Goal: Information Seeking & Learning: Find specific fact

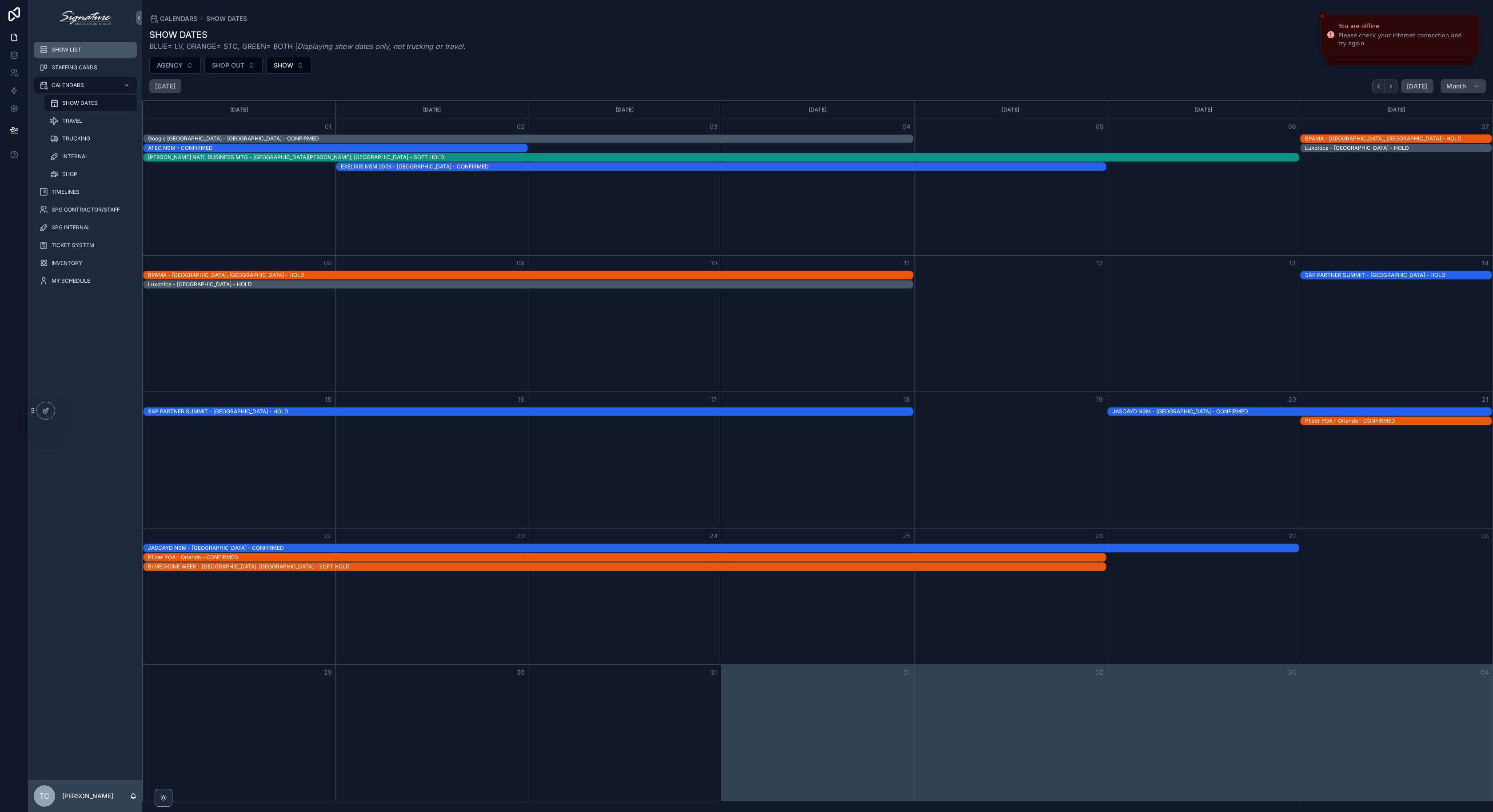
click at [82, 56] on div "SHOW LIST" at bounding box center [85, 50] width 93 height 14
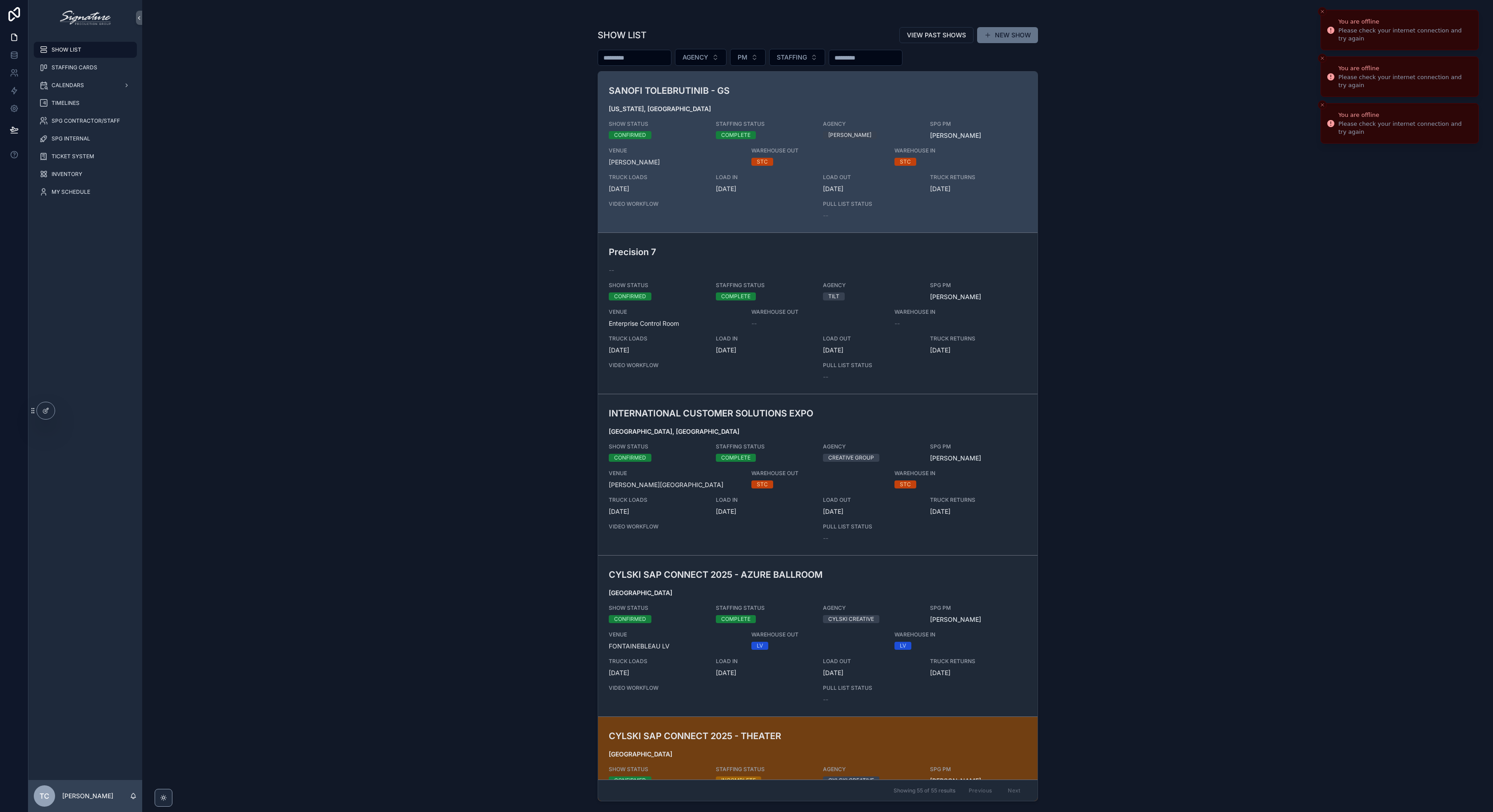
click at [1323, 15] on button "Close toast" at bounding box center [1322, 11] width 9 height 9
click at [1323, 14] on icon "Close toast" at bounding box center [1322, 11] width 6 height 6
click at [1323, 14] on icon "Close toast" at bounding box center [1322, 16] width 6 height 6
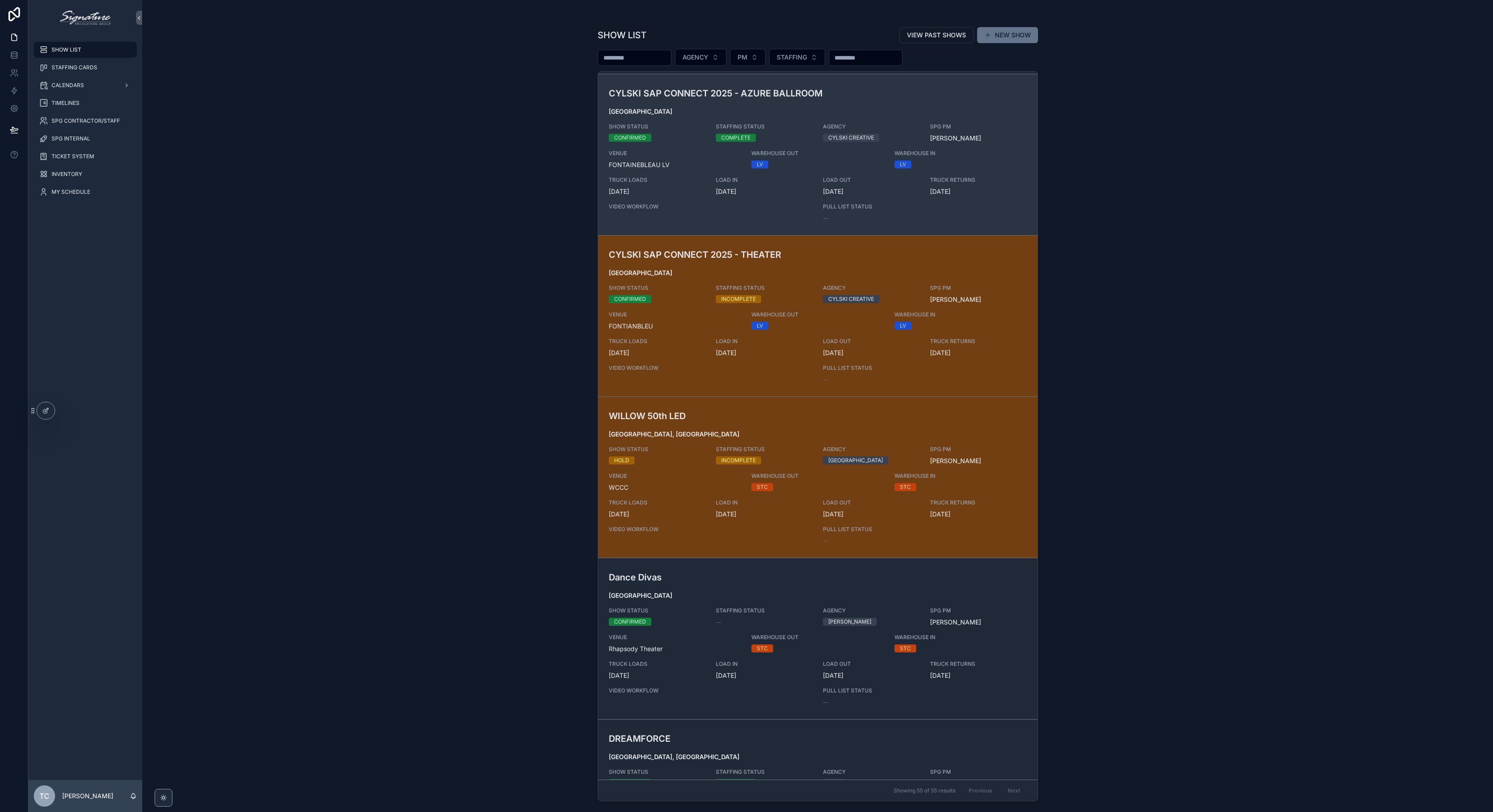
scroll to position [487, 0]
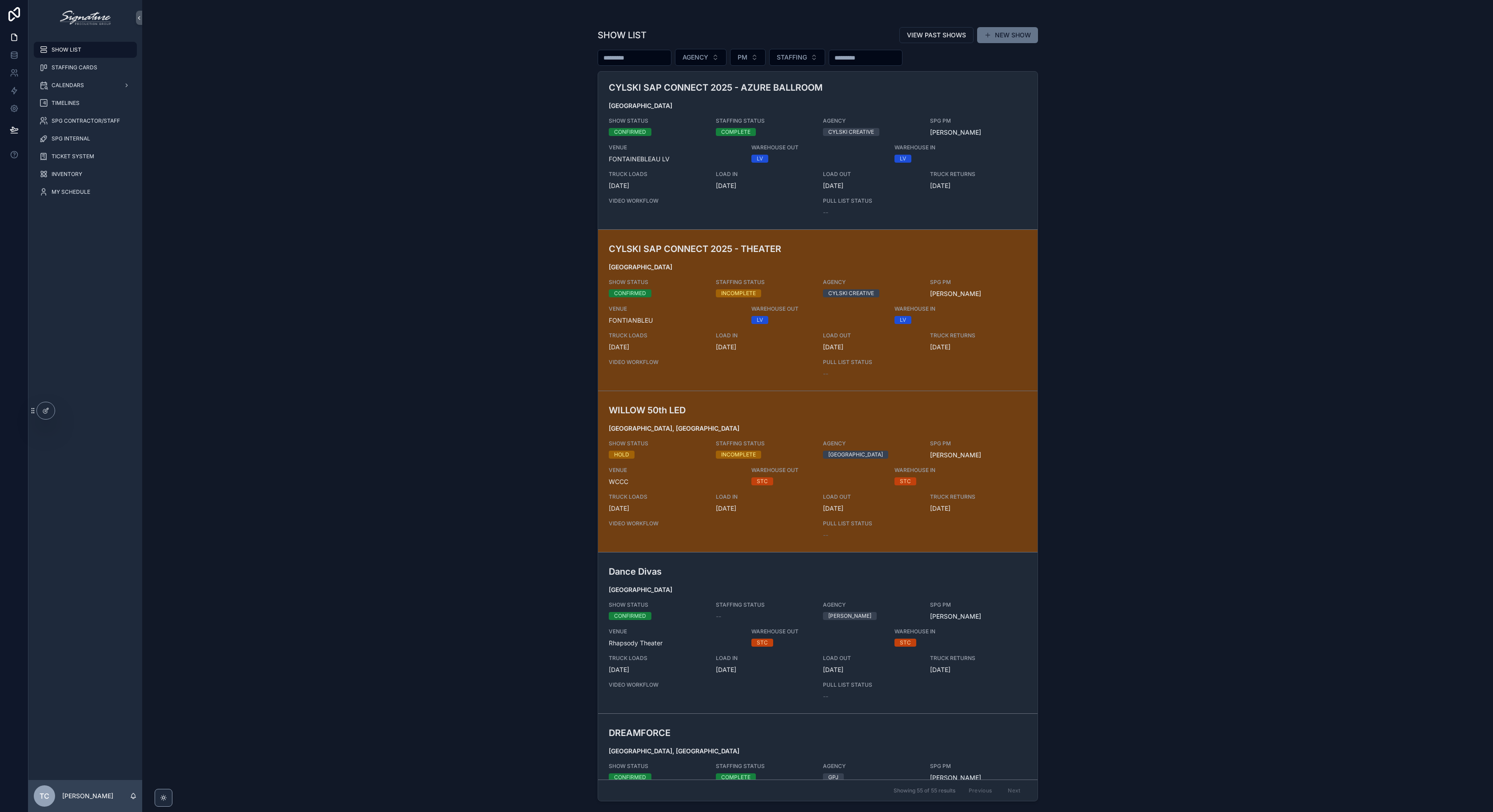
click at [400, 144] on div "SHOW LIST VIEW PAST SHOWS NEW SHOW AGENCY PM STAFFING SANOFI TOLEBRUTINIB - GS …" at bounding box center [818, 406] width 1351 height 812
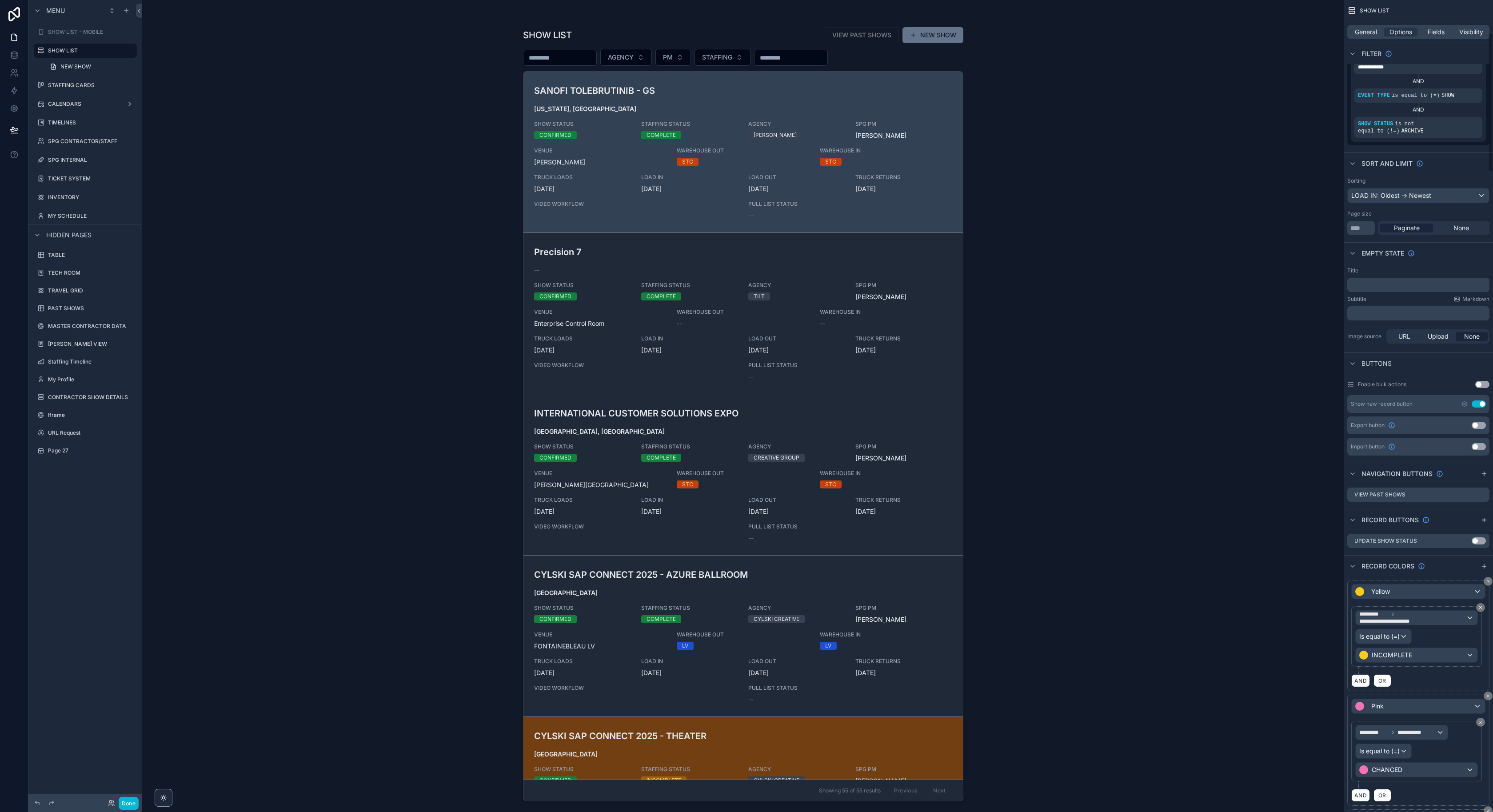
scroll to position [194, 0]
click at [1485, 468] on icon "scrollable content" at bounding box center [1483, 468] width 4 height 0
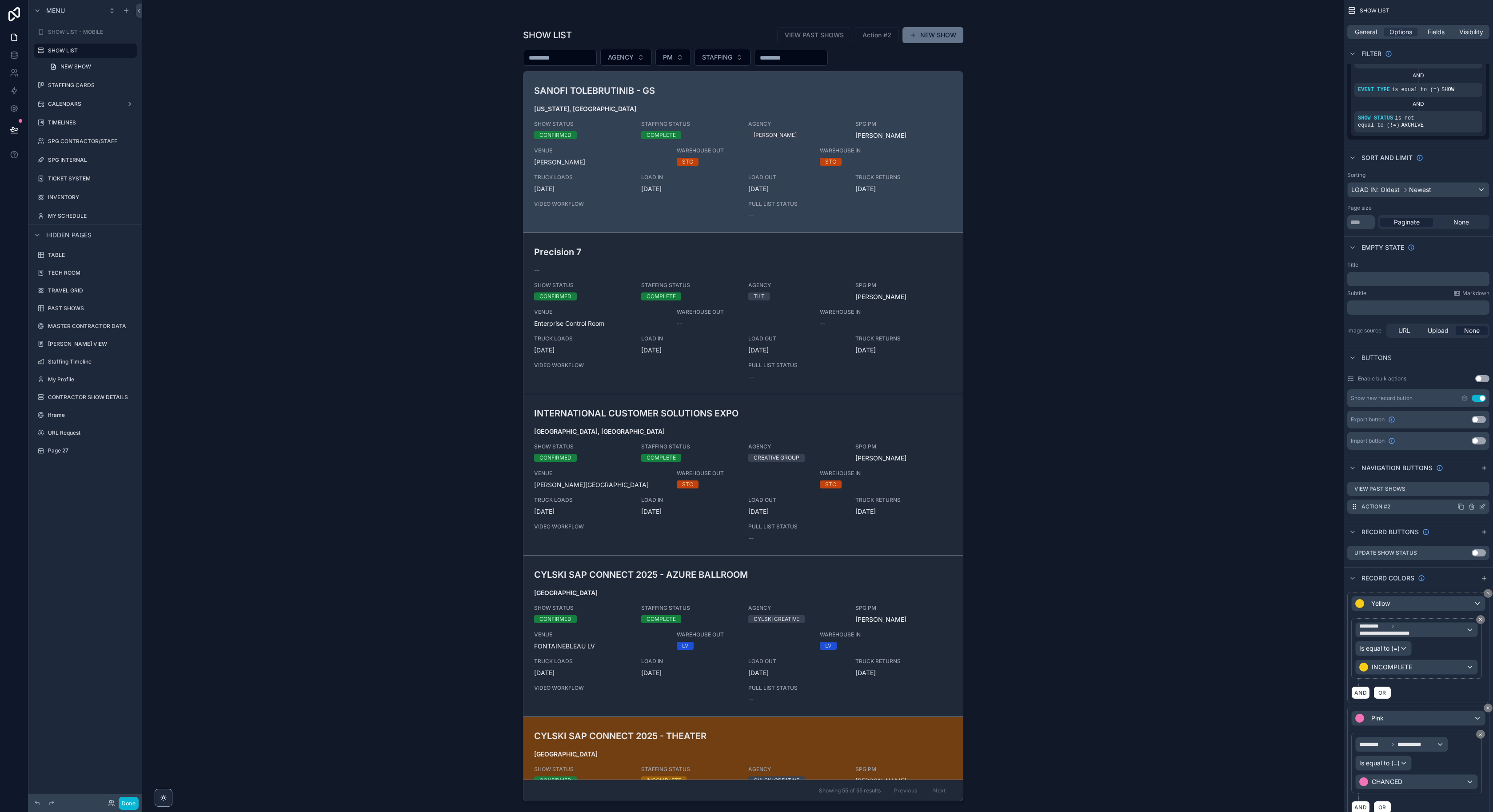
click at [1479, 506] on icon "scrollable content" at bounding box center [1482, 506] width 7 height 7
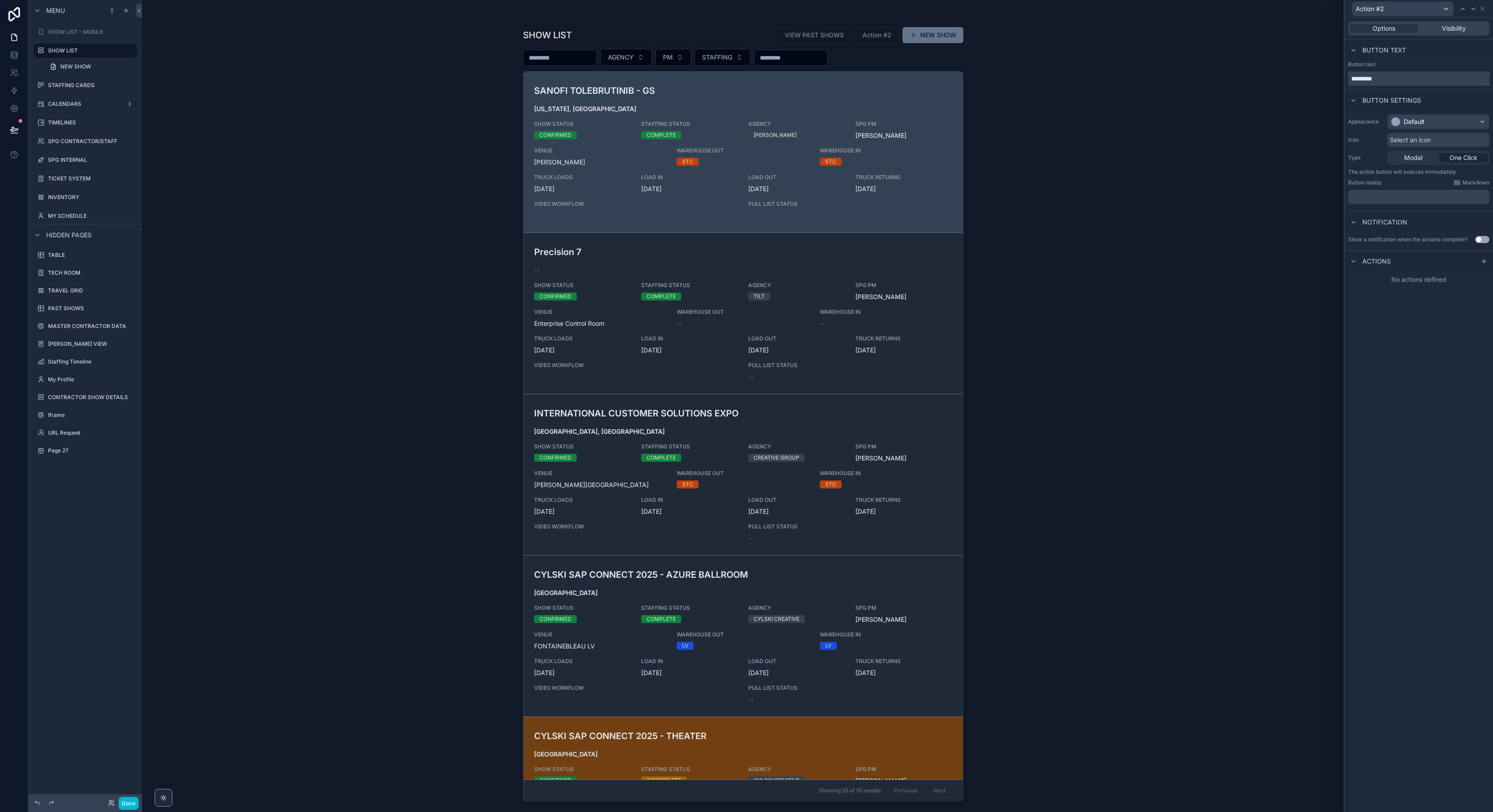
drag, startPoint x: 1408, startPoint y: 80, endPoint x: 1299, endPoint y: 68, distance: 109.7
click at [1299, 68] on div "Action #2 Options Visibility Button text Button text ********* Button settings …" at bounding box center [746, 406] width 1493 height 812
type input "**********"
click at [1399, 418] on div "**********" at bounding box center [1419, 414] width 148 height 794
click at [732, 595] on div "scrollable content" at bounding box center [743, 400] width 455 height 801
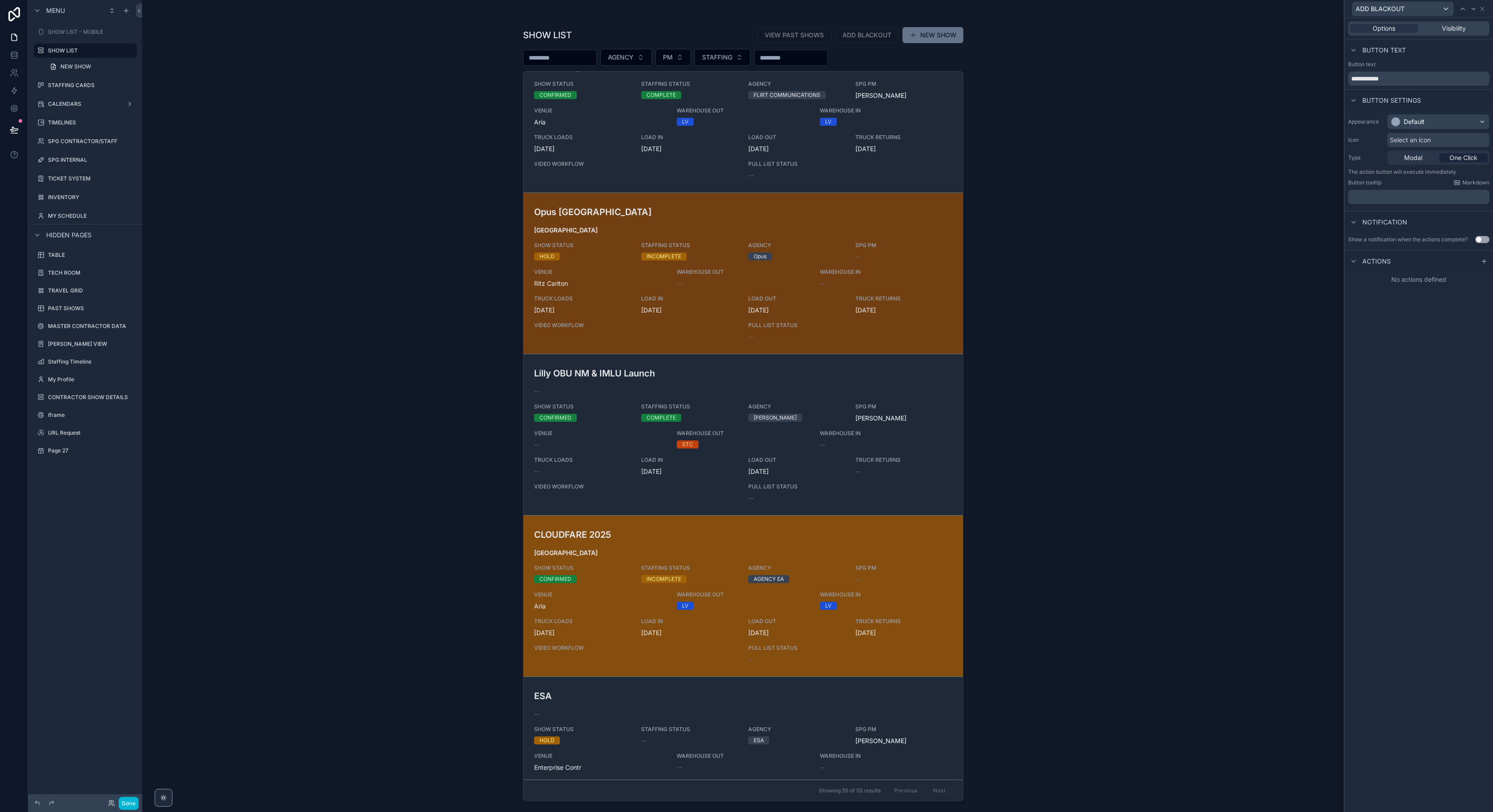
scroll to position [1822, 0]
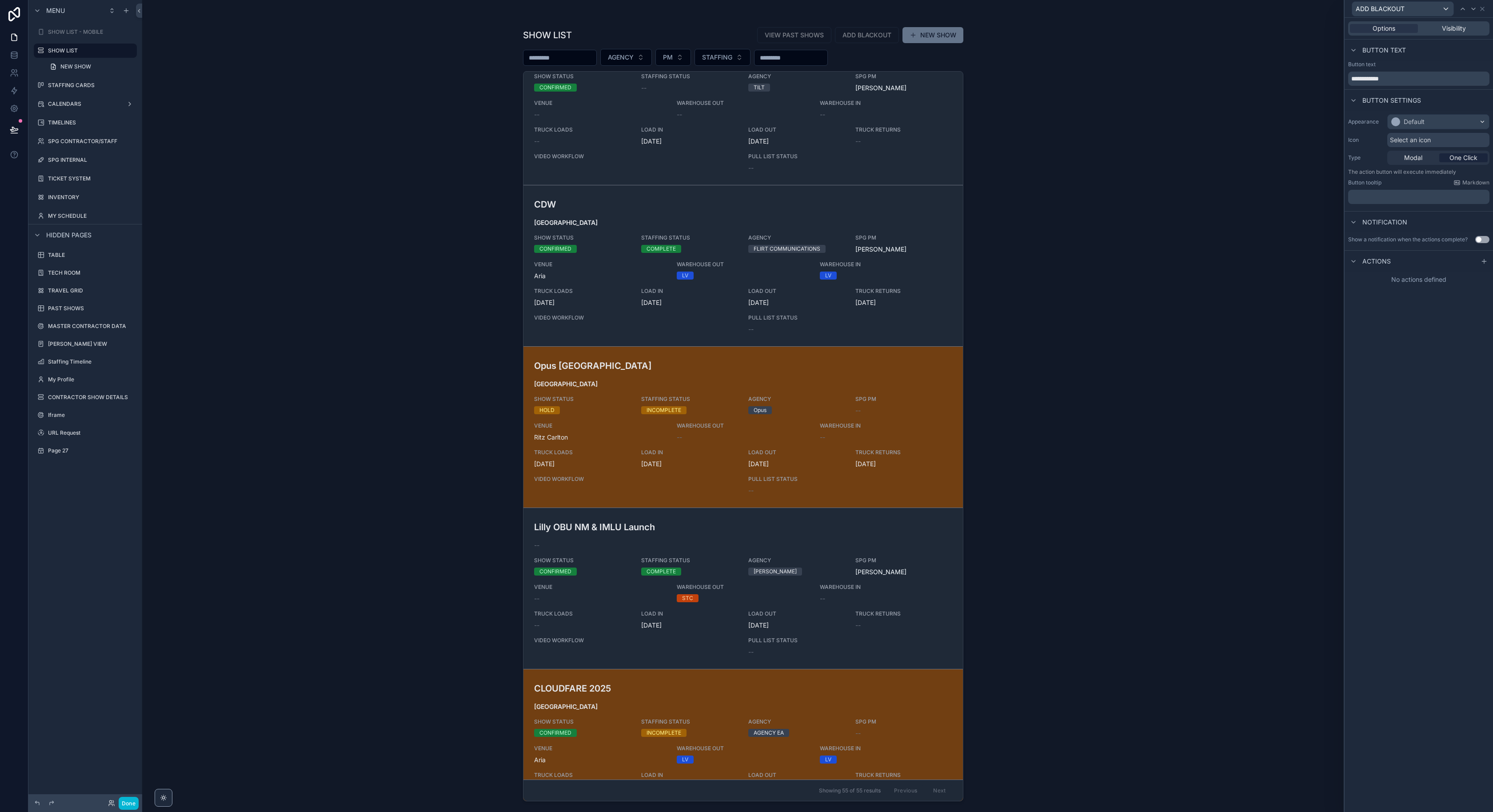
click at [1413, 121] on div "Default" at bounding box center [1414, 122] width 21 height 9
click at [1416, 218] on div "Danger" at bounding box center [1416, 221] width 22 height 9
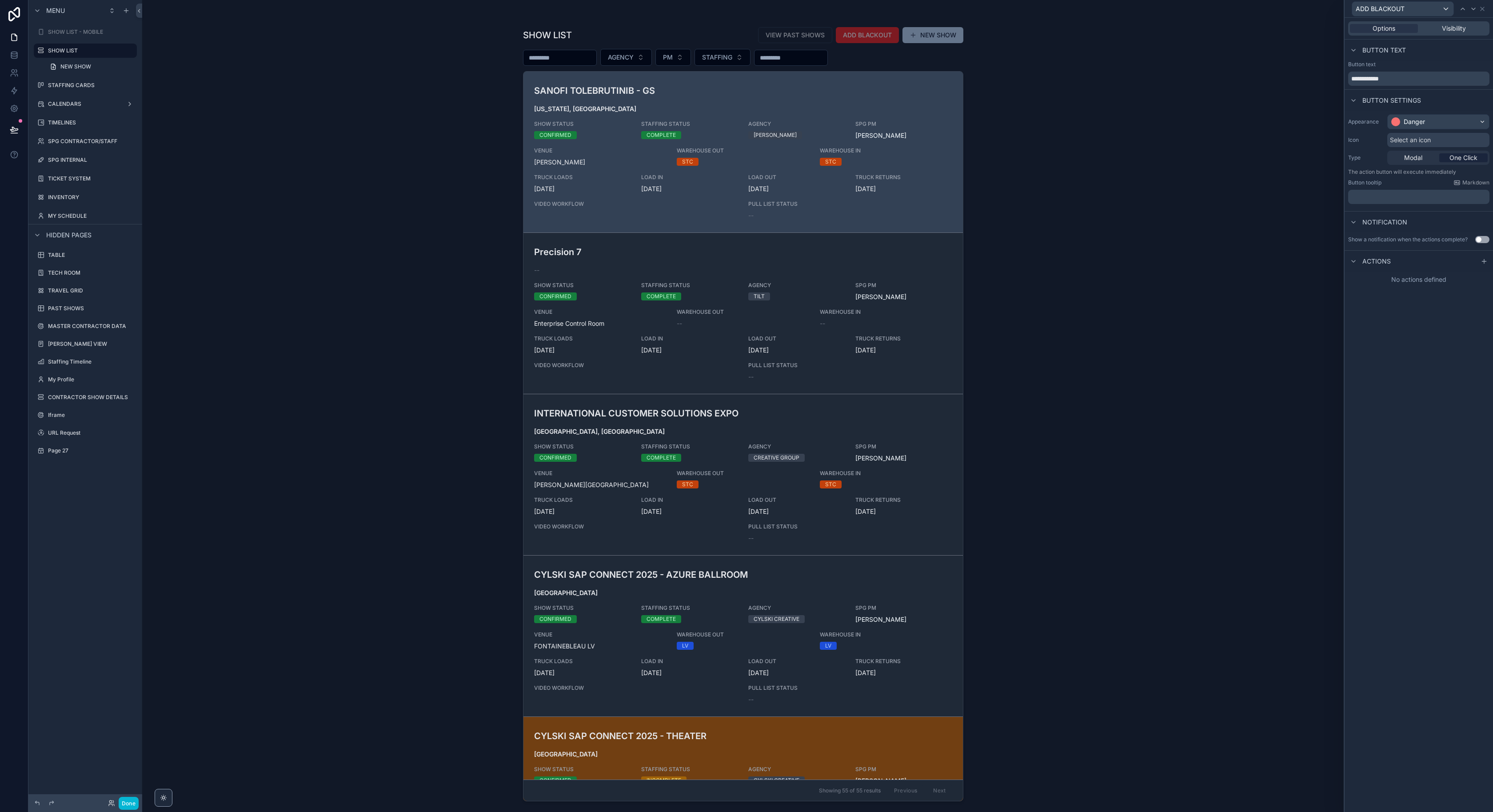
click at [1426, 424] on div "**********" at bounding box center [1419, 414] width 148 height 794
click at [1434, 138] on div "Select an icon" at bounding box center [1438, 140] width 102 height 14
type input "*"
click at [1273, 94] on button "X" at bounding box center [1276, 94] width 16 height 16
click at [1405, 306] on div "**********" at bounding box center [1419, 414] width 148 height 794
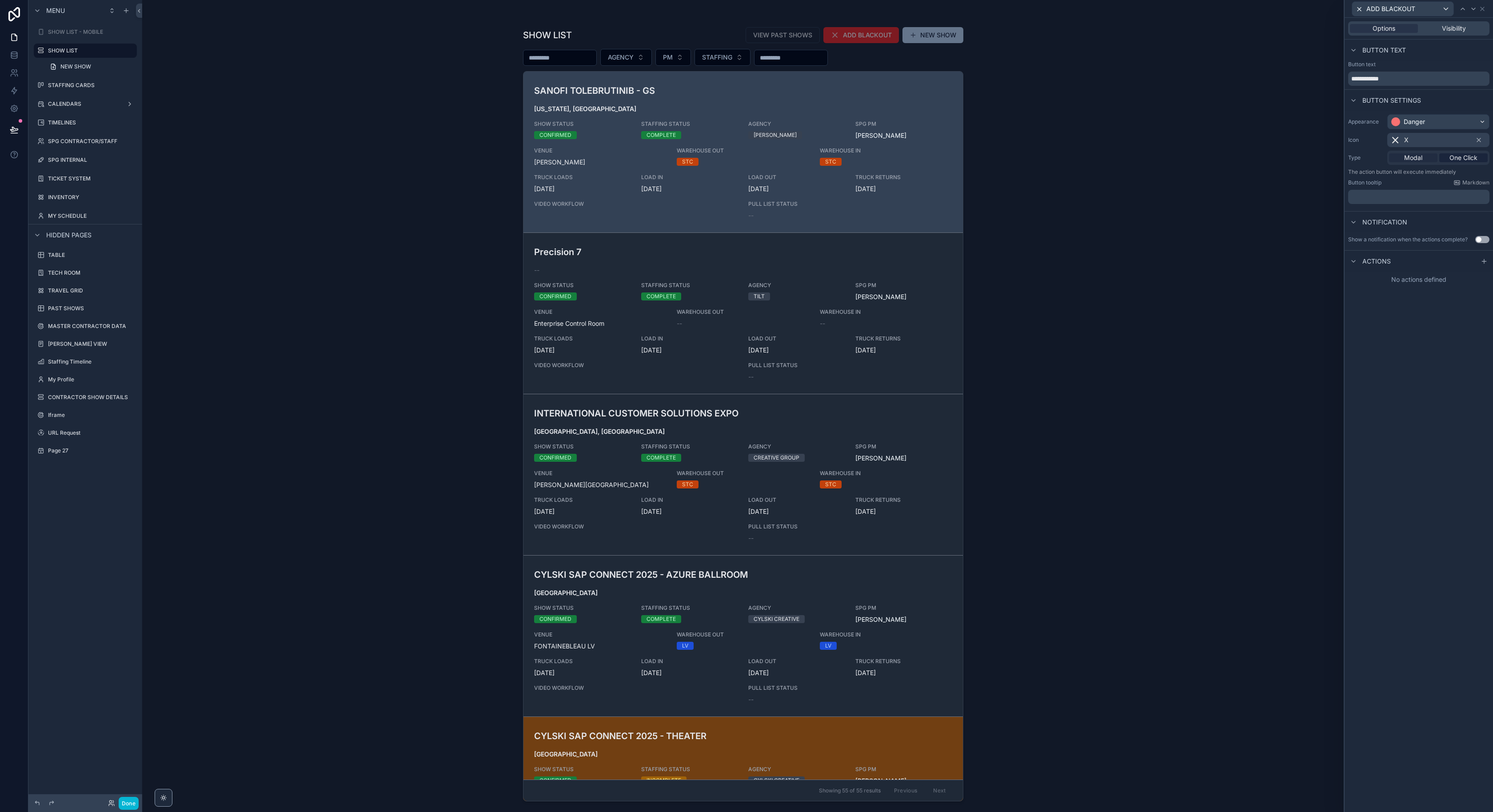
click at [1419, 159] on span "Modal" at bounding box center [1413, 157] width 19 height 9
click at [1486, 317] on div at bounding box center [1483, 321] width 10 height 10
click at [1408, 355] on div "Select a type" at bounding box center [1419, 357] width 134 height 14
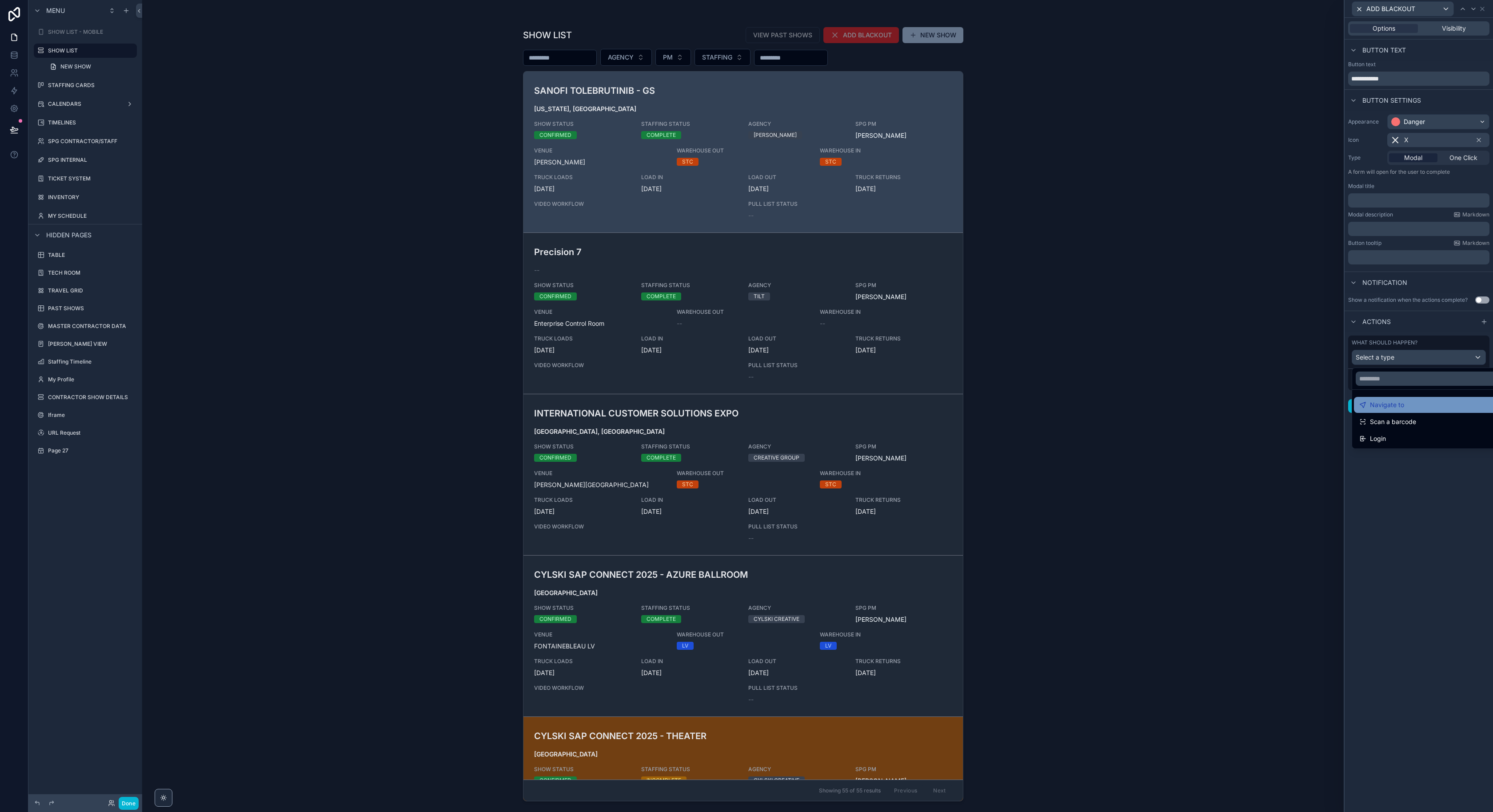
click at [1394, 410] on div "Navigate to" at bounding box center [1429, 405] width 151 height 16
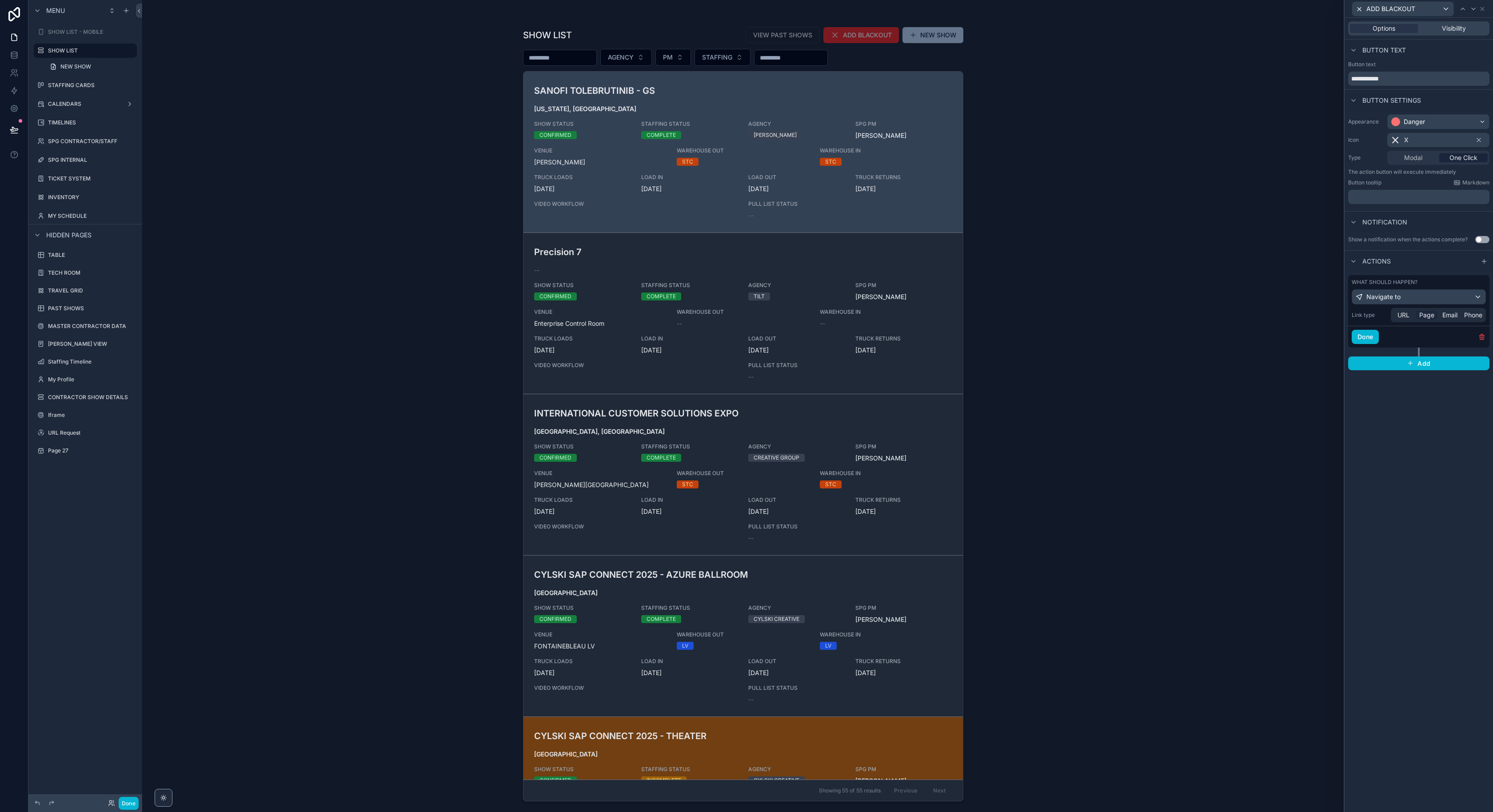
click at [1429, 317] on span "Page" at bounding box center [1426, 315] width 15 height 9
click at [1413, 336] on div "Choose a page" at bounding box center [1438, 337] width 94 height 14
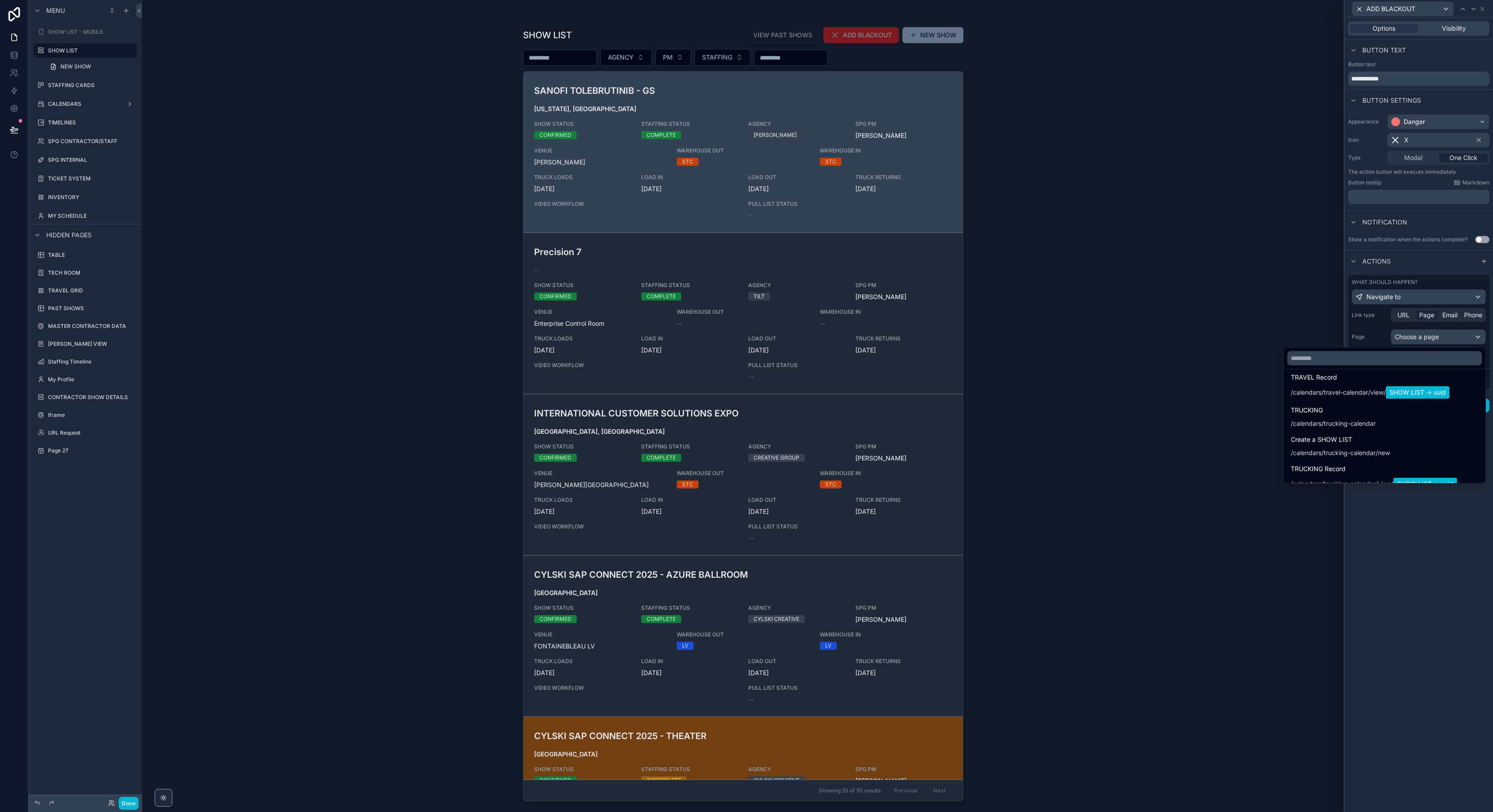
scroll to position [542, 0]
click at [1351, 363] on input "text" at bounding box center [1384, 358] width 195 height 14
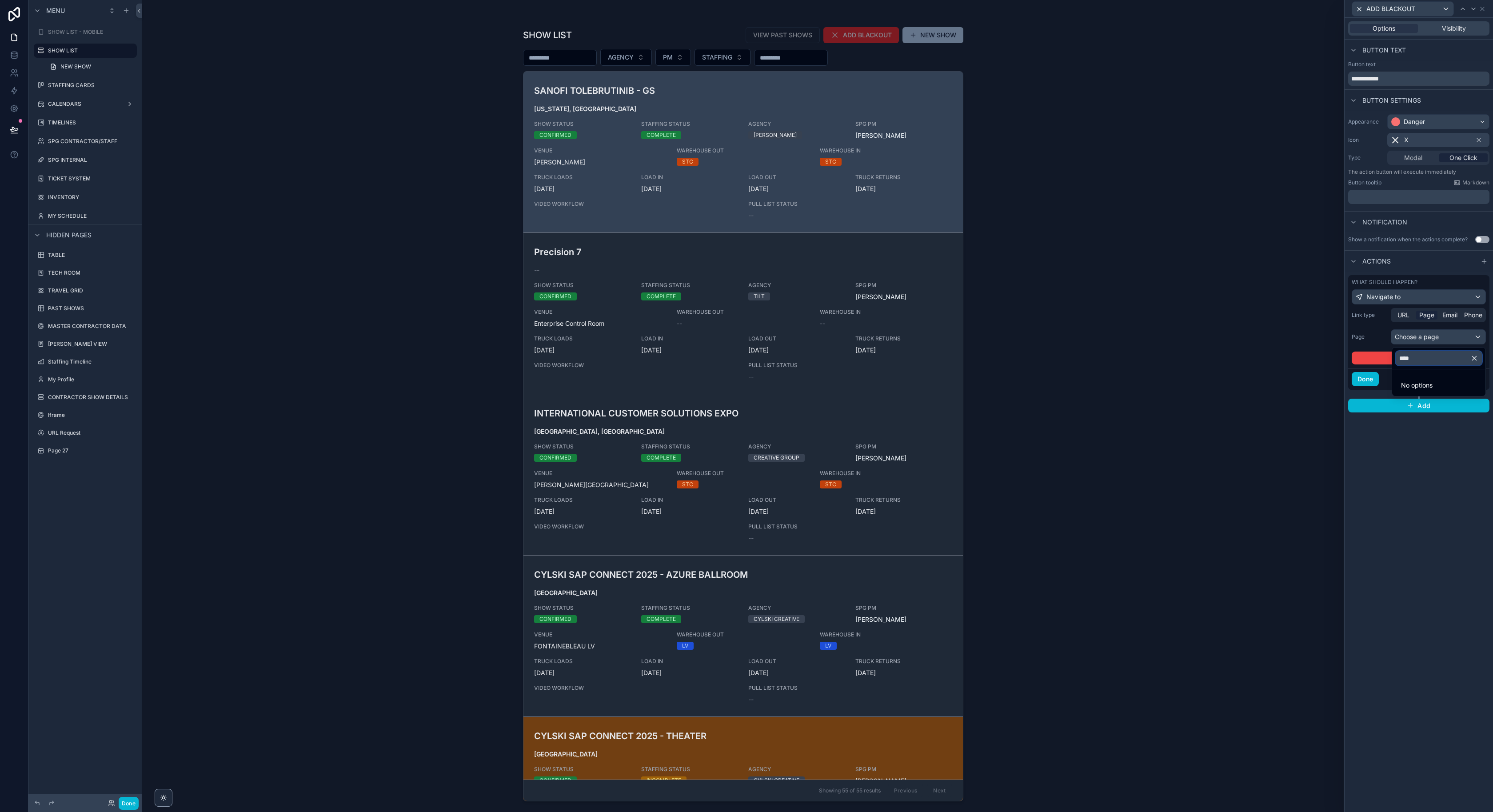
type input "*****"
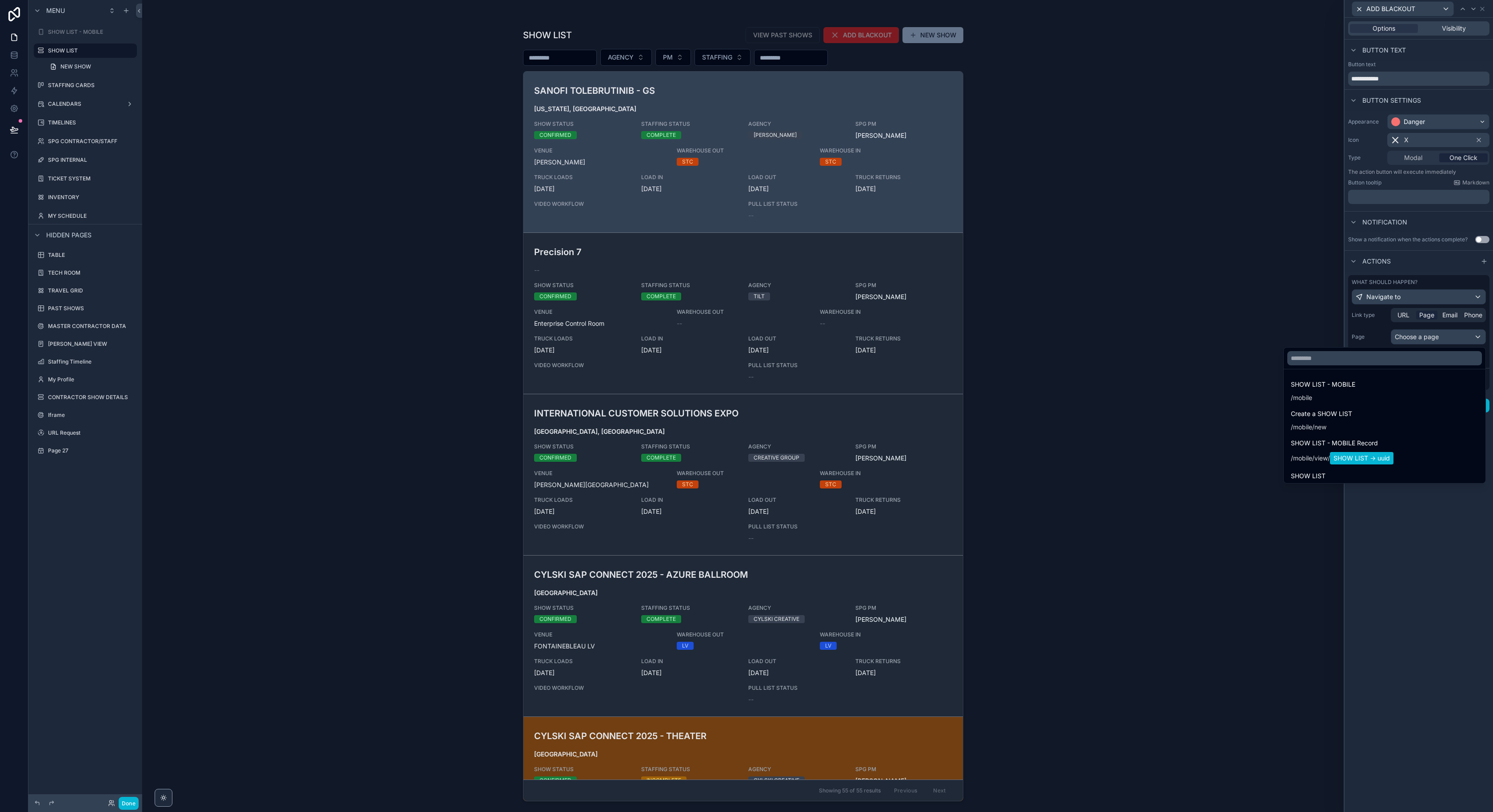
click at [1408, 574] on div at bounding box center [1419, 406] width 148 height 812
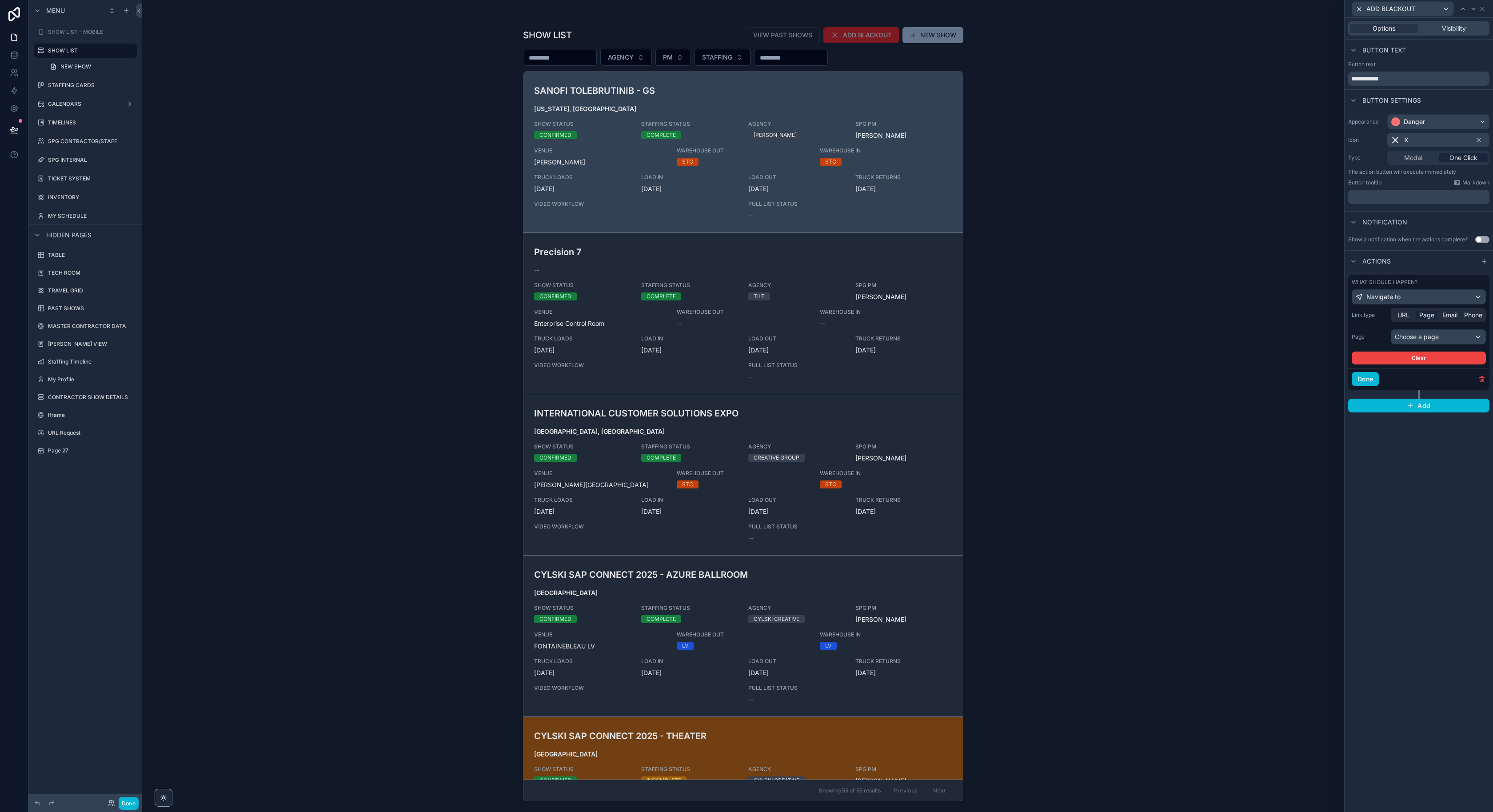
click at [1462, 159] on span "One Click" at bounding box center [1463, 157] width 28 height 9
click at [1425, 159] on div "Modal" at bounding box center [1413, 157] width 48 height 9
click at [1460, 159] on span "One Click" at bounding box center [1463, 157] width 28 height 9
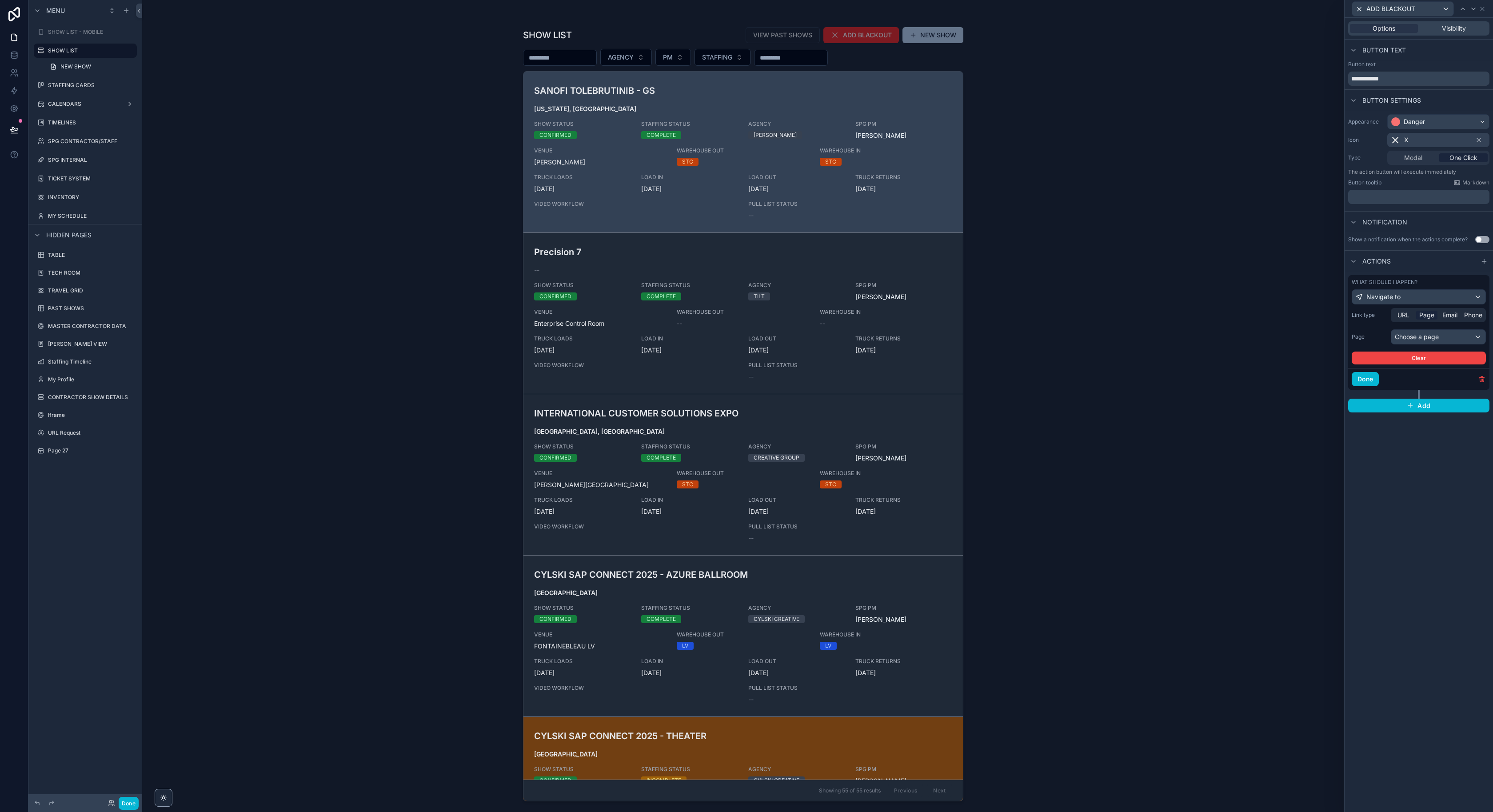
click at [1406, 159] on span "Modal" at bounding box center [1413, 157] width 19 height 9
click at [1371, 381] on button "Done" at bounding box center [1365, 379] width 27 height 14
click at [1390, 394] on div "**********" at bounding box center [1419, 414] width 148 height 794
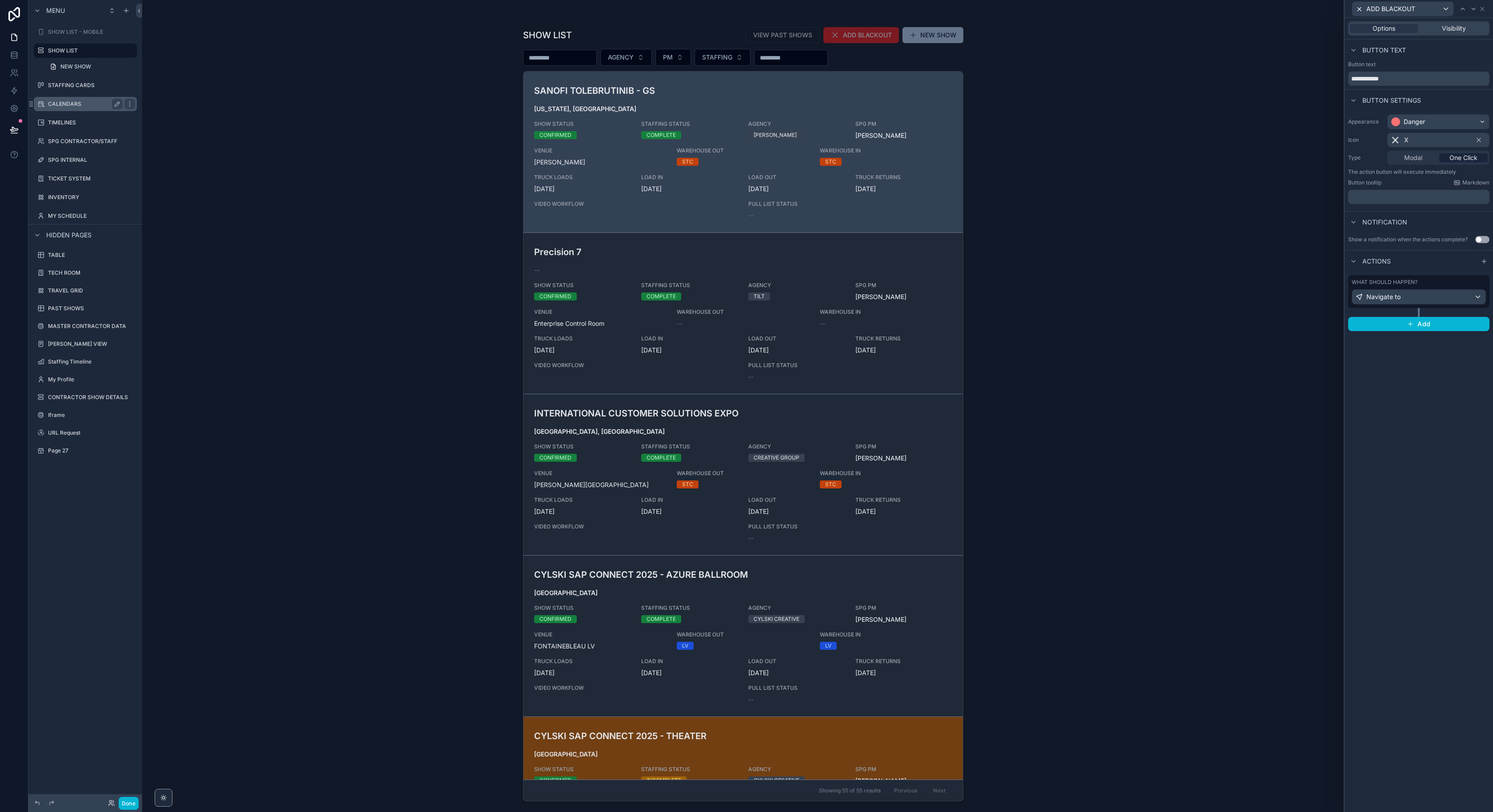
click at [80, 106] on label "CALENDARS" at bounding box center [84, 104] width 71 height 7
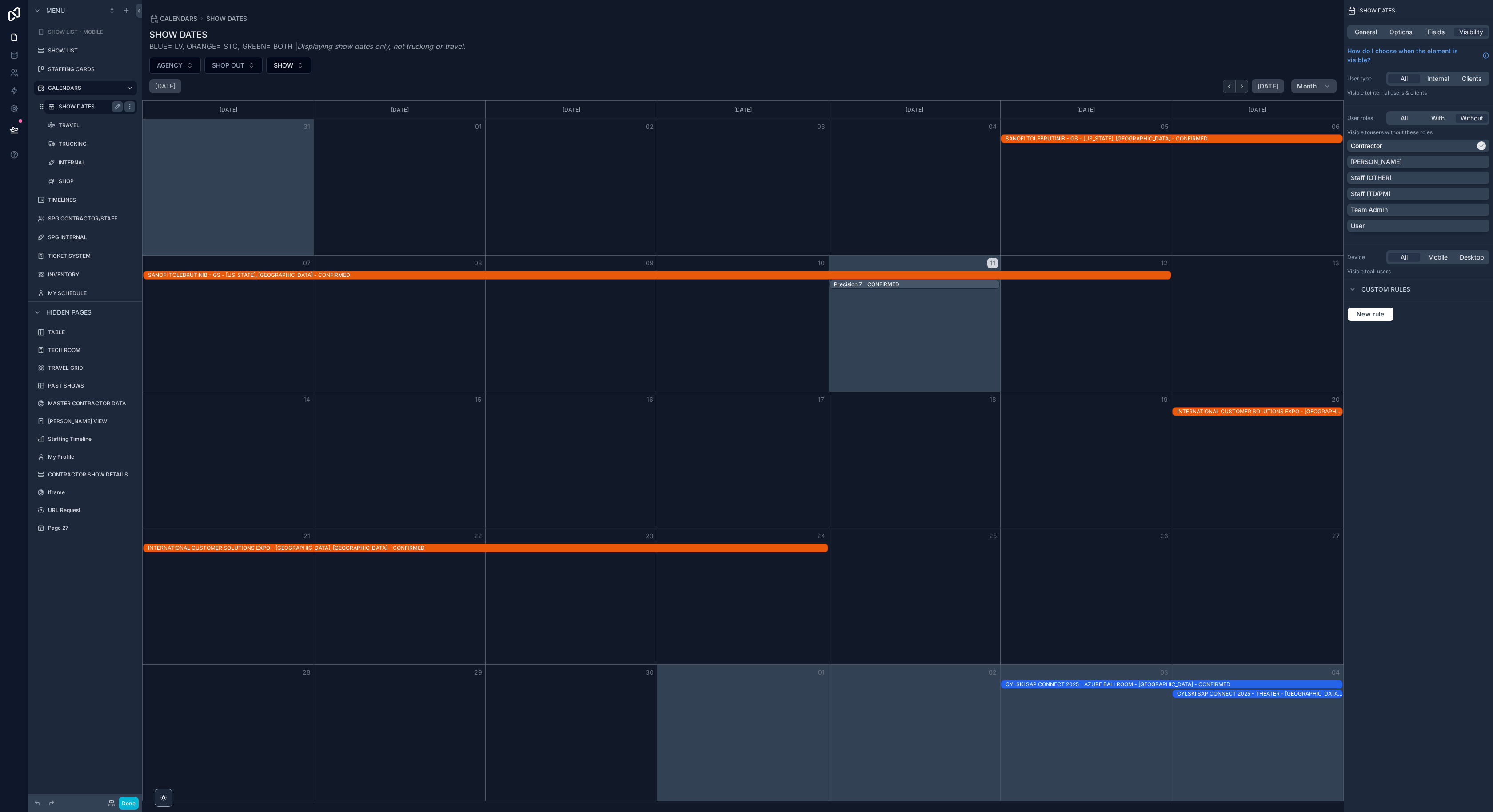
click at [72, 105] on label "SHOW DATES" at bounding box center [89, 106] width 60 height 7
click at [129, 107] on icon "scrollable content" at bounding box center [130, 106] width 7 height 7
click at [493, 78] on div "scrollable content" at bounding box center [743, 406] width 1202 height 812
click at [1363, 32] on span "General" at bounding box center [1366, 31] width 23 height 9
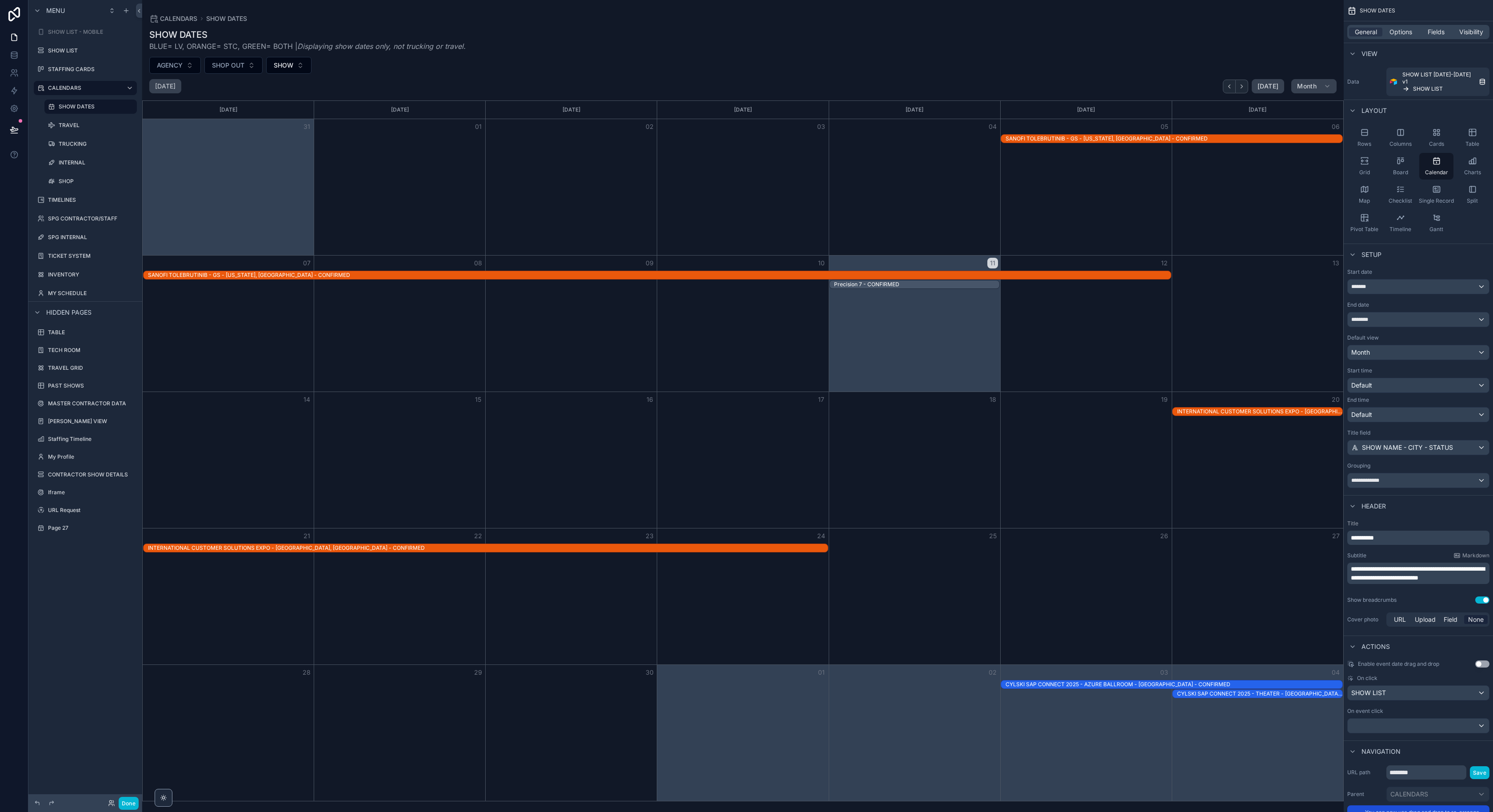
scroll to position [47, 0]
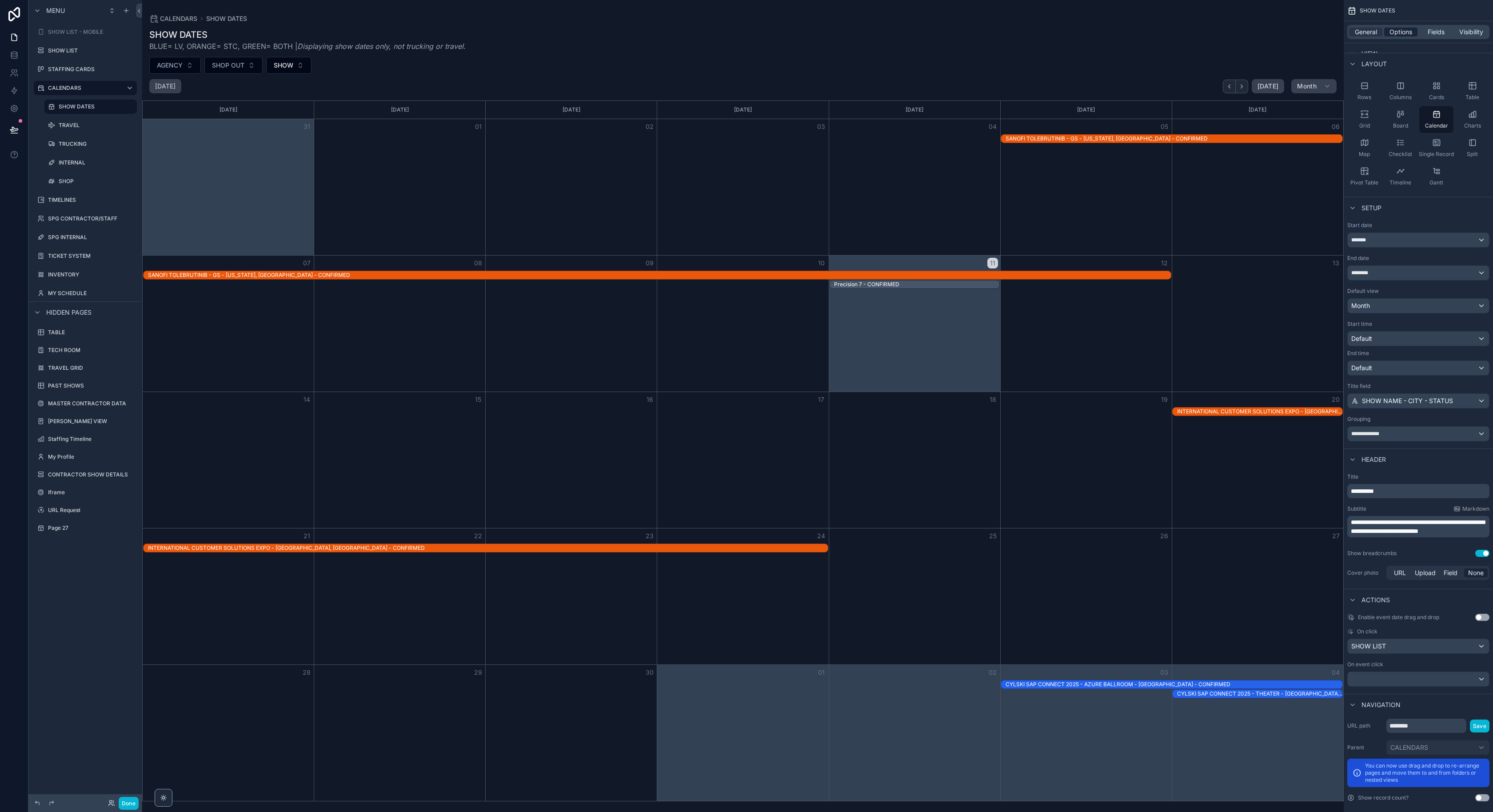
click at [1408, 32] on span "Options" at bounding box center [1400, 31] width 23 height 9
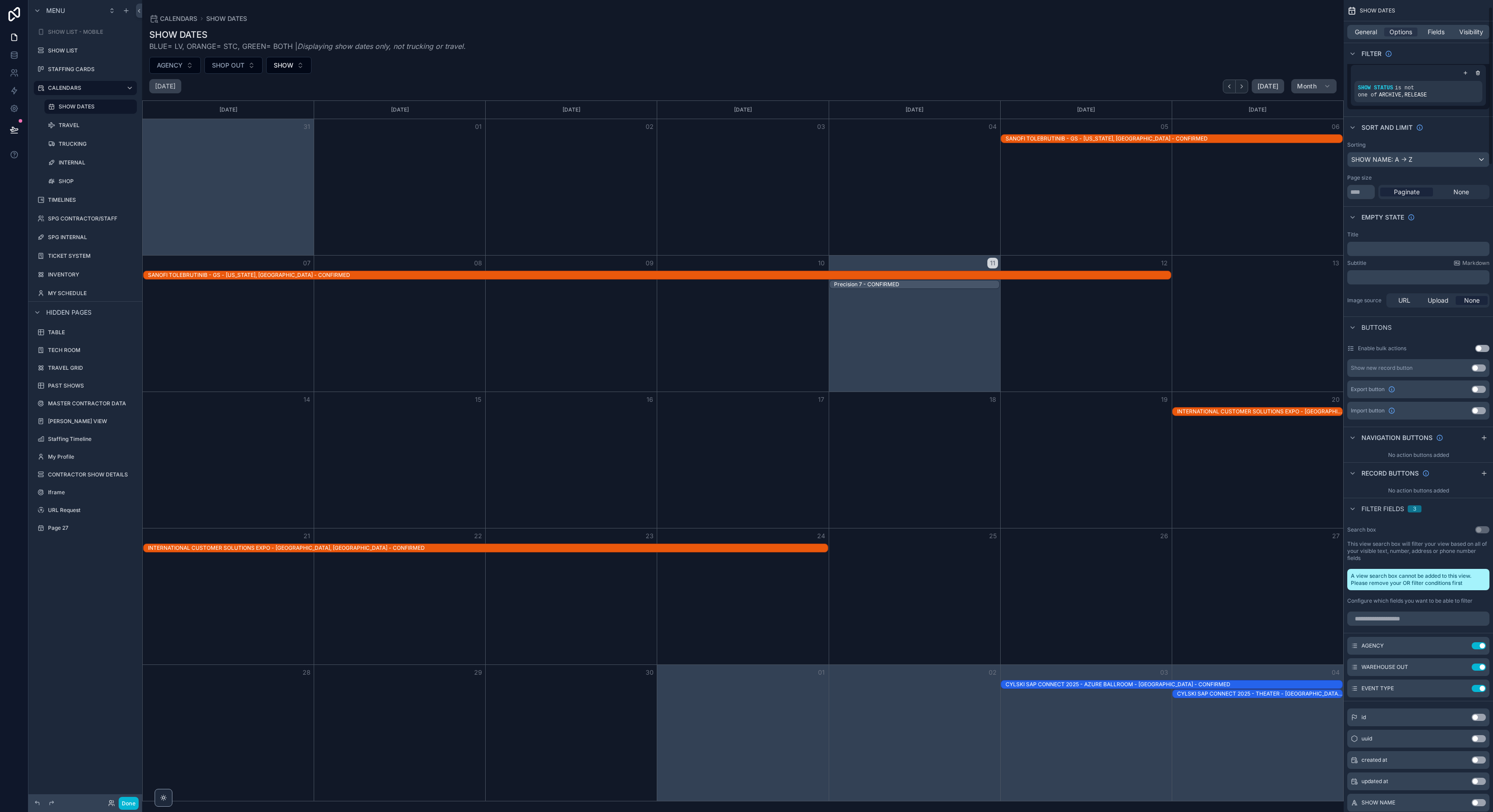
scroll to position [0, 0]
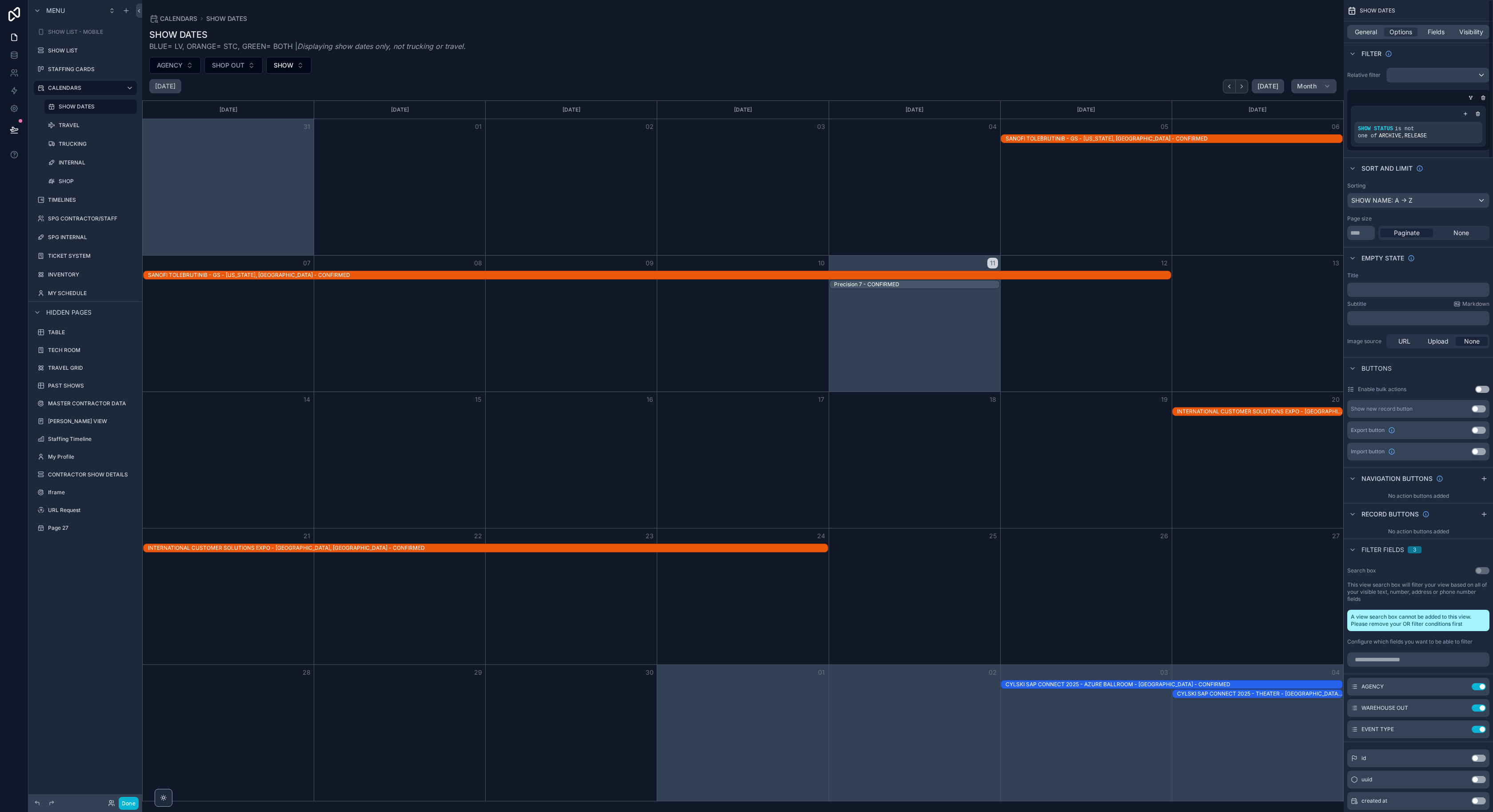
click at [1477, 409] on button "Use setting" at bounding box center [1479, 409] width 14 height 7
click at [1466, 408] on icon "scrollable content" at bounding box center [1464, 409] width 7 height 7
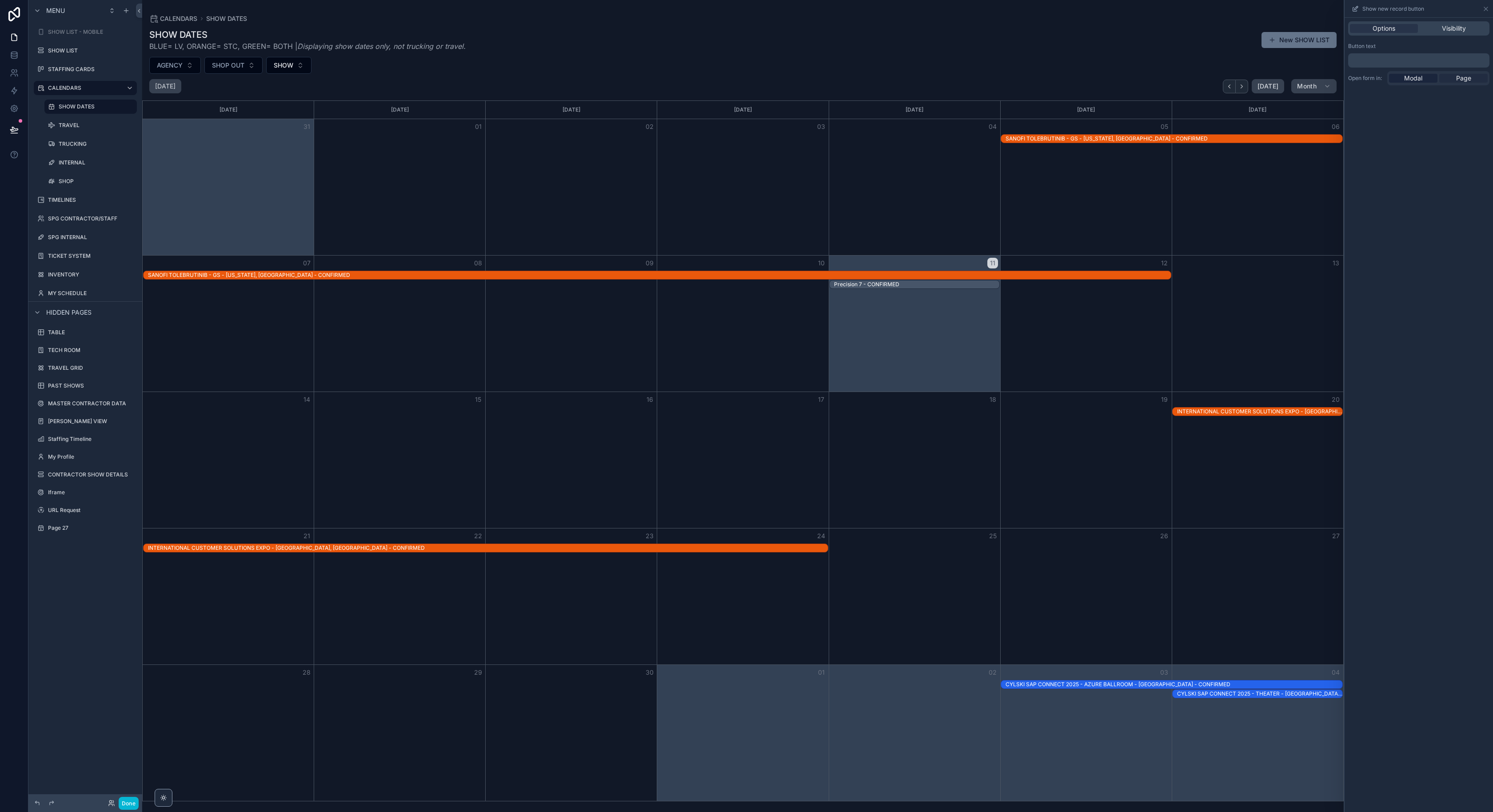
click at [1455, 79] on div "Page" at bounding box center [1463, 78] width 48 height 9
click at [1290, 43] on button "New SHOW LIST" at bounding box center [1298, 40] width 75 height 16
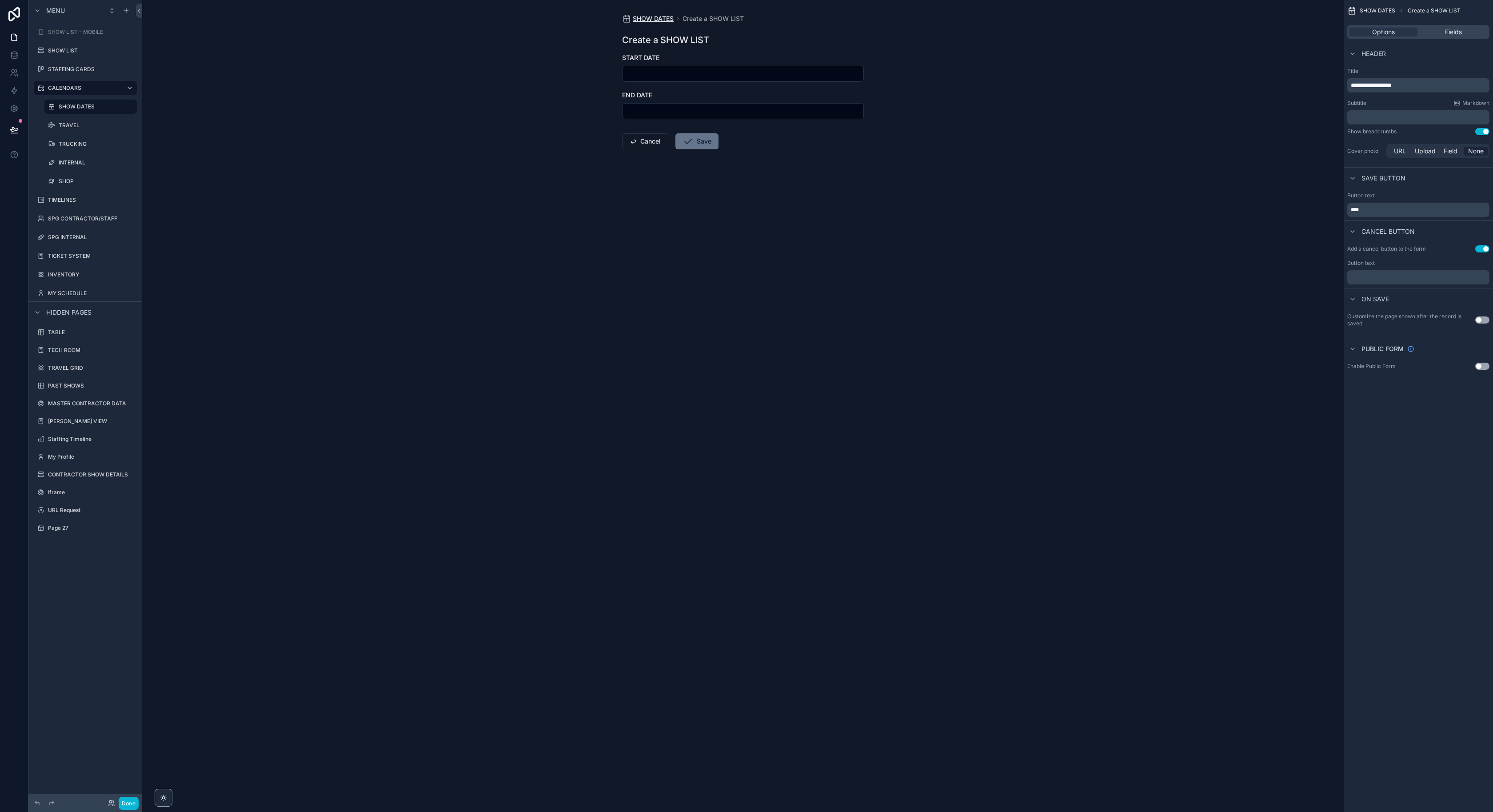
click at [654, 19] on span "SHOW DATES" at bounding box center [653, 19] width 41 height 9
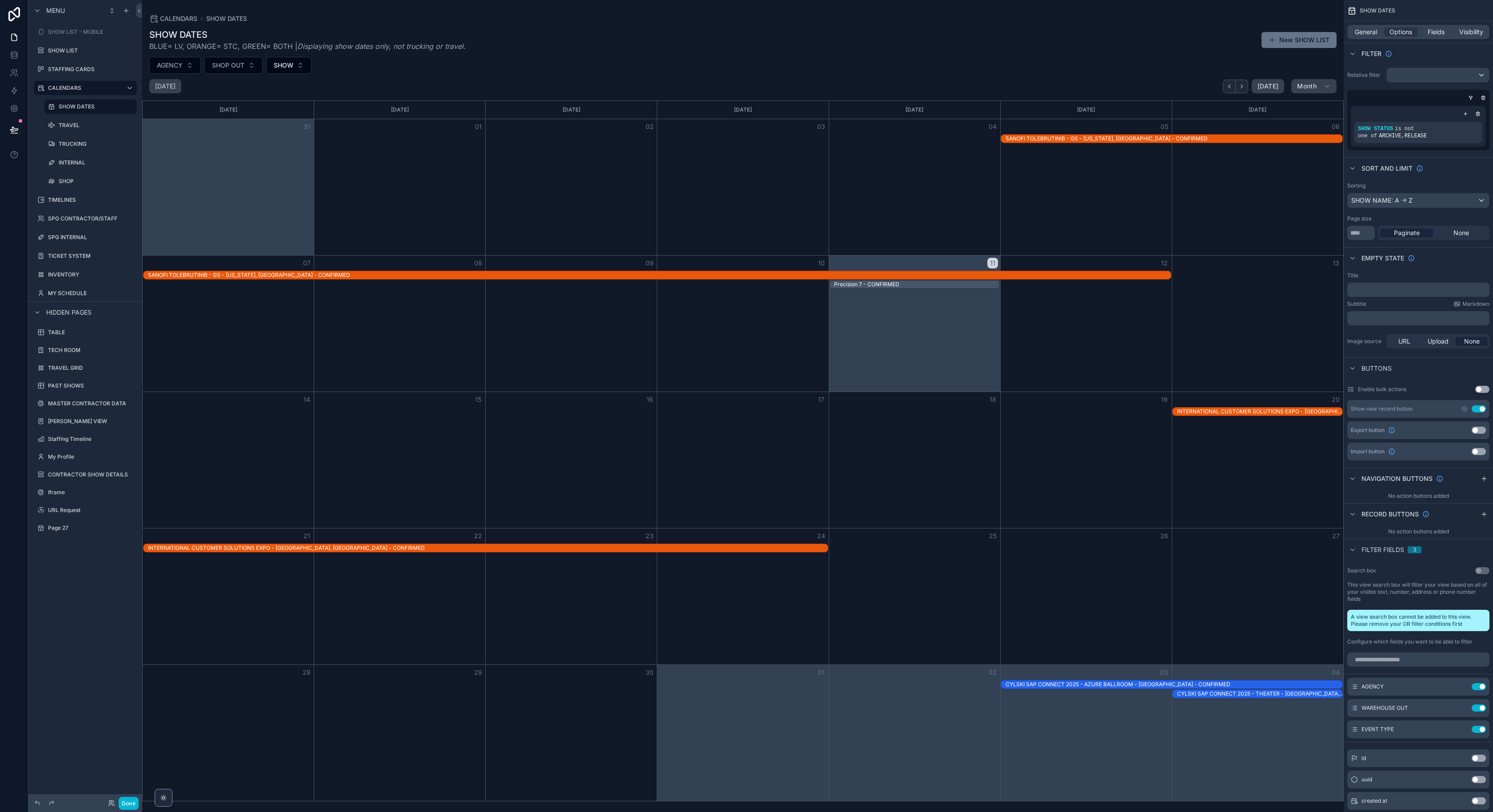
click at [1106, 368] on div "Month View" at bounding box center [1086, 323] width 171 height 136
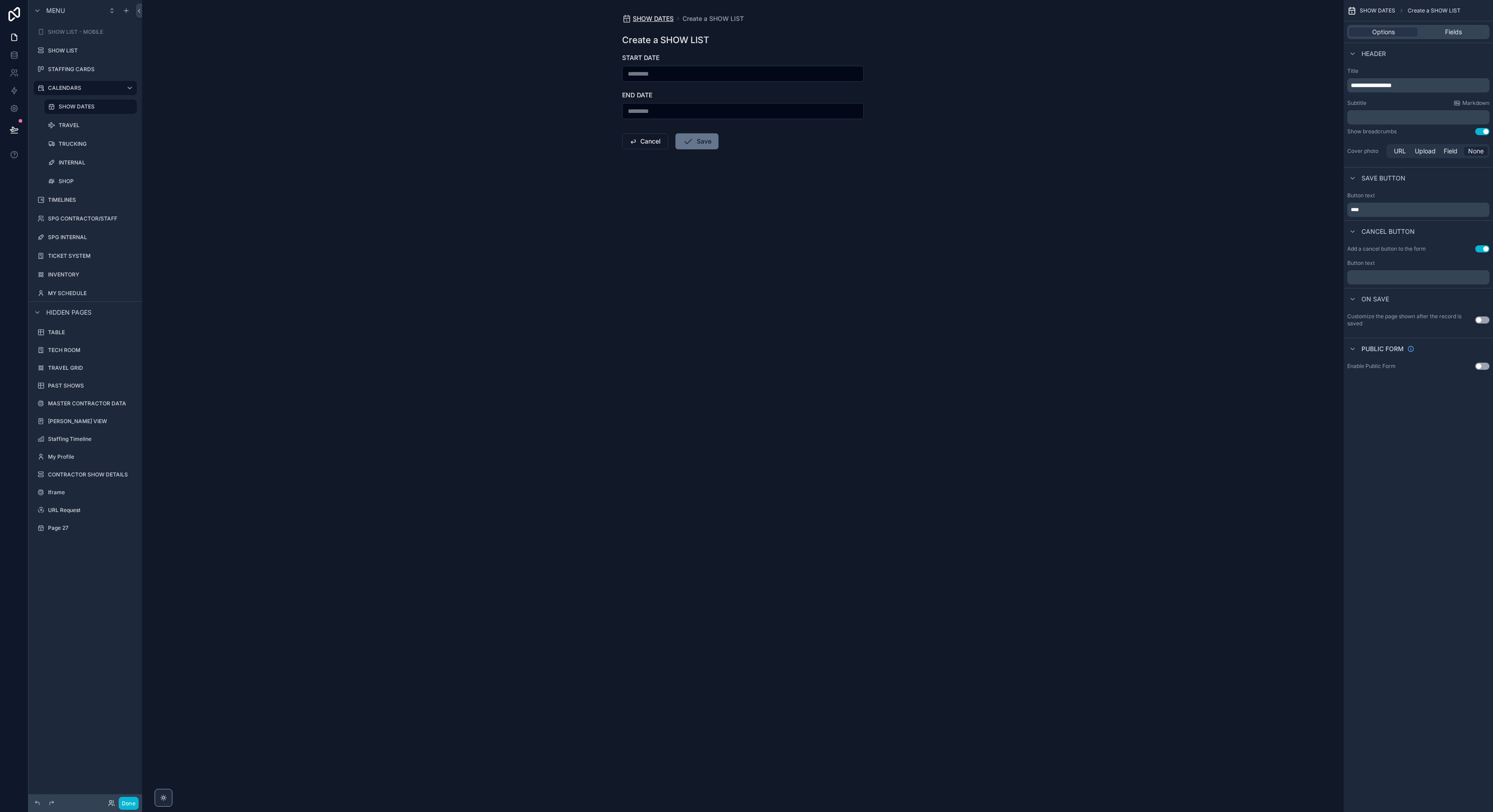
click at [663, 14] on span "SHOW DATES" at bounding box center [653, 19] width 41 height 9
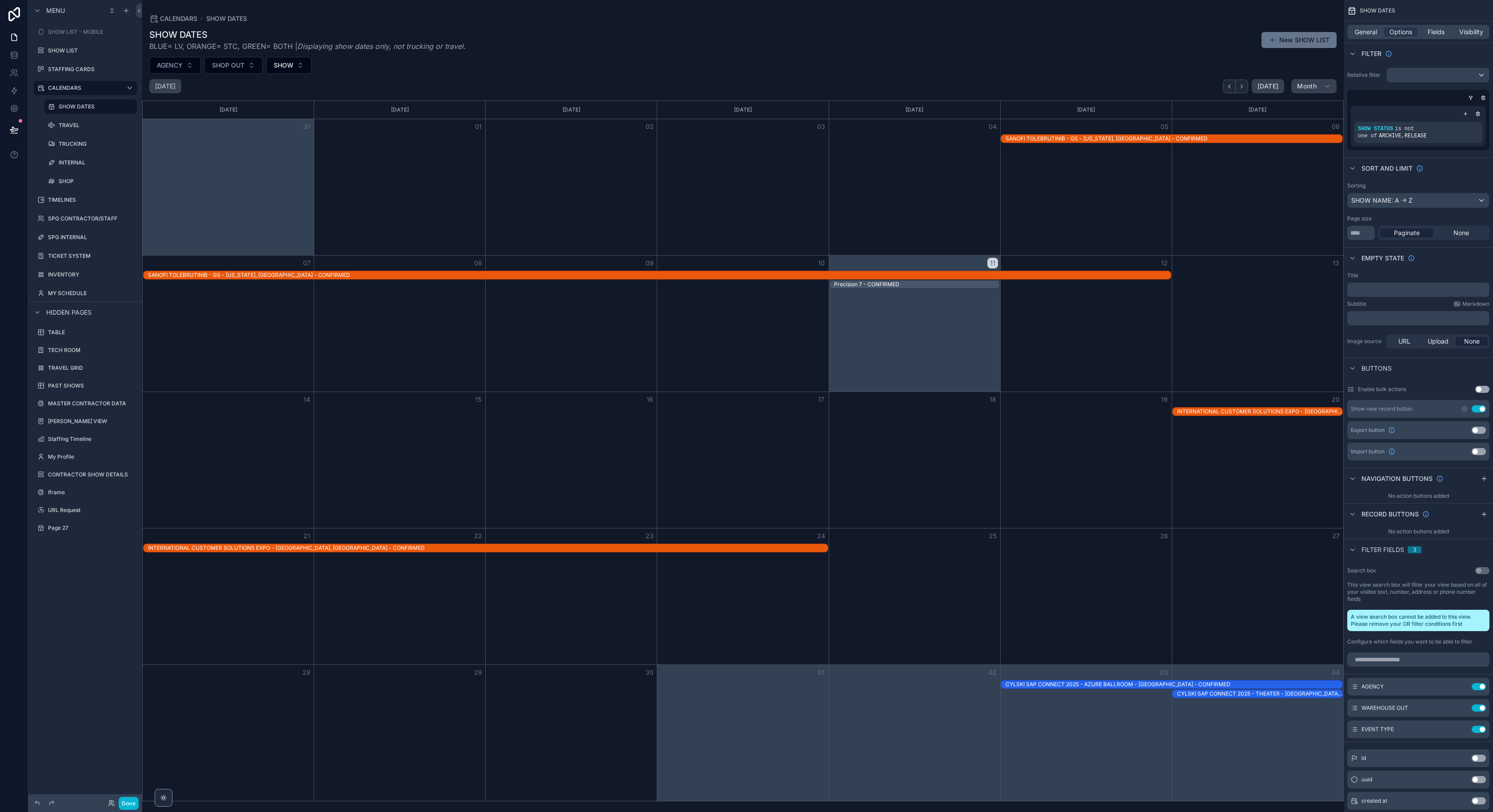
click at [1052, 328] on div "Month View" at bounding box center [1086, 323] width 171 height 136
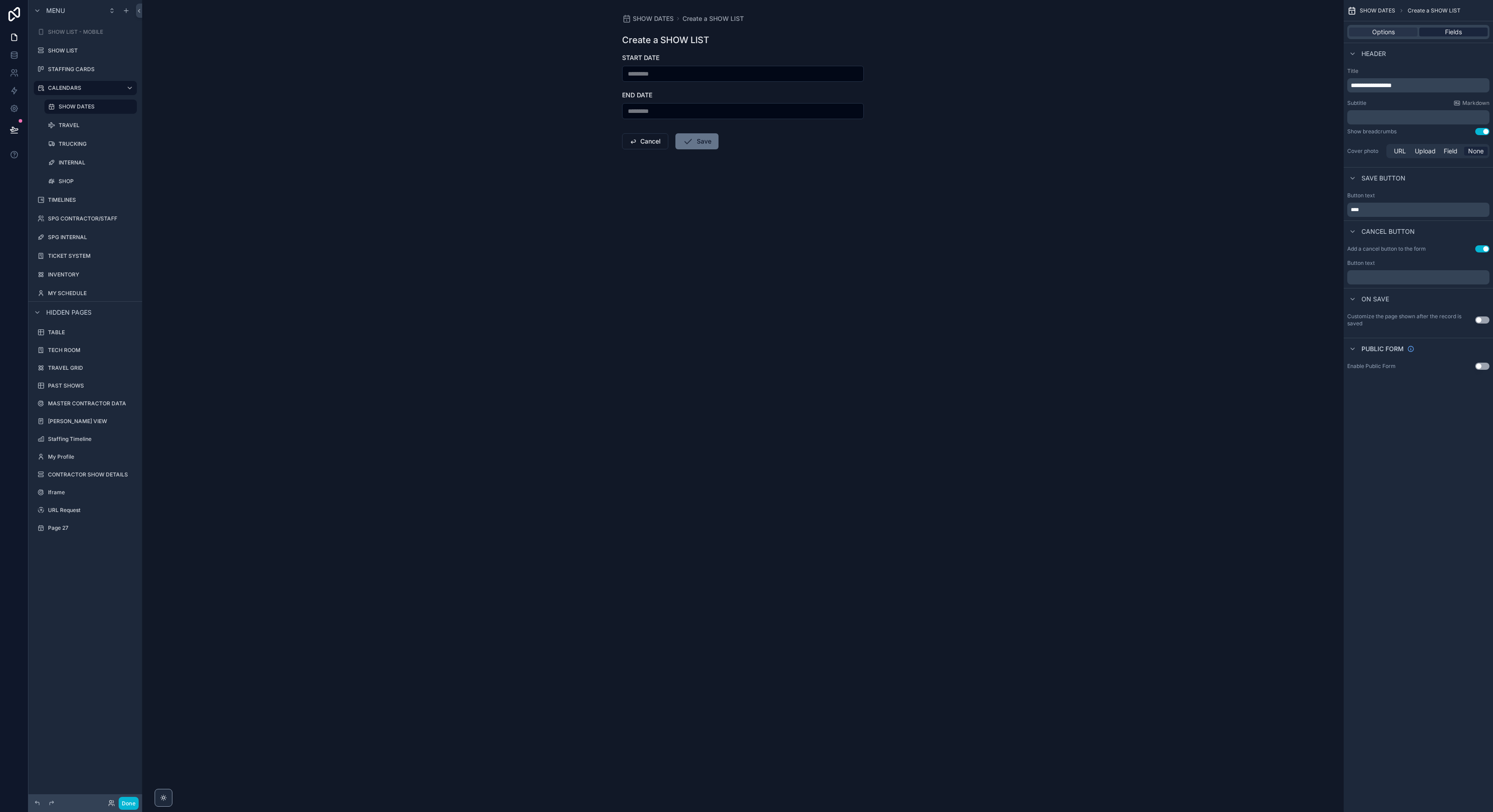
click at [1456, 31] on span "Fields" at bounding box center [1453, 31] width 17 height 9
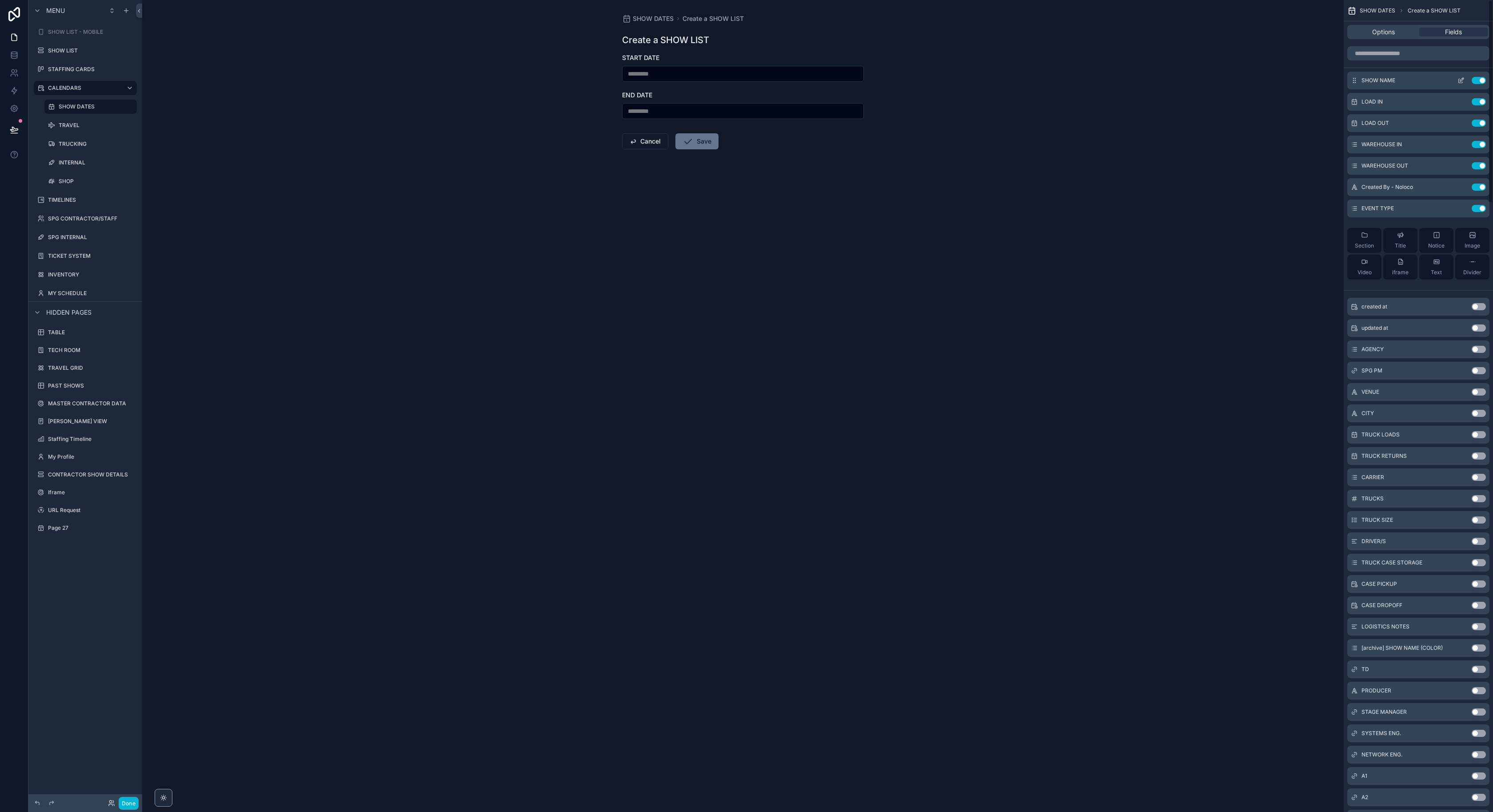
click at [1463, 80] on icon "scrollable content" at bounding box center [1461, 80] width 7 height 7
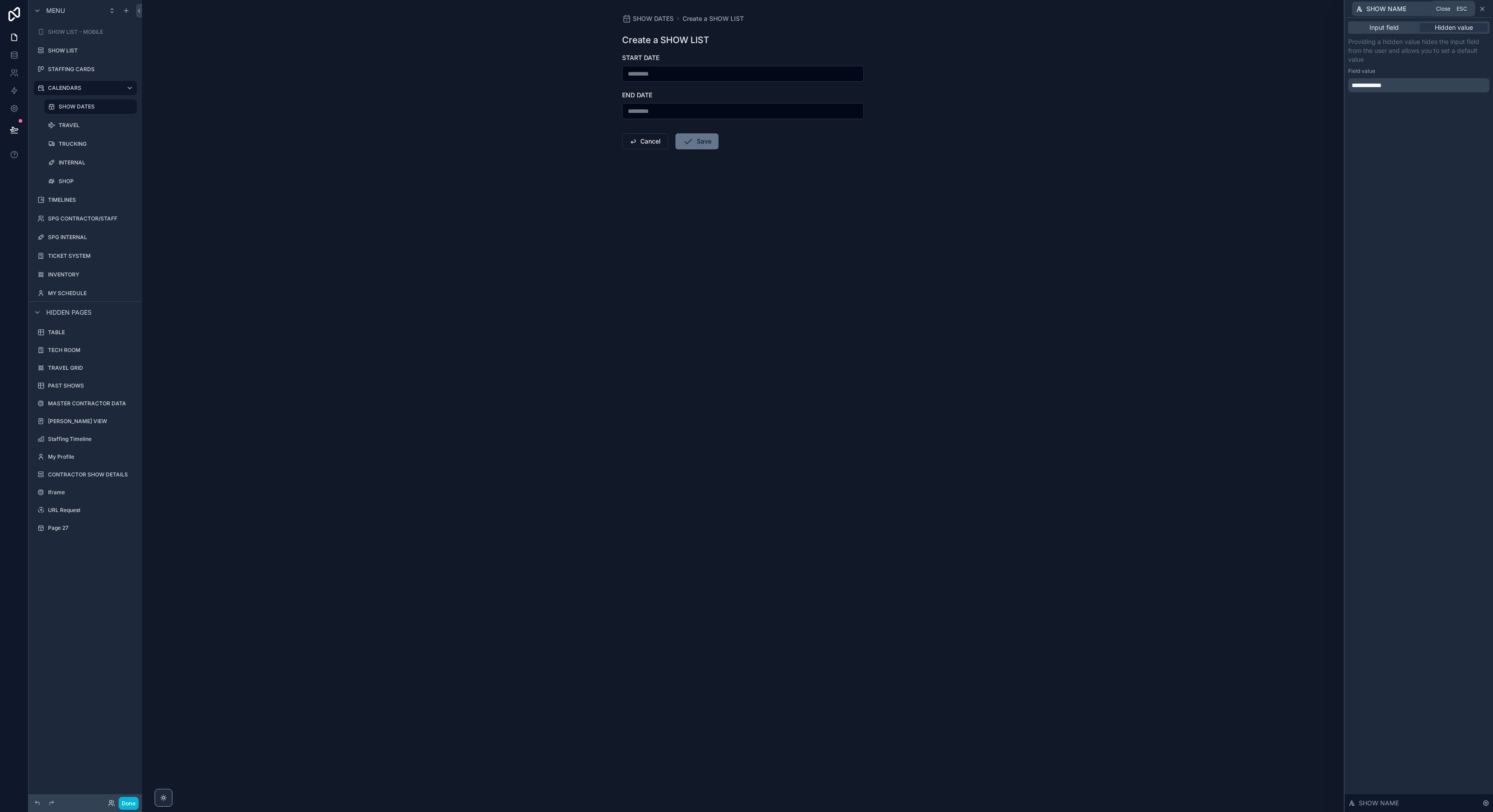
click at [1480, 11] on icon at bounding box center [1482, 9] width 7 height 7
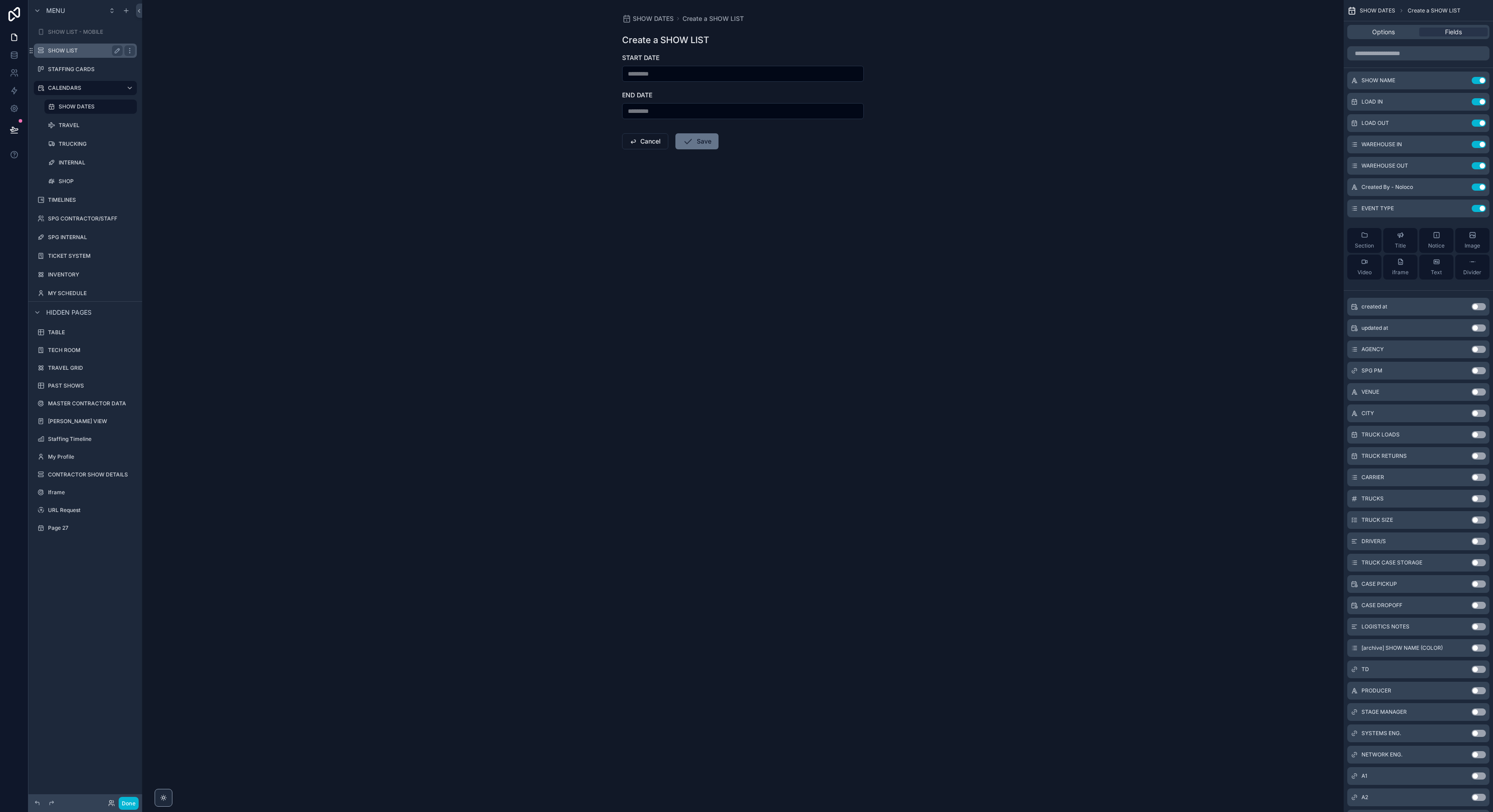
click at [75, 57] on div "SHOW LIST" at bounding box center [85, 51] width 100 height 14
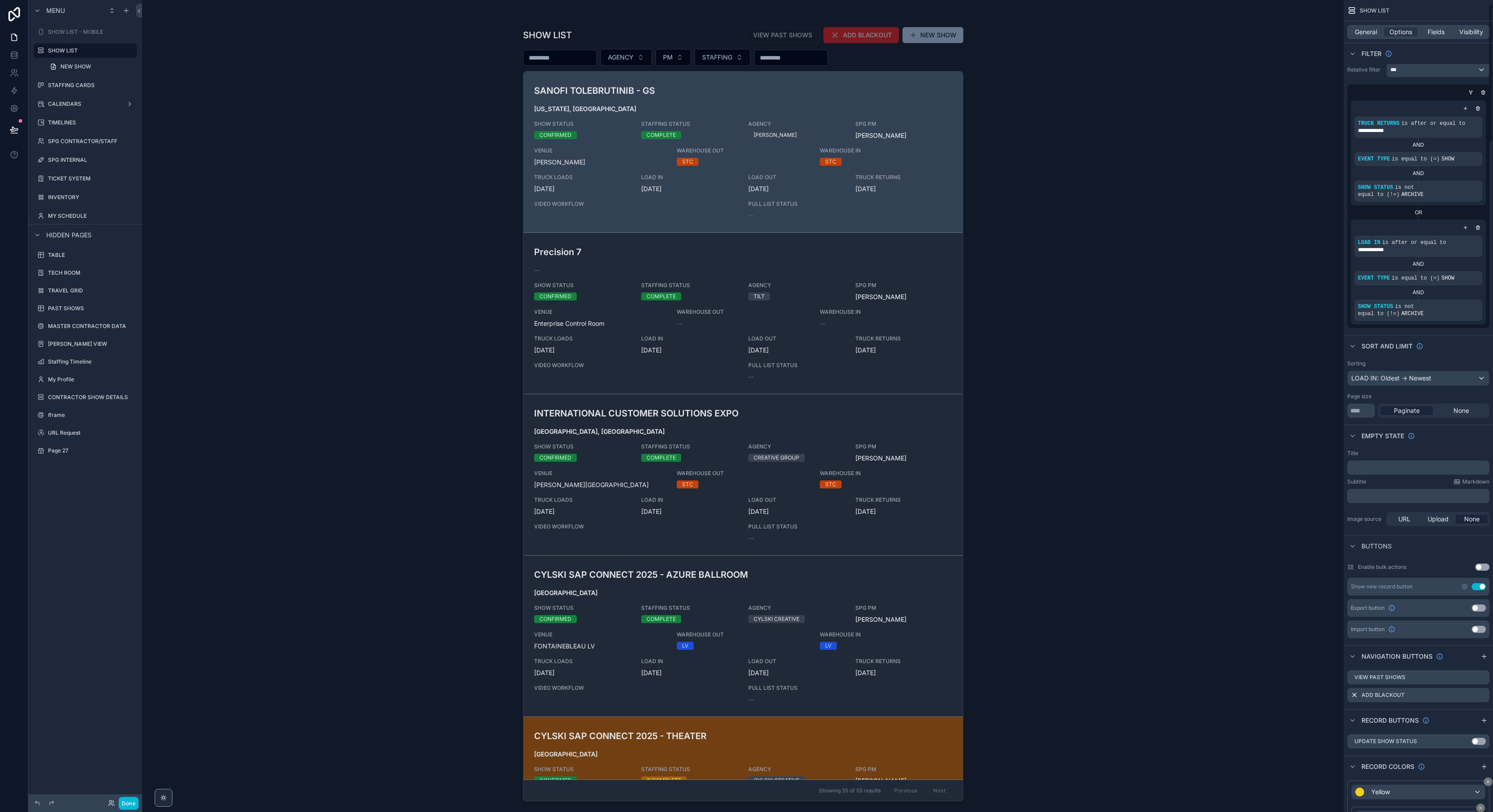
scroll to position [55, 0]
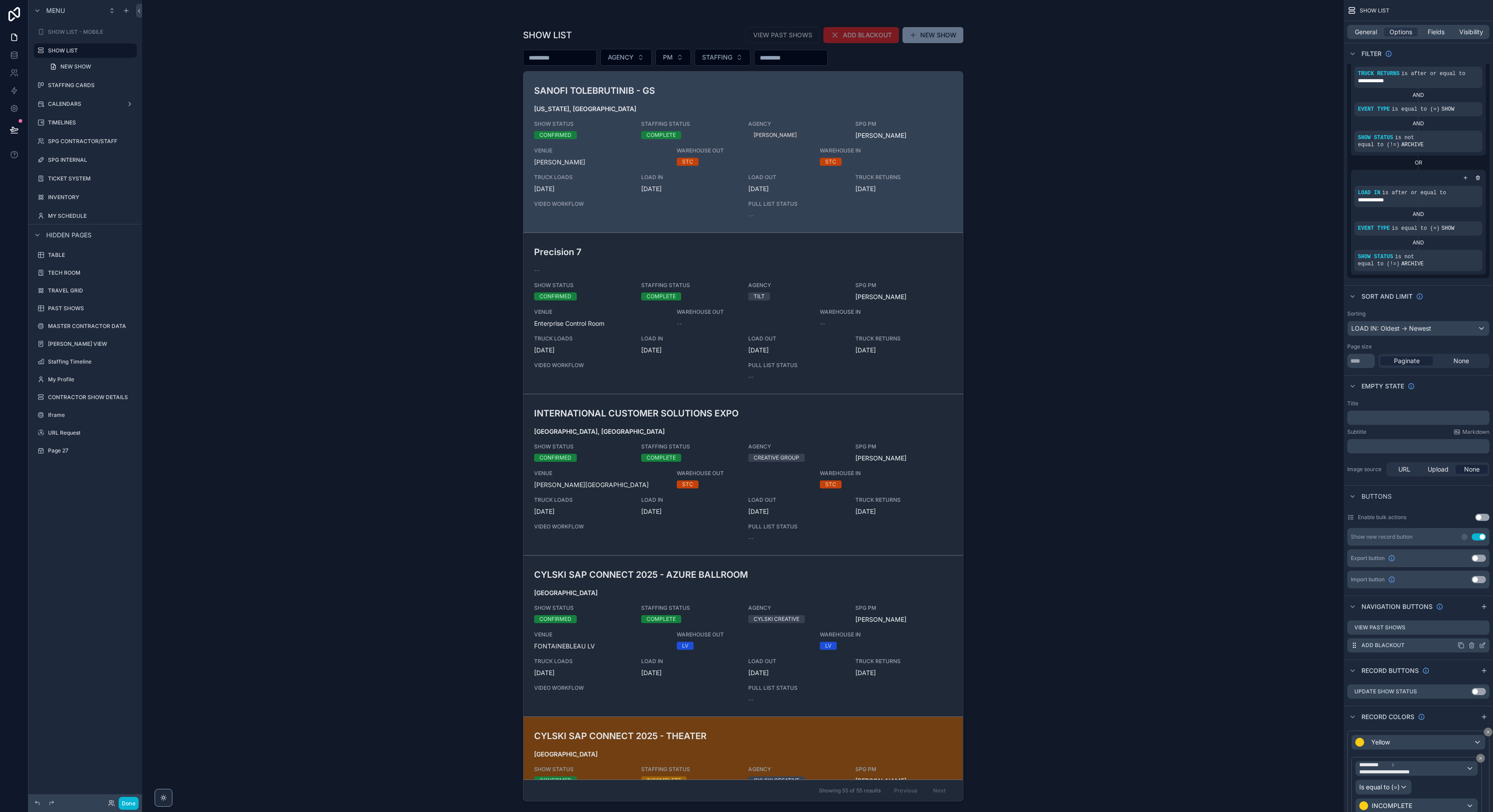
click at [1483, 647] on icon "scrollable content" at bounding box center [1482, 645] width 4 height 4
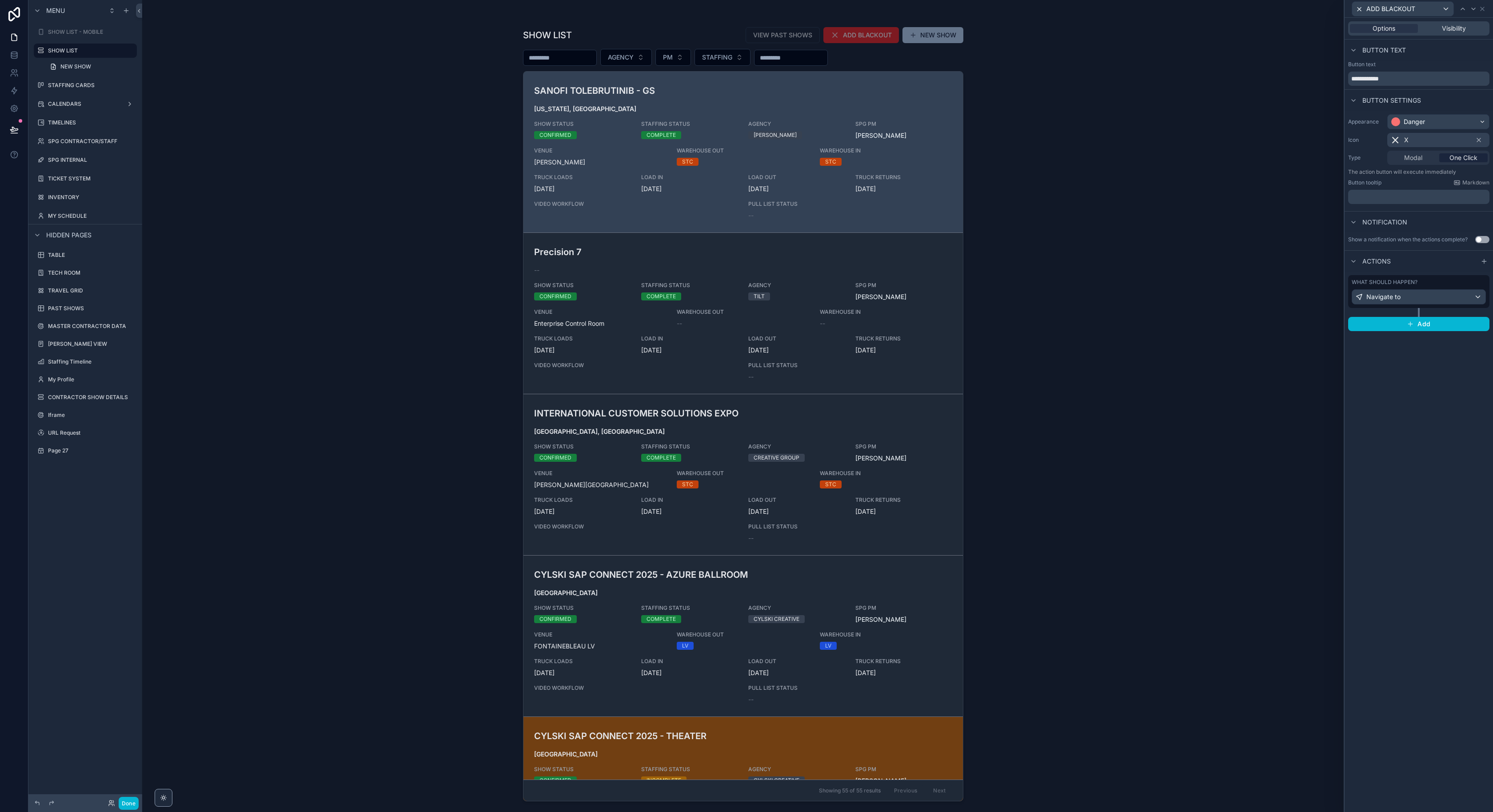
click at [1402, 298] on div "Navigate to" at bounding box center [1419, 297] width 134 height 14
click at [1393, 347] on span "Navigate to" at bounding box center [1388, 344] width 35 height 10
click at [1415, 340] on div "Choose a page" at bounding box center [1438, 337] width 94 height 14
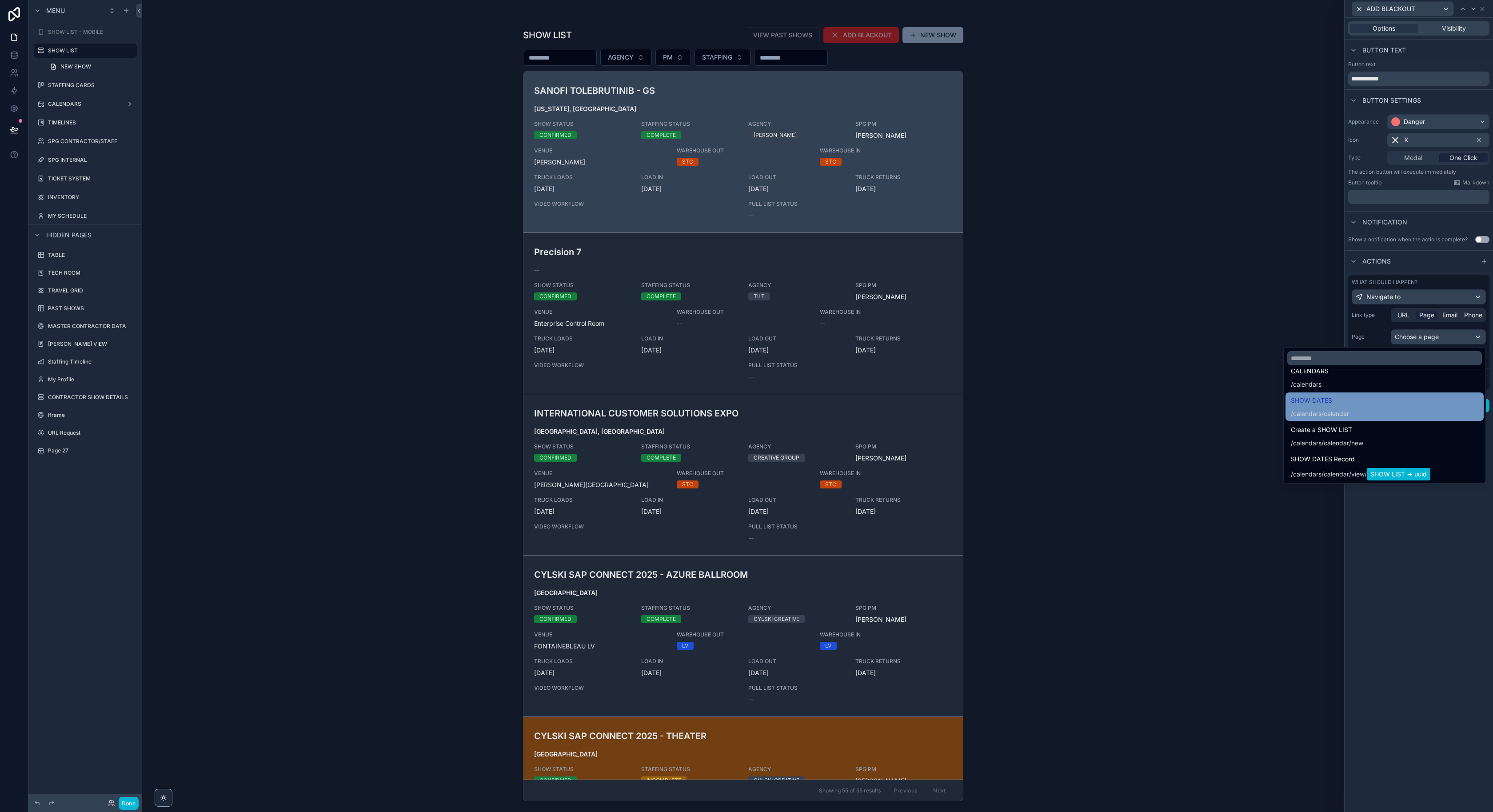
scroll to position [385, 0]
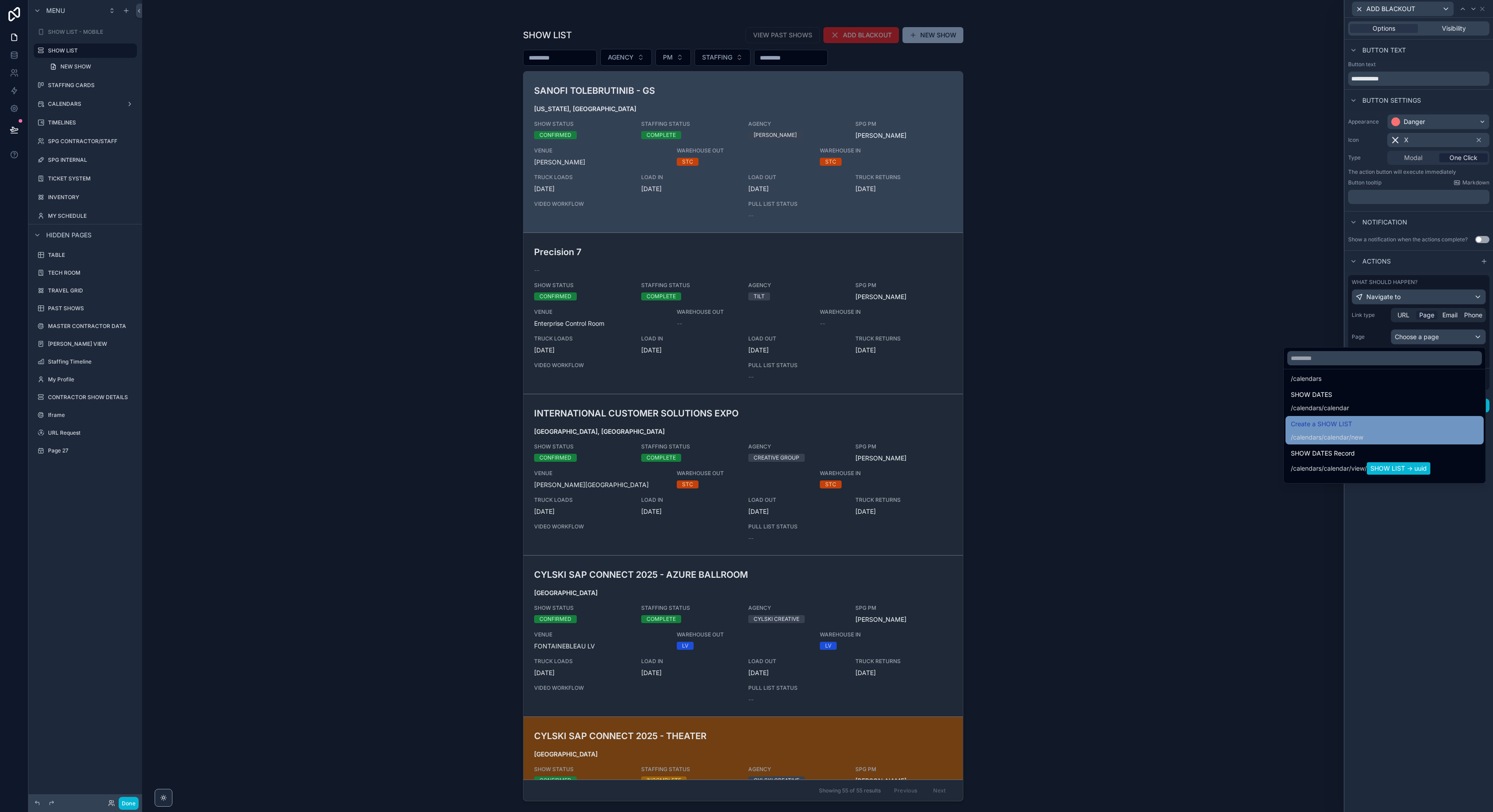
click at [1418, 425] on div "Create a SHOW LIST /calendars/calendar /new" at bounding box center [1384, 430] width 188 height 23
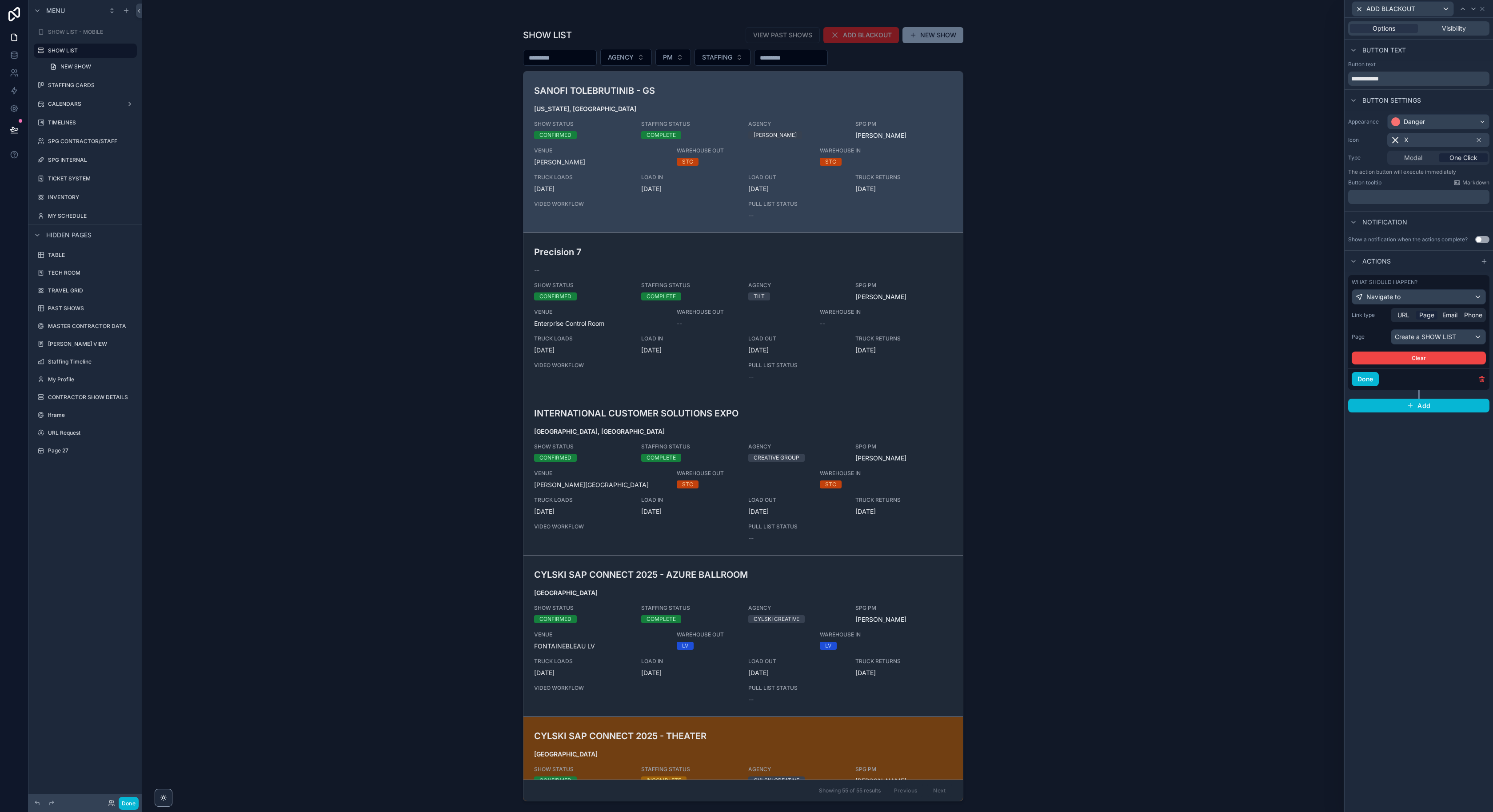
click at [274, 75] on div "SHOW LIST VIEW PAST SHOWS ADD BLACKOUT NEW SHOW AGENCY PM STAFFING SANOFI TOLEB…" at bounding box center [743, 406] width 1202 height 812
click at [61, 103] on label "CALENDARS" at bounding box center [84, 104] width 71 height 7
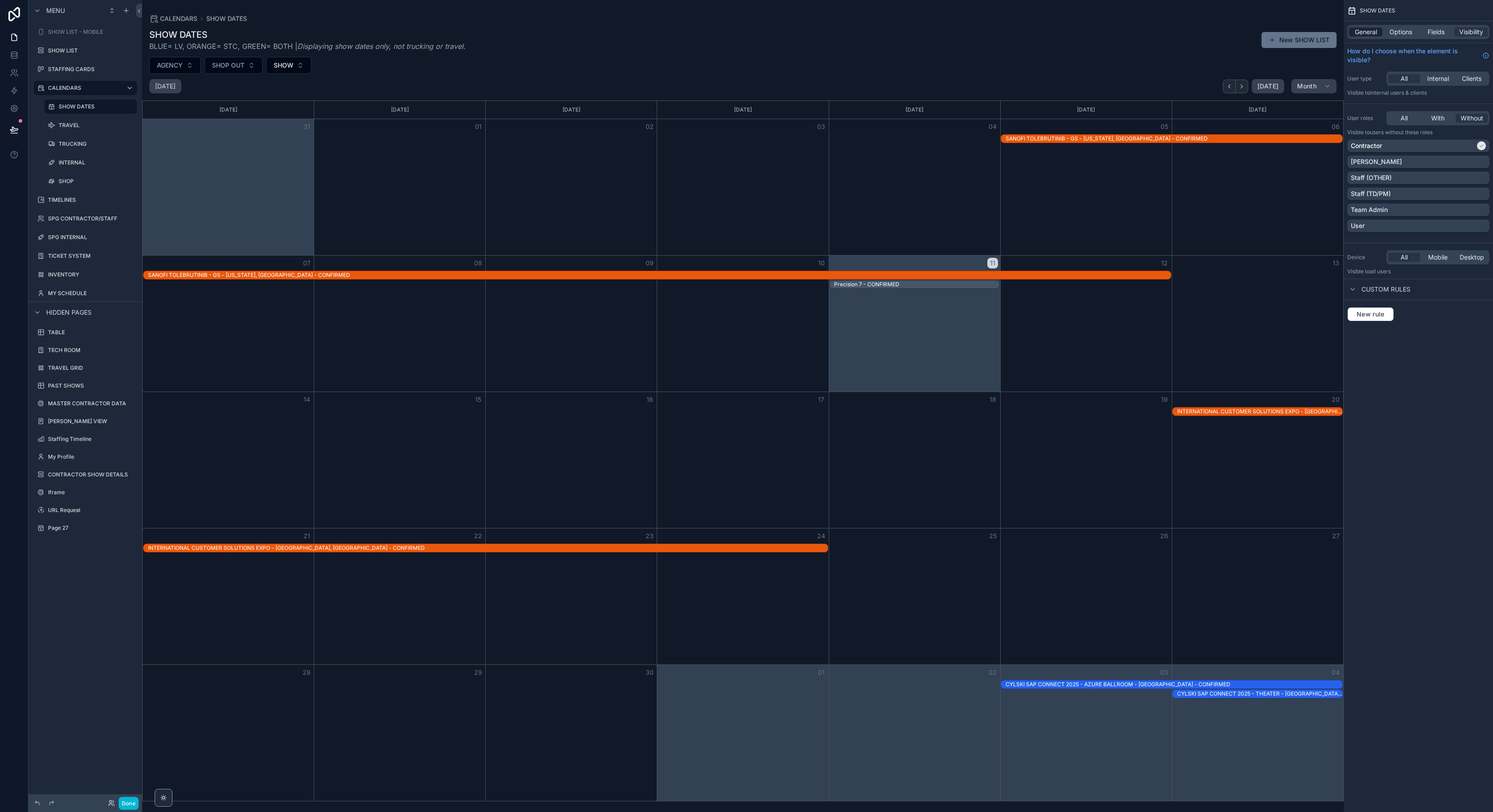
click at [1382, 32] on div "General" at bounding box center [1365, 31] width 33 height 9
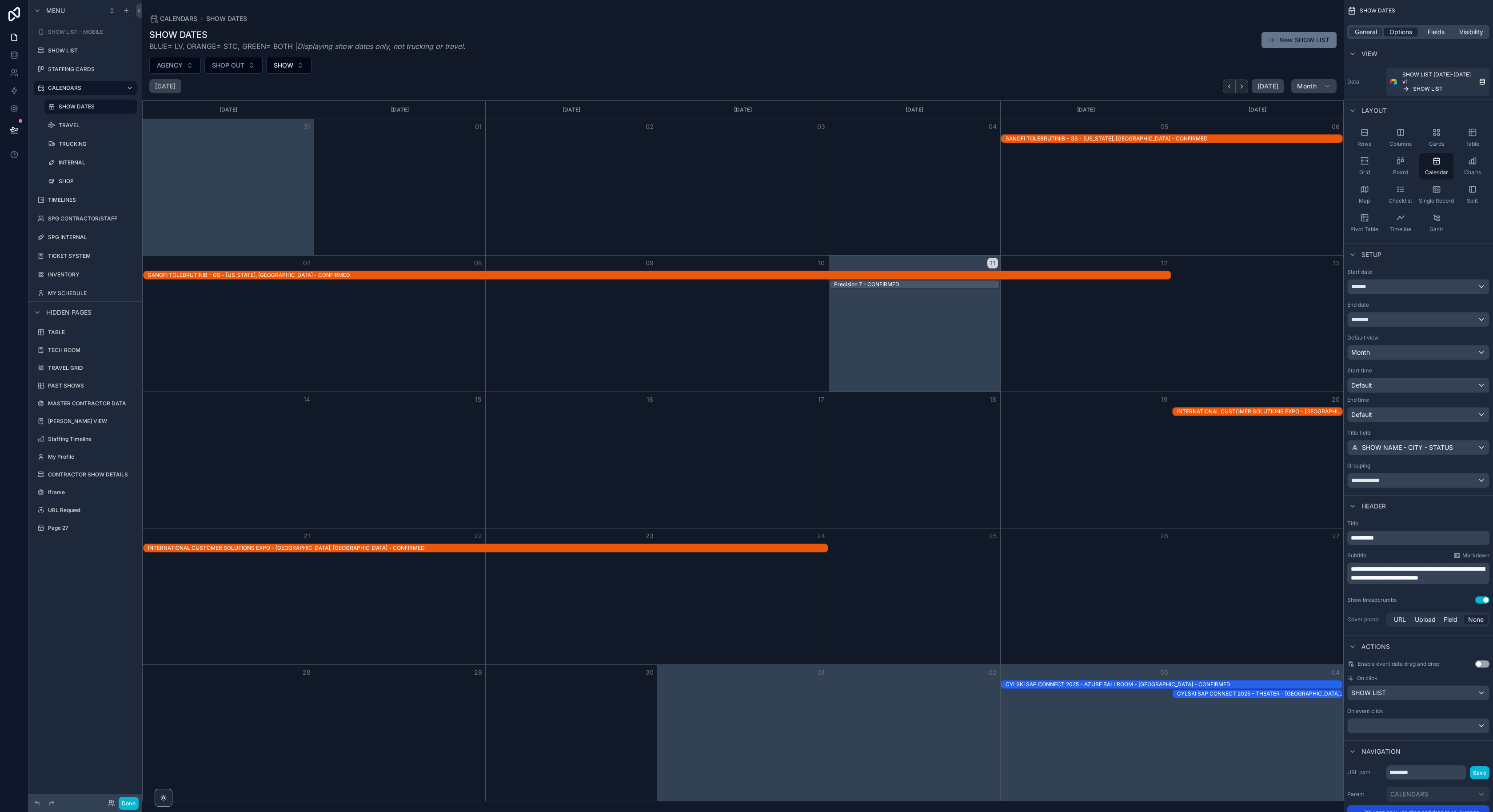
click at [1406, 30] on span "Options" at bounding box center [1400, 31] width 23 height 9
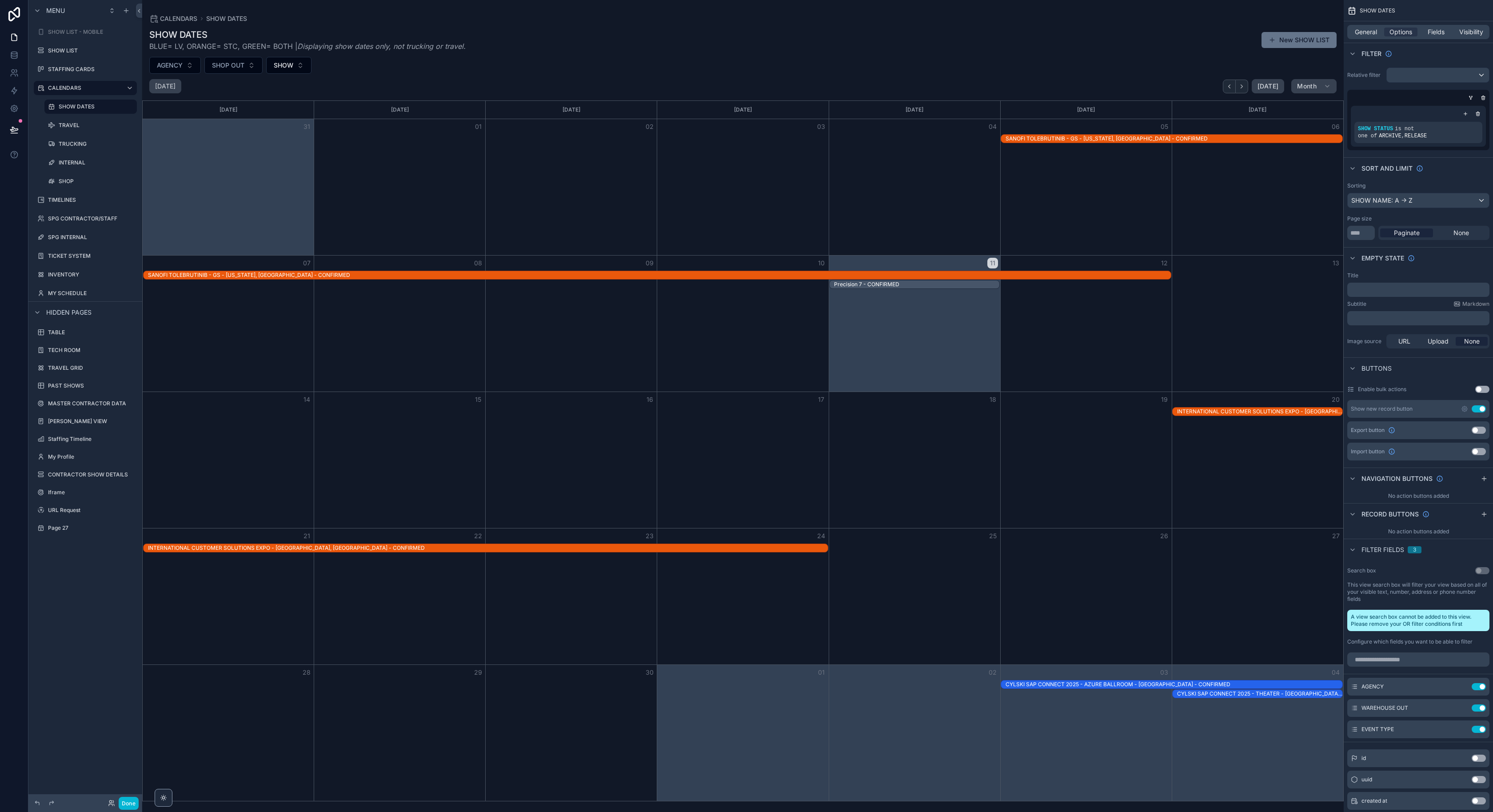
drag, startPoint x: 1479, startPoint y: 409, endPoint x: 1419, endPoint y: 379, distance: 67.1
click at [1479, 409] on button "Use setting" at bounding box center [1479, 409] width 14 height 7
click at [85, 56] on div "SHOW LIST" at bounding box center [85, 51] width 100 height 14
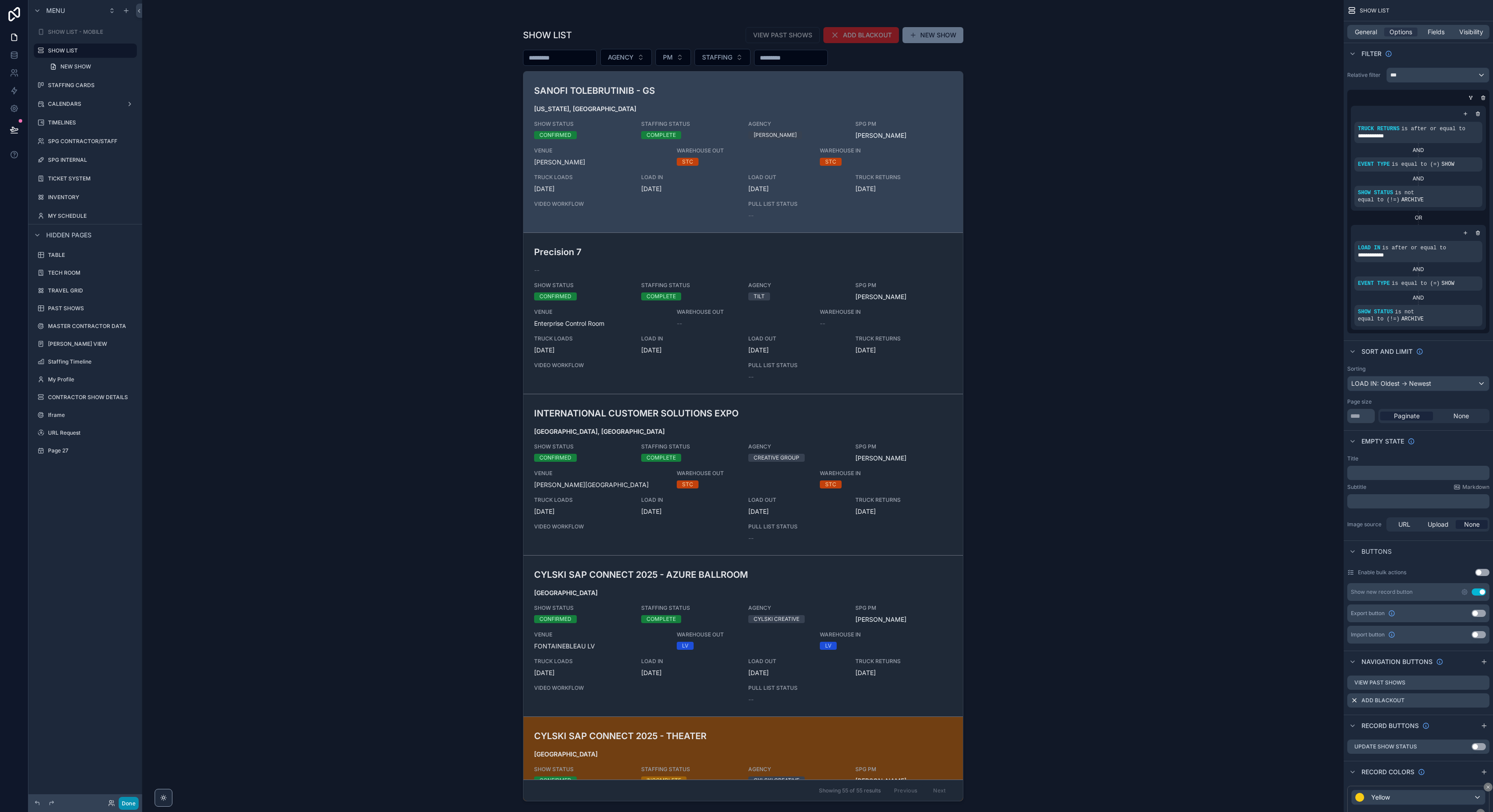
click at [134, 802] on button "Done" at bounding box center [128, 803] width 20 height 13
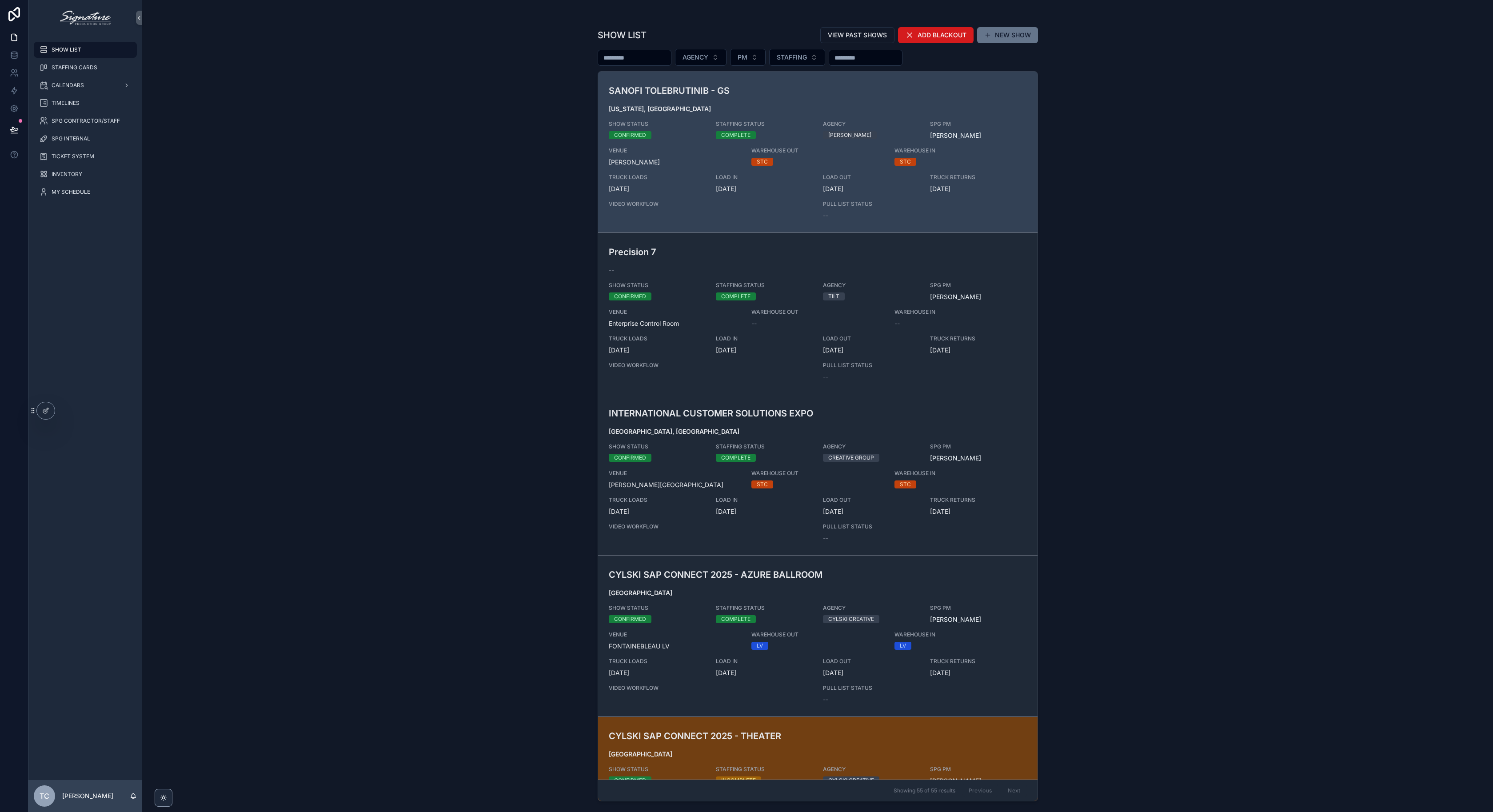
click at [922, 38] on span "ADD BLACKOUT" at bounding box center [942, 35] width 49 height 9
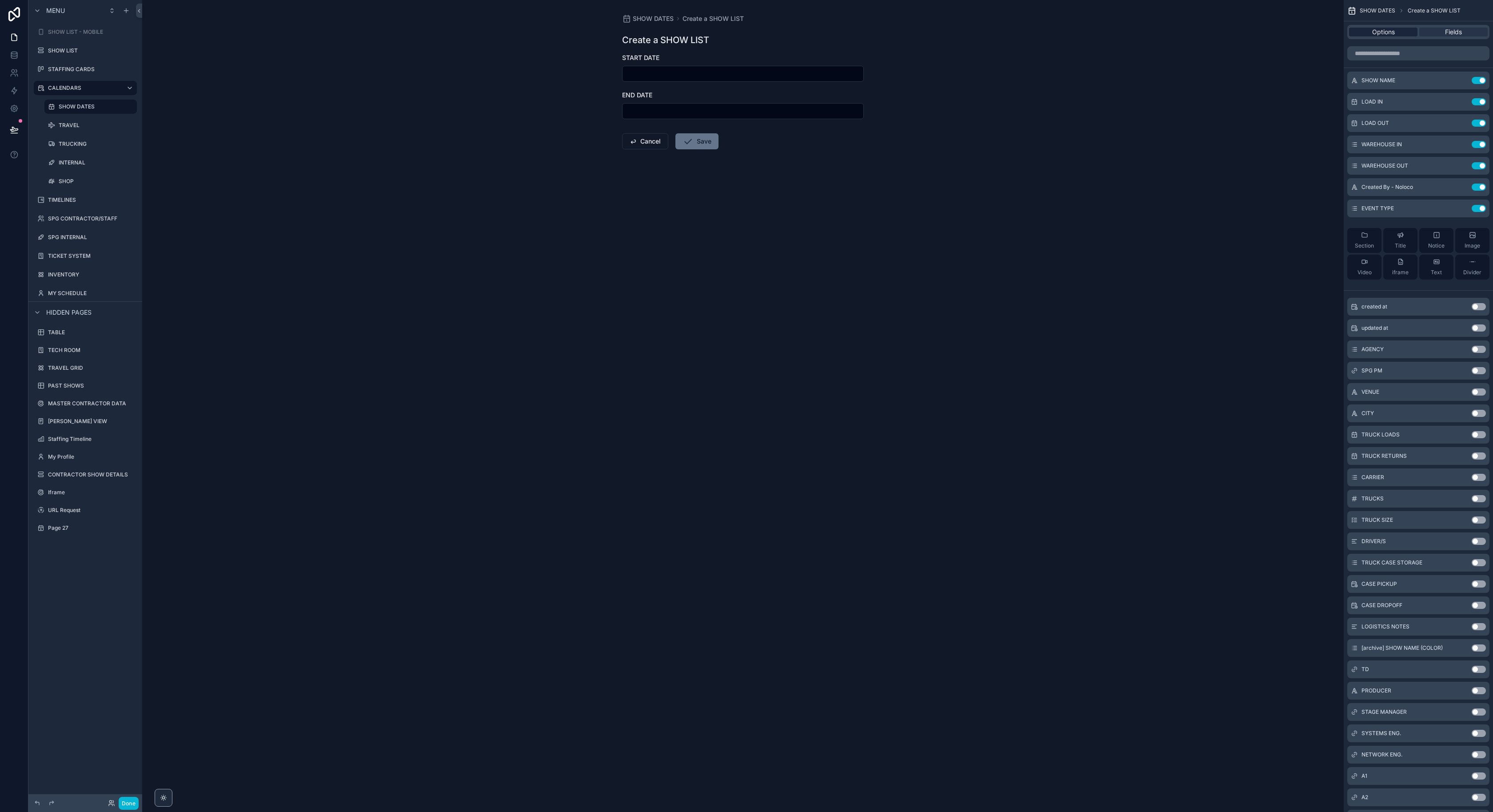
click at [1386, 35] on span "Options" at bounding box center [1384, 31] width 23 height 9
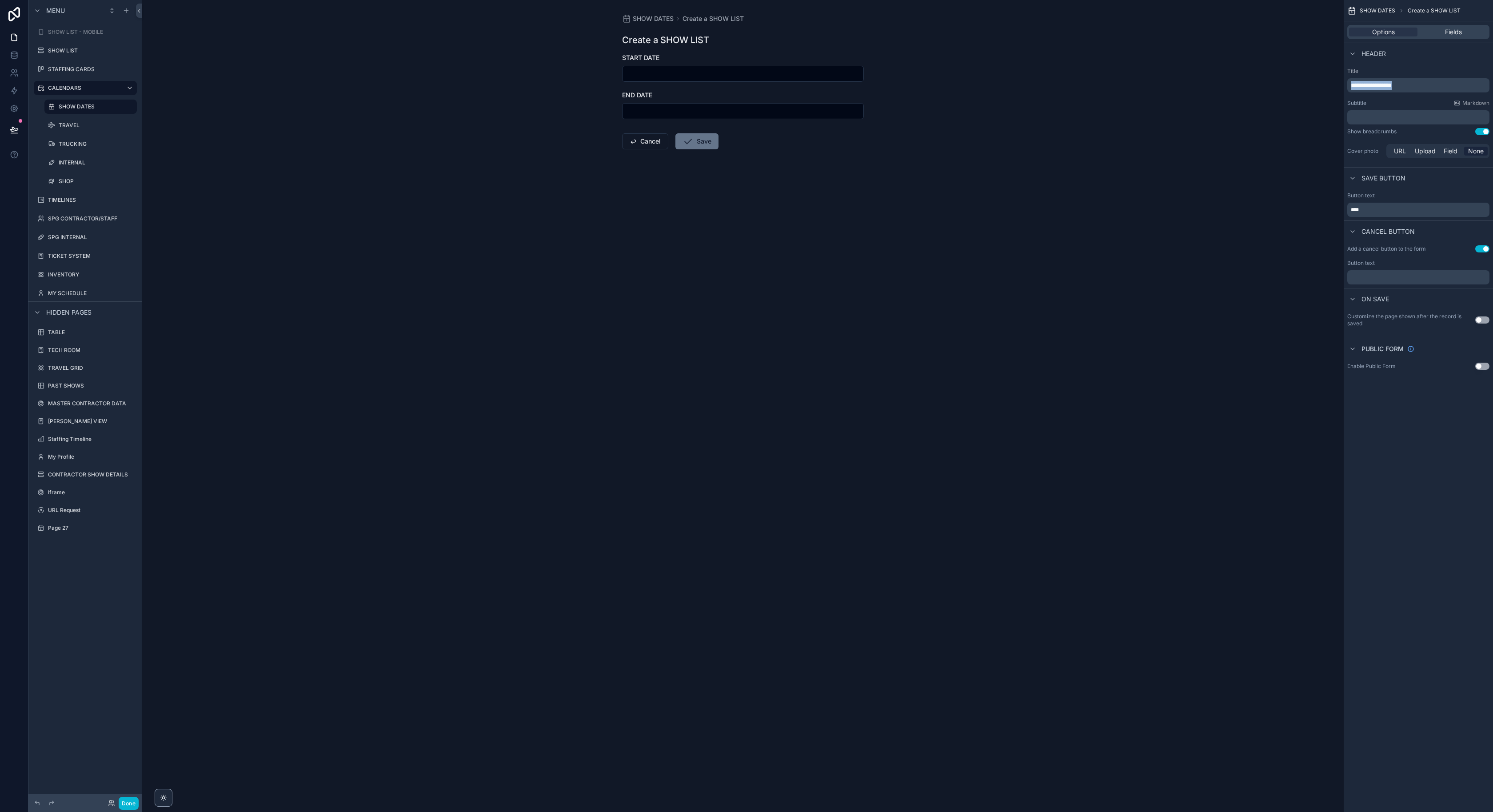
drag, startPoint x: 1423, startPoint y: 88, endPoint x: 1324, endPoint y: 79, distance: 99.4
click at [1324, 79] on div "**********" at bounding box center [818, 406] width 1351 height 812
click at [1209, 118] on div "SHOW DATES ADD BLACKOUT DATES ADD BLACKOUT DATES START DATE END DATE Cancel Save" at bounding box center [743, 406] width 1202 height 812
click at [130, 802] on button "Done" at bounding box center [128, 803] width 20 height 13
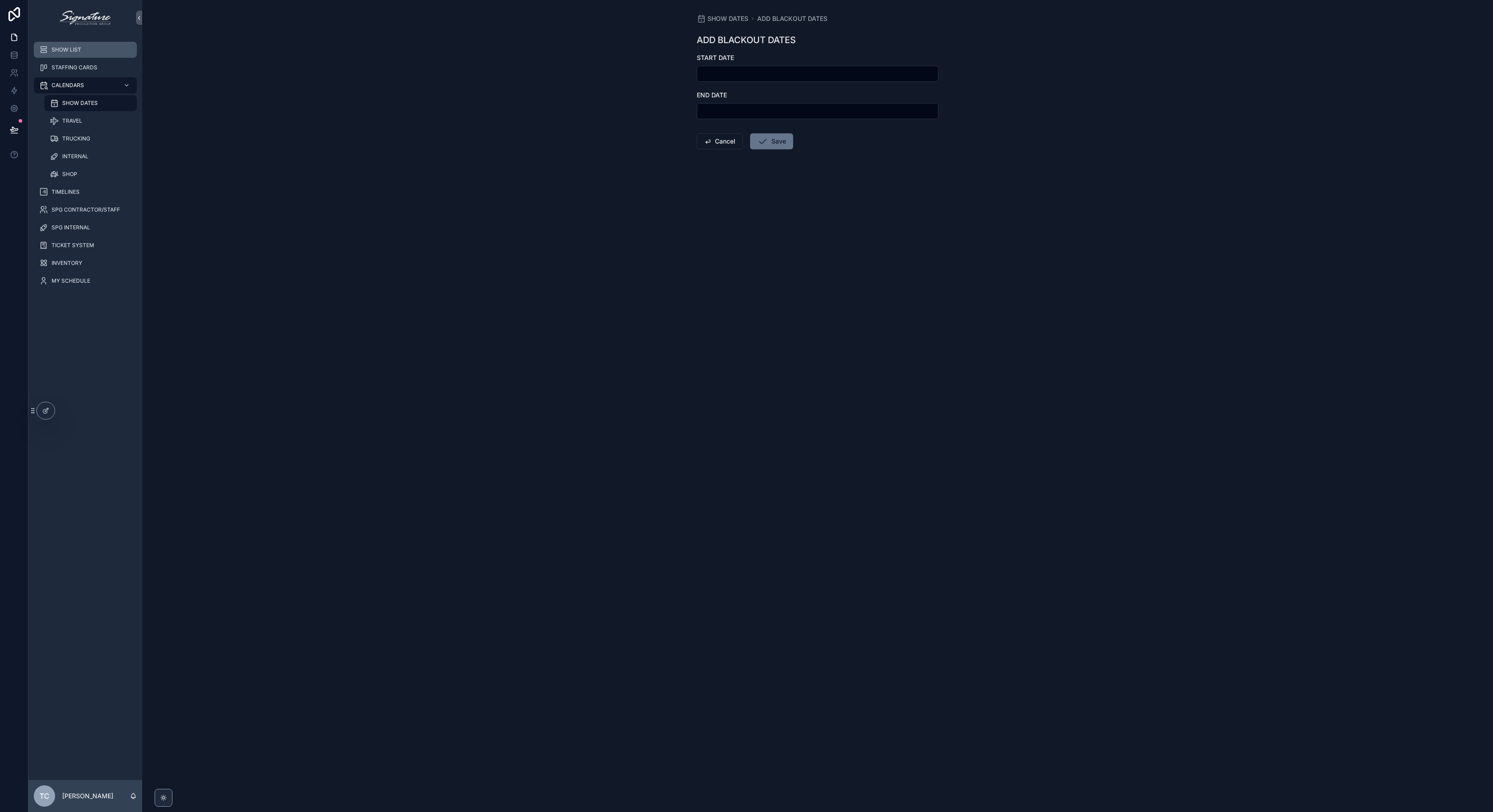
click at [90, 47] on div "SHOW LIST" at bounding box center [85, 50] width 93 height 14
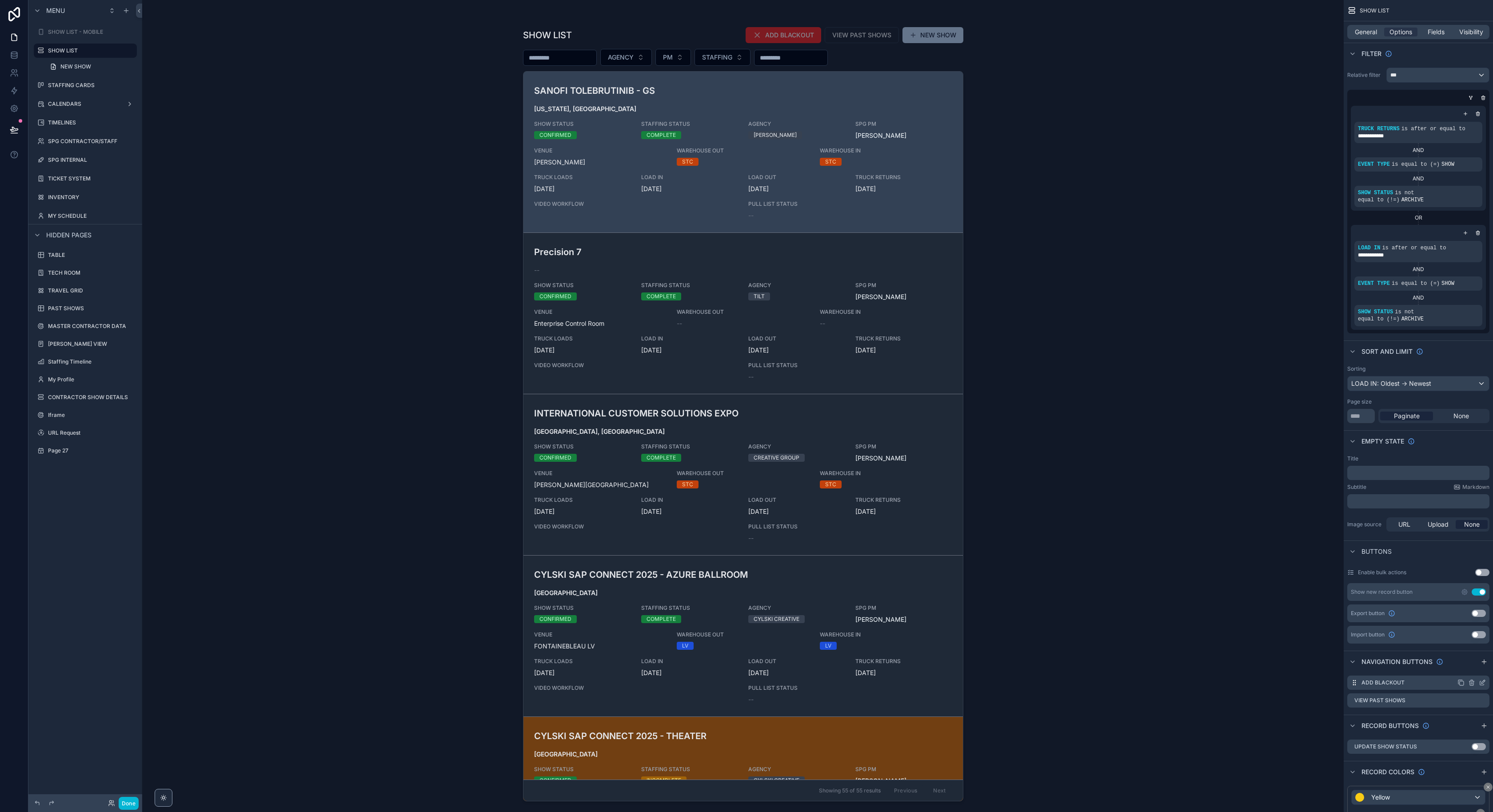
click at [1481, 683] on icon "scrollable content" at bounding box center [1482, 682] width 7 height 7
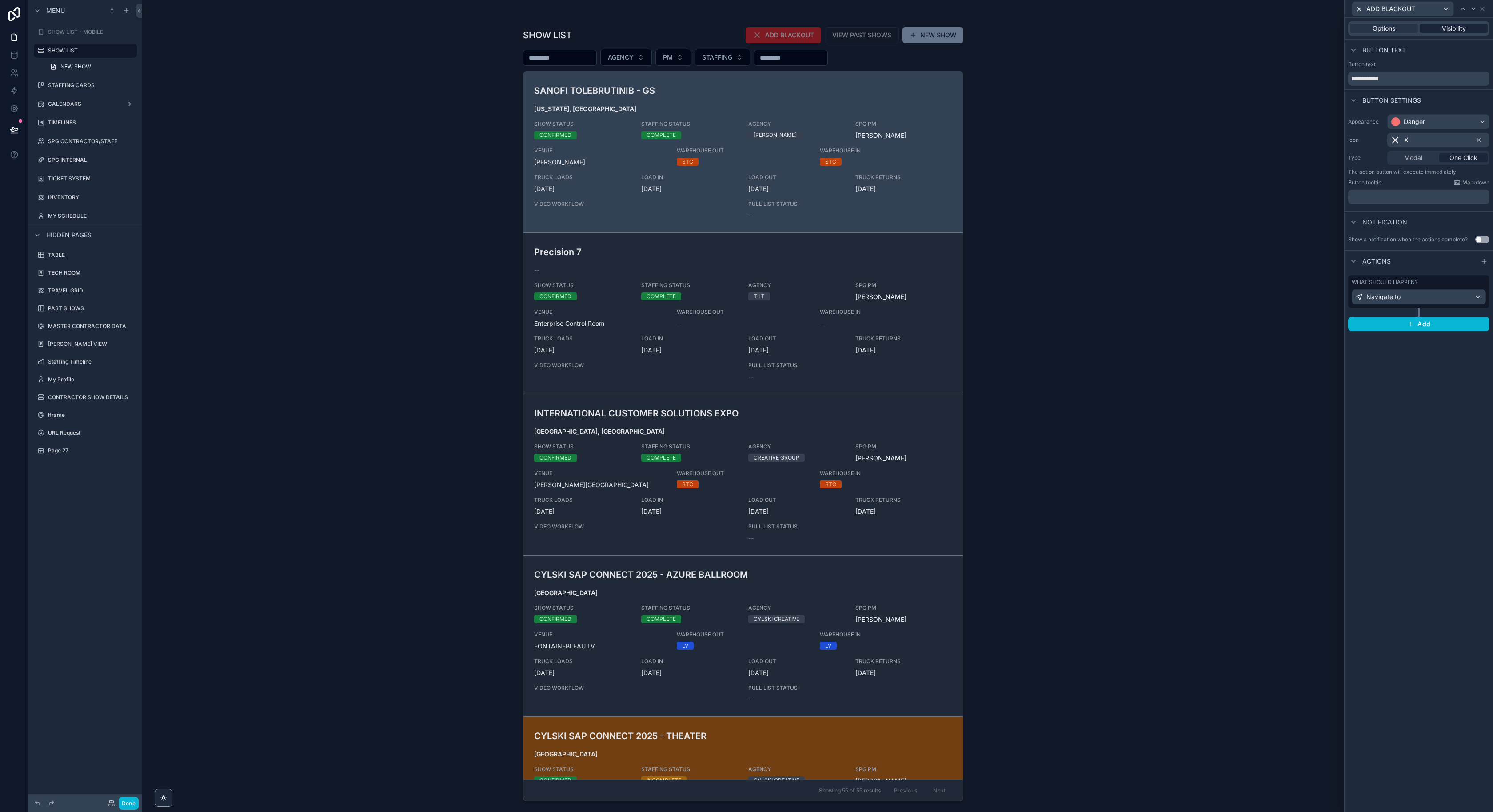
click at [1446, 27] on span "Visibility" at bounding box center [1454, 28] width 24 height 9
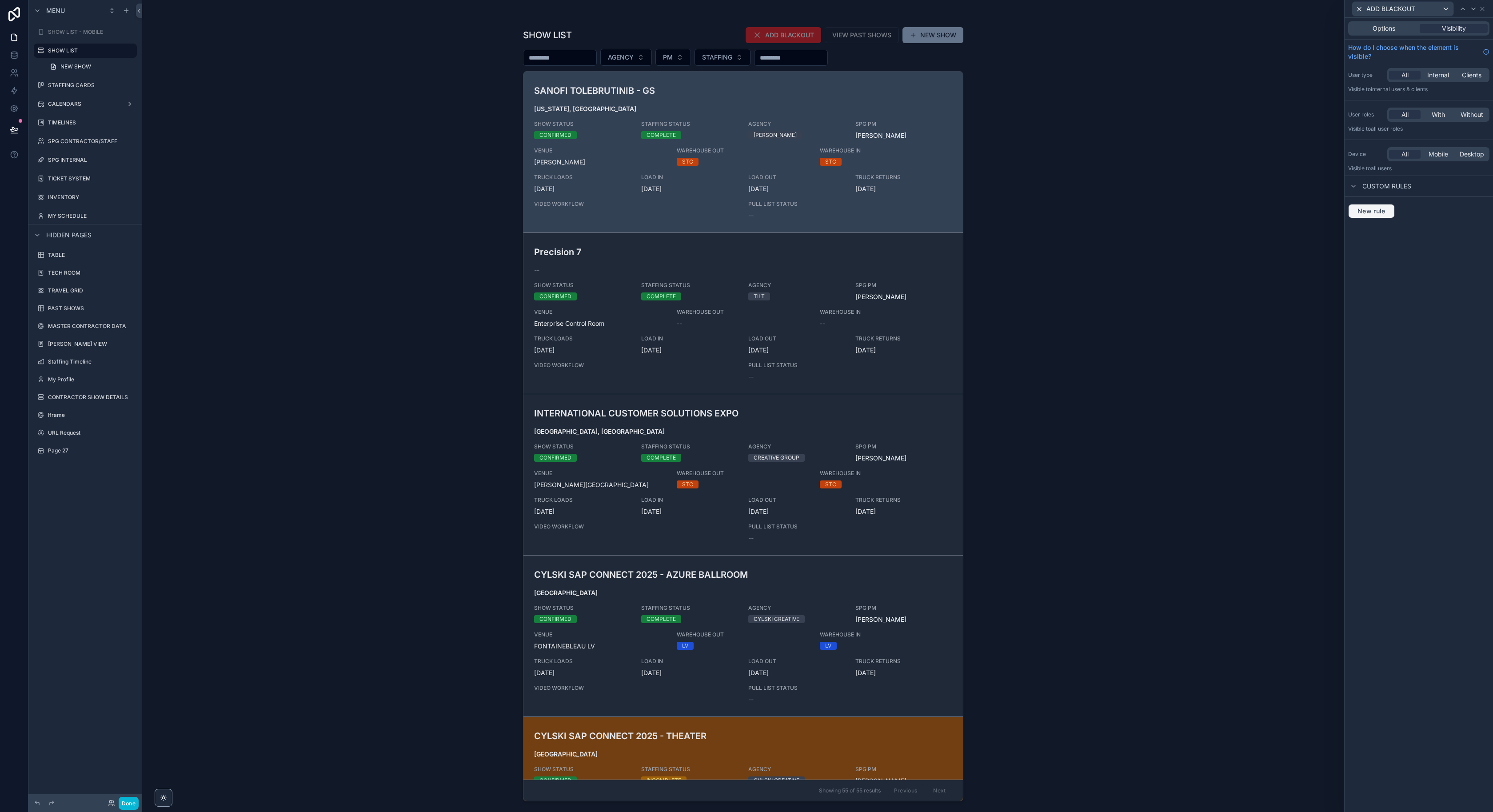
click at [1372, 208] on span "New rule" at bounding box center [1371, 211] width 35 height 8
click at [1376, 220] on span "**********" at bounding box center [1375, 219] width 33 height 9
click at [1400, 295] on span "Logged in User" at bounding box center [1400, 294] width 73 height 10
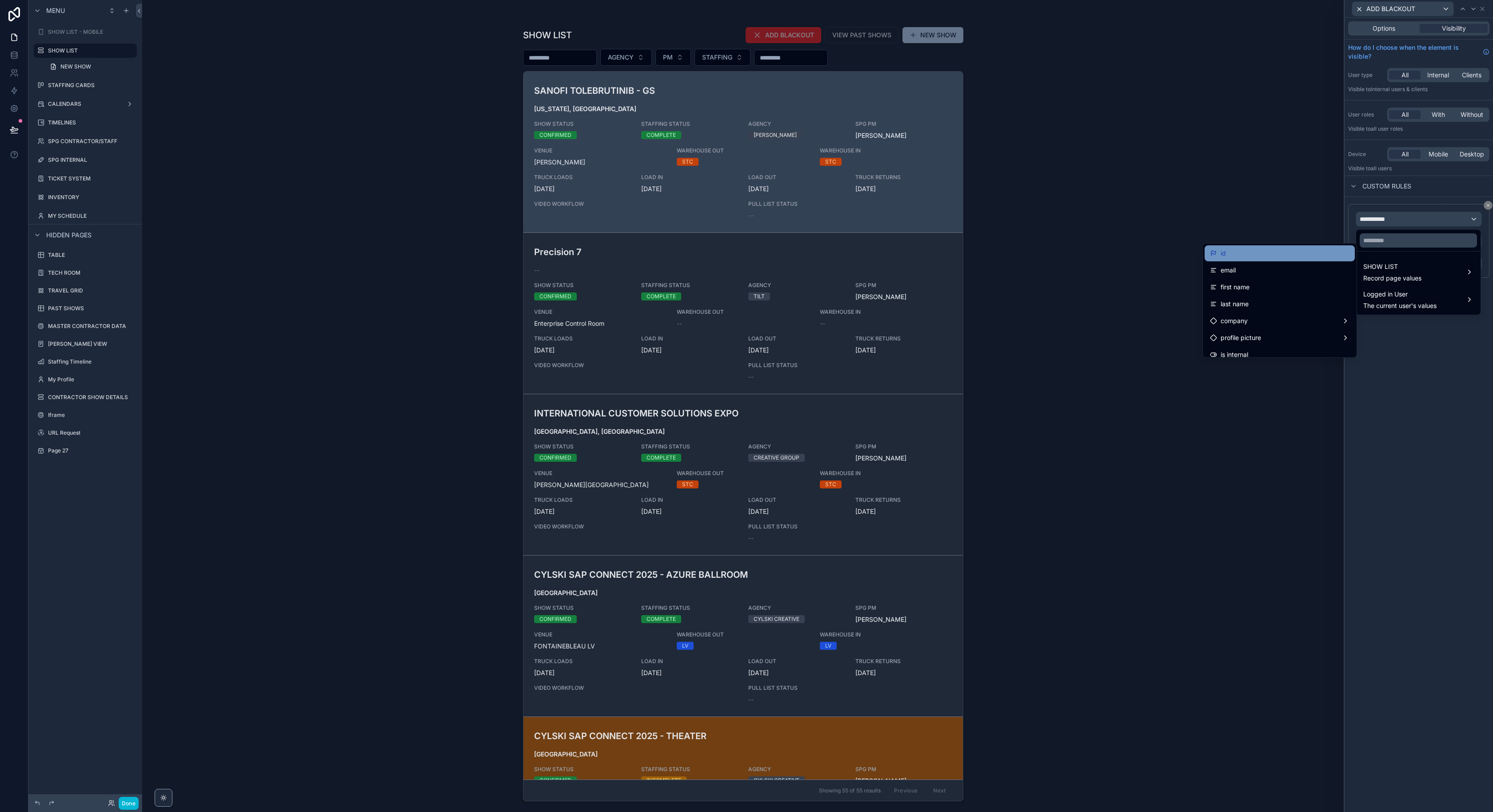
click at [1250, 250] on div "id" at bounding box center [1279, 253] width 139 height 10
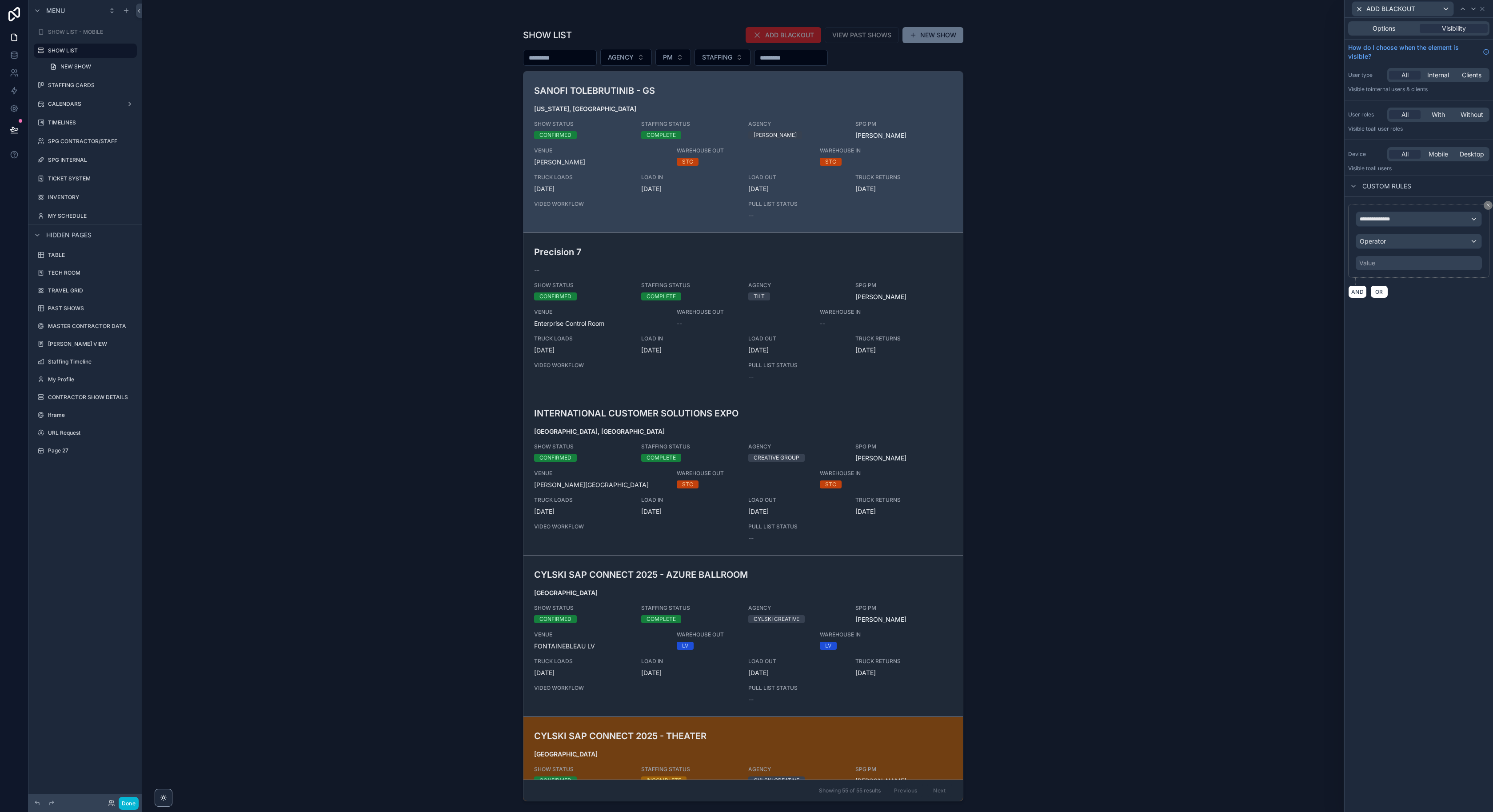
click at [1400, 258] on div "Value" at bounding box center [1418, 263] width 126 height 14
click at [1400, 238] on div "Operator" at bounding box center [1419, 241] width 126 height 14
click at [1425, 363] on div "Is one of" at bounding box center [1418, 361] width 110 height 10
click at [1401, 265] on div "Value" at bounding box center [1418, 263] width 126 height 14
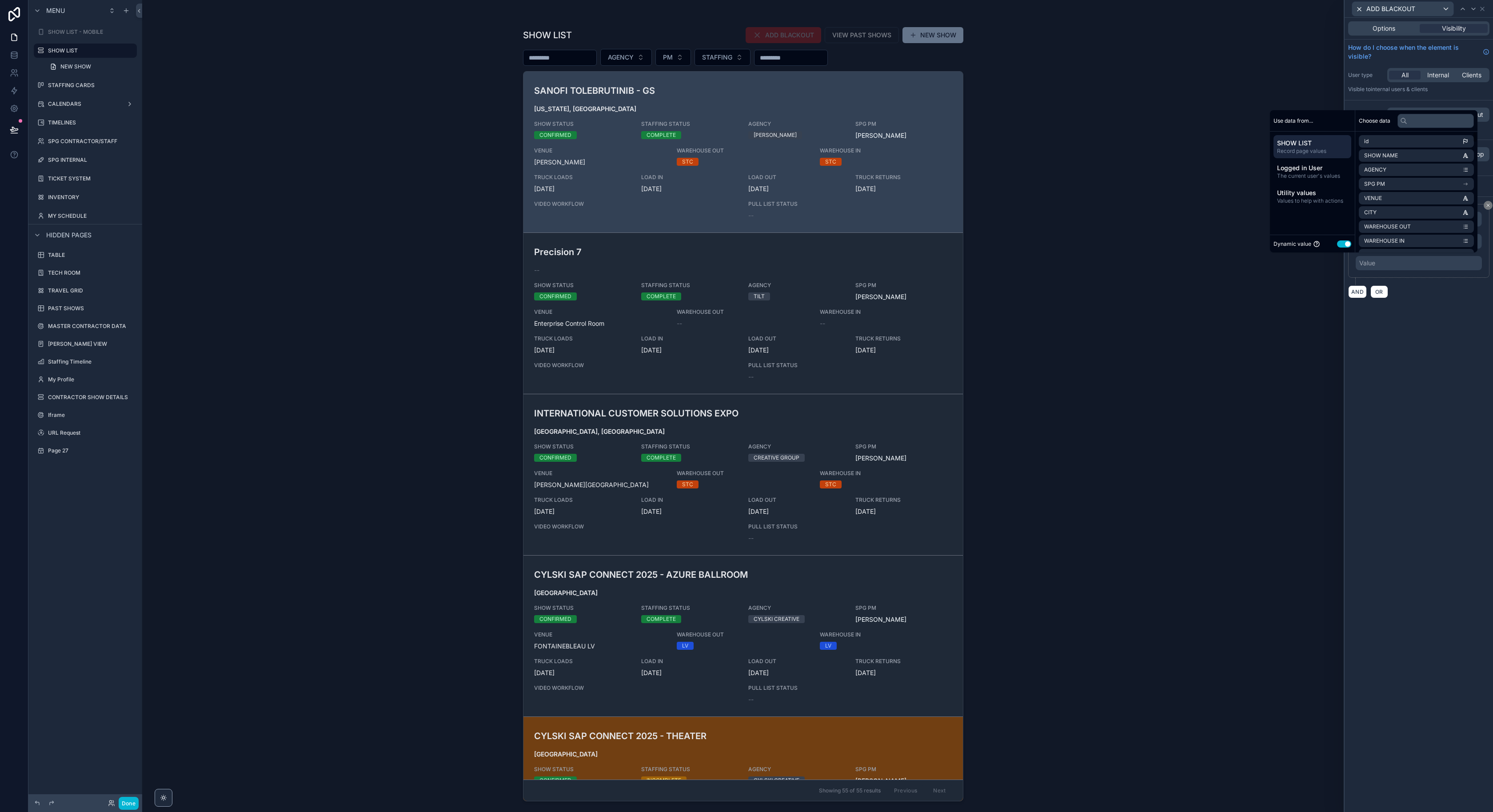
click at [1337, 244] on button "Use setting" at bounding box center [1344, 244] width 14 height 7
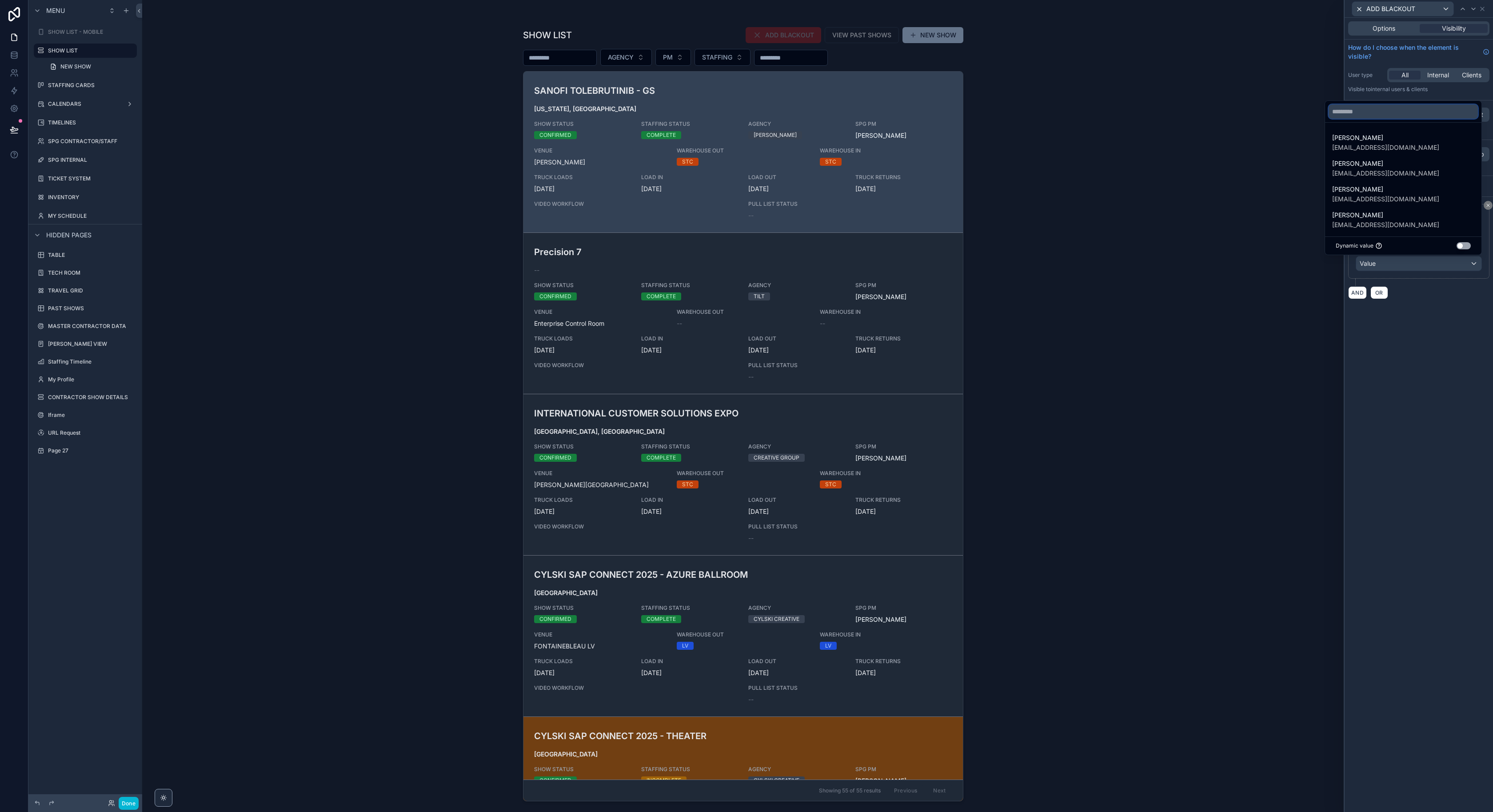
click at [1386, 109] on input "text" at bounding box center [1404, 112] width 150 height 14
type input "**"
click at [1396, 163] on span "[PERSON_NAME]" at bounding box center [1434, 160] width 142 height 10
click at [1388, 194] on input "text" at bounding box center [1408, 196] width 97 height 14
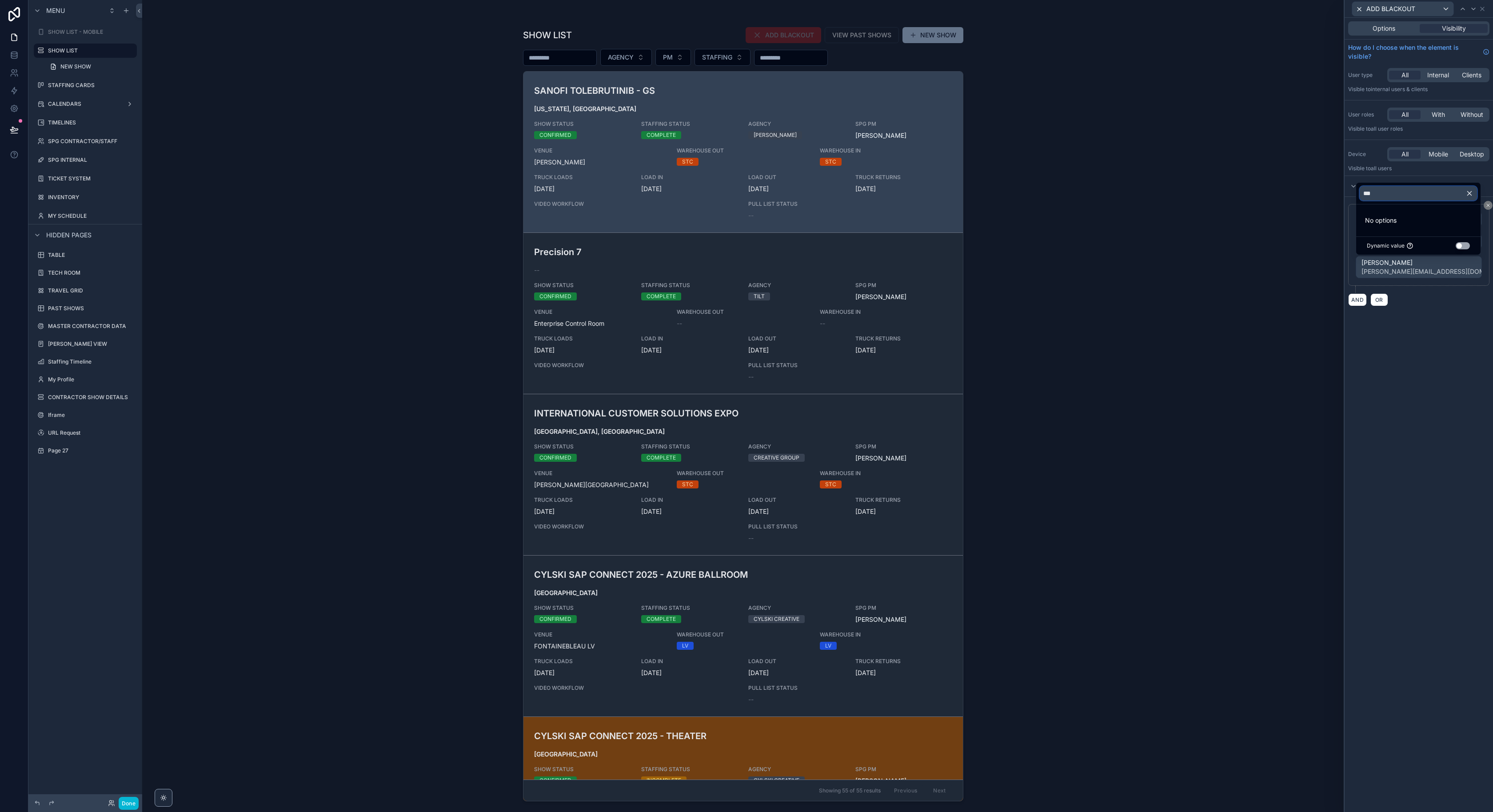
type input "****"
click at [1441, 344] on div "**********" at bounding box center [1419, 414] width 148 height 794
click at [1456, 263] on div "[PERSON_NAME] [PERSON_NAME][EMAIL_ADDRESS][DOMAIN_NAME]" at bounding box center [1419, 267] width 126 height 22
click at [1396, 203] on ul "[PERSON_NAME] [PERSON_NAME][EMAIL_ADDRESS][DOMAIN_NAME]" at bounding box center [1434, 216] width 156 height 39
click at [1396, 211] on span "[PERSON_NAME]" at bounding box center [1434, 212] width 142 height 10
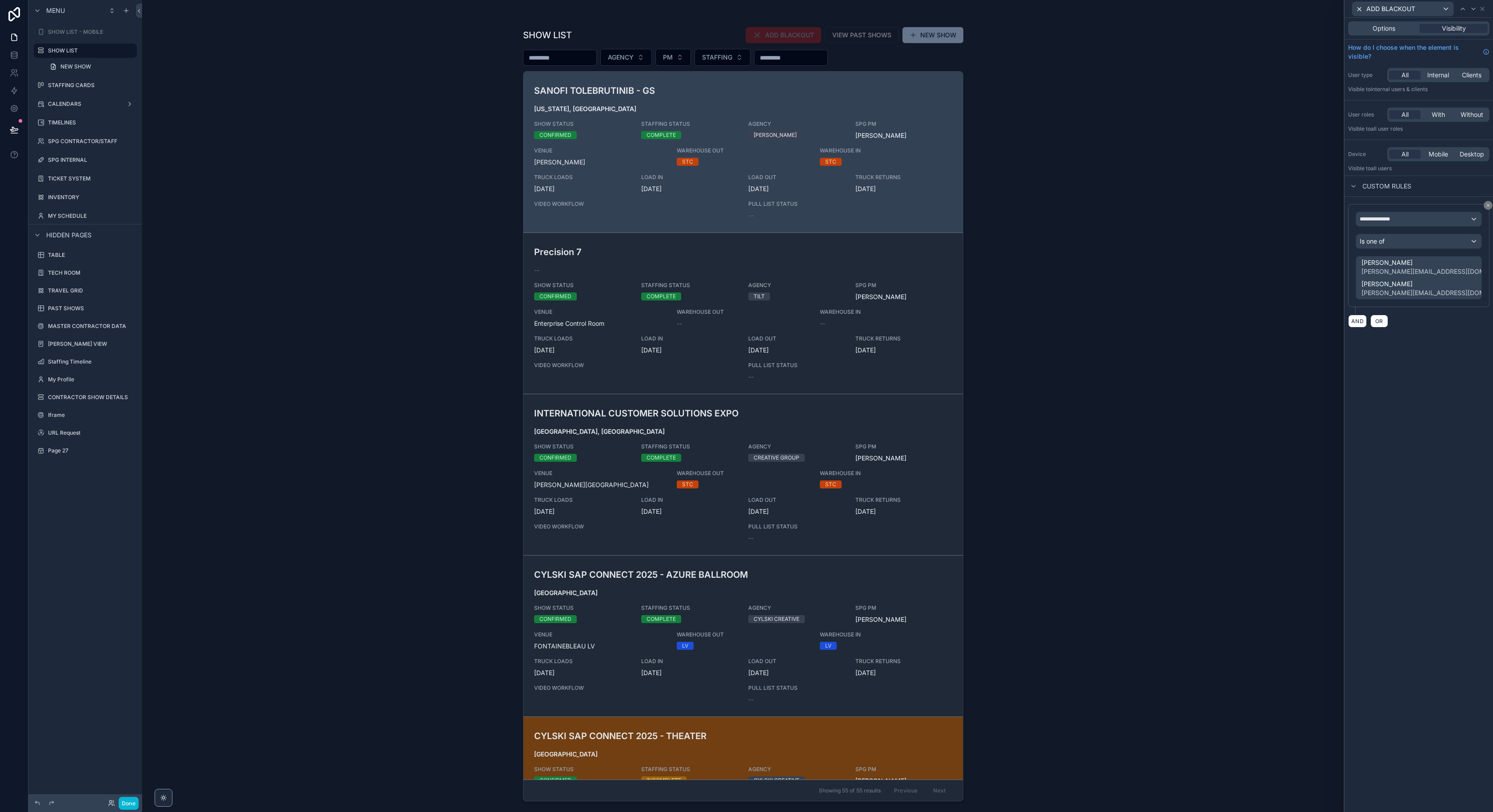
click at [1467, 262] on div "[PERSON_NAME] [PERSON_NAME][EMAIL_ADDRESS][DOMAIN_NAME] [PERSON_NAME] [PERSON_N…" at bounding box center [1419, 278] width 126 height 43
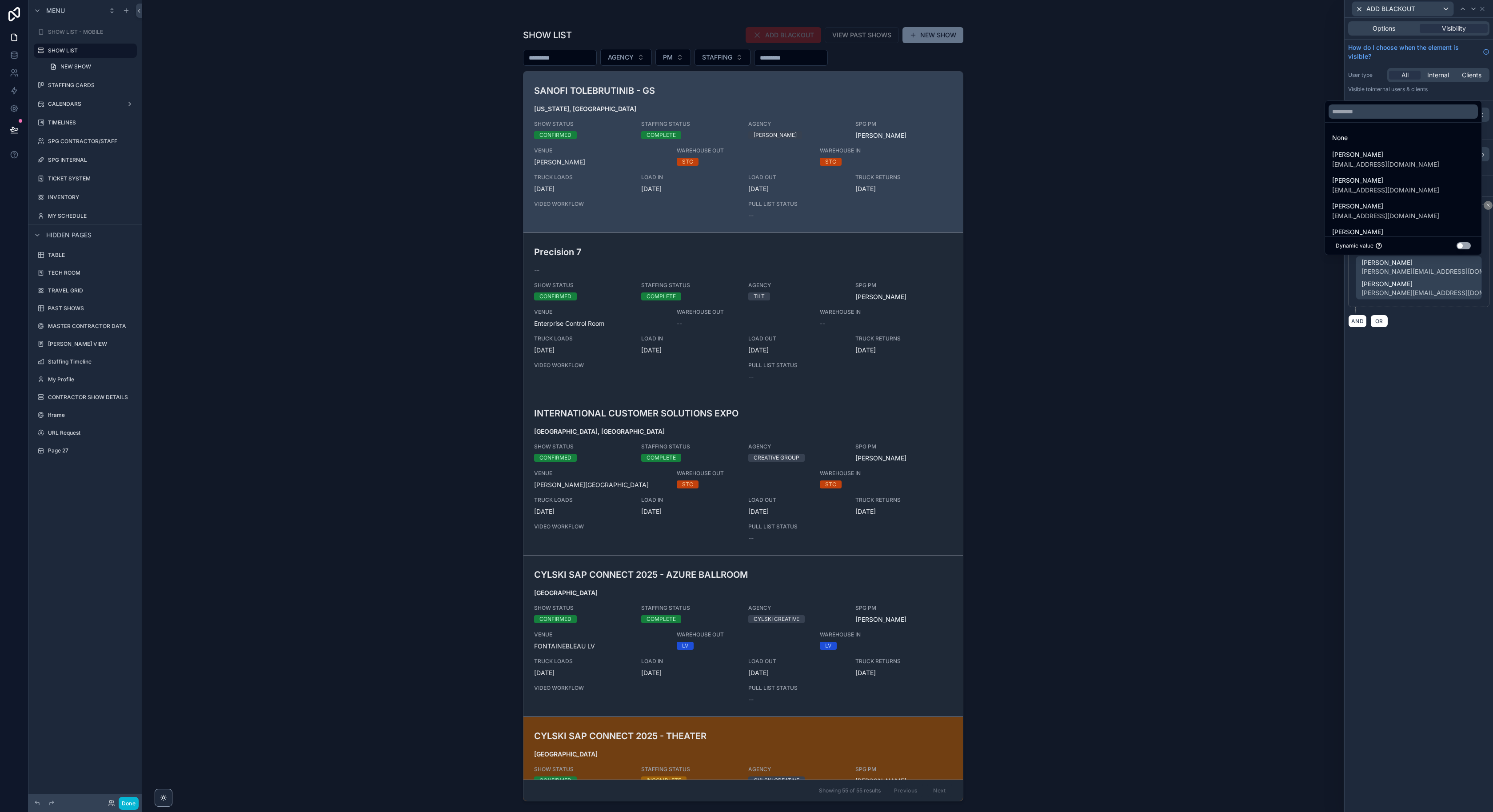
click at [1389, 118] on div at bounding box center [1403, 111] width 156 height 22
click at [1389, 115] on input "text" at bounding box center [1404, 112] width 150 height 14
type input "**"
click at [1425, 216] on span "[PERSON_NAME]" at bounding box center [1417, 212] width 107 height 10
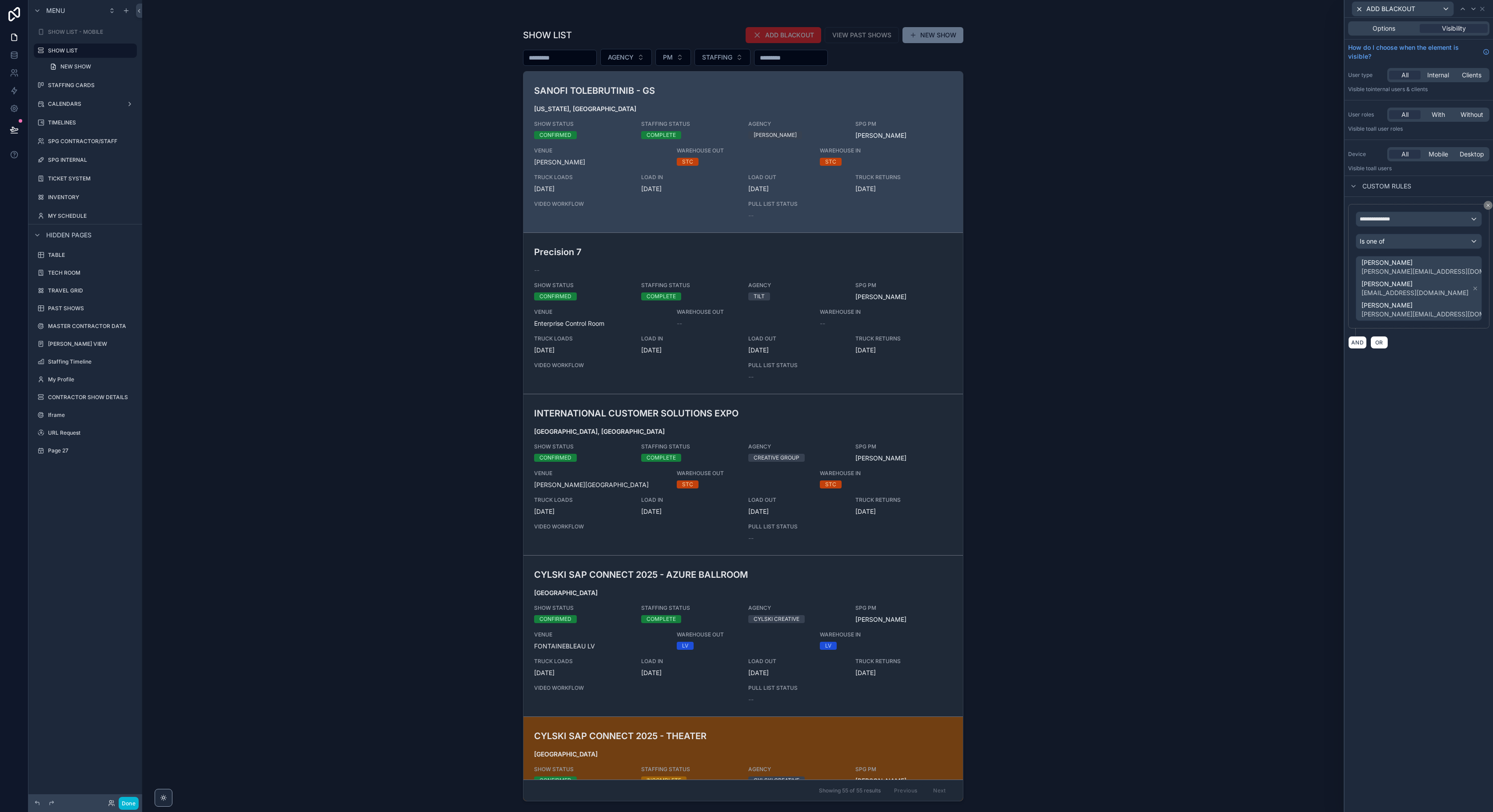
click at [1465, 279] on span "[PERSON_NAME] [PERSON_NAME][EMAIL_ADDRESS][DOMAIN_NAME] [PERSON_NAME] [PERSON_N…" at bounding box center [1437, 289] width 155 height 64
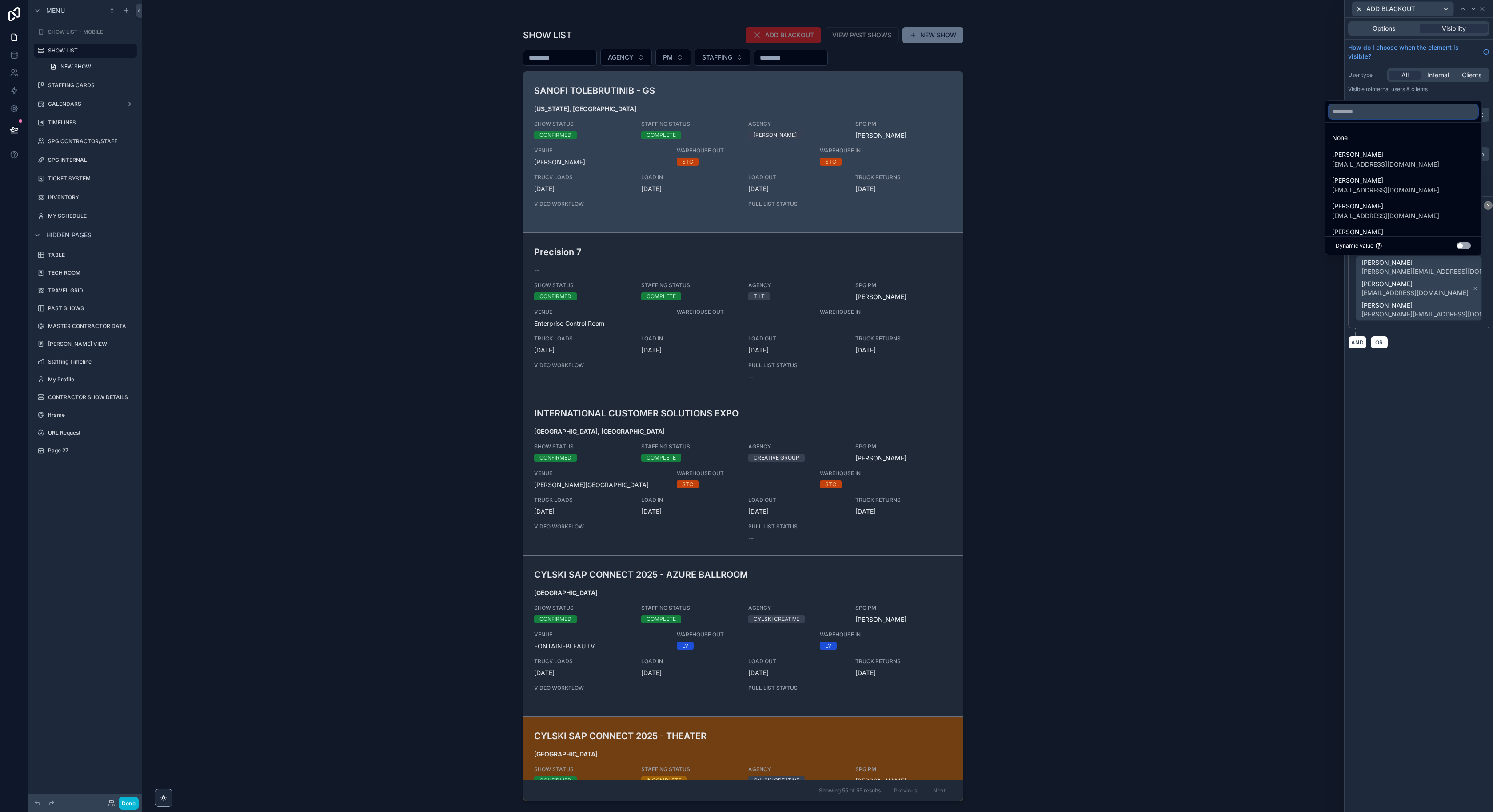
click at [1356, 108] on input "text" at bounding box center [1404, 112] width 150 height 14
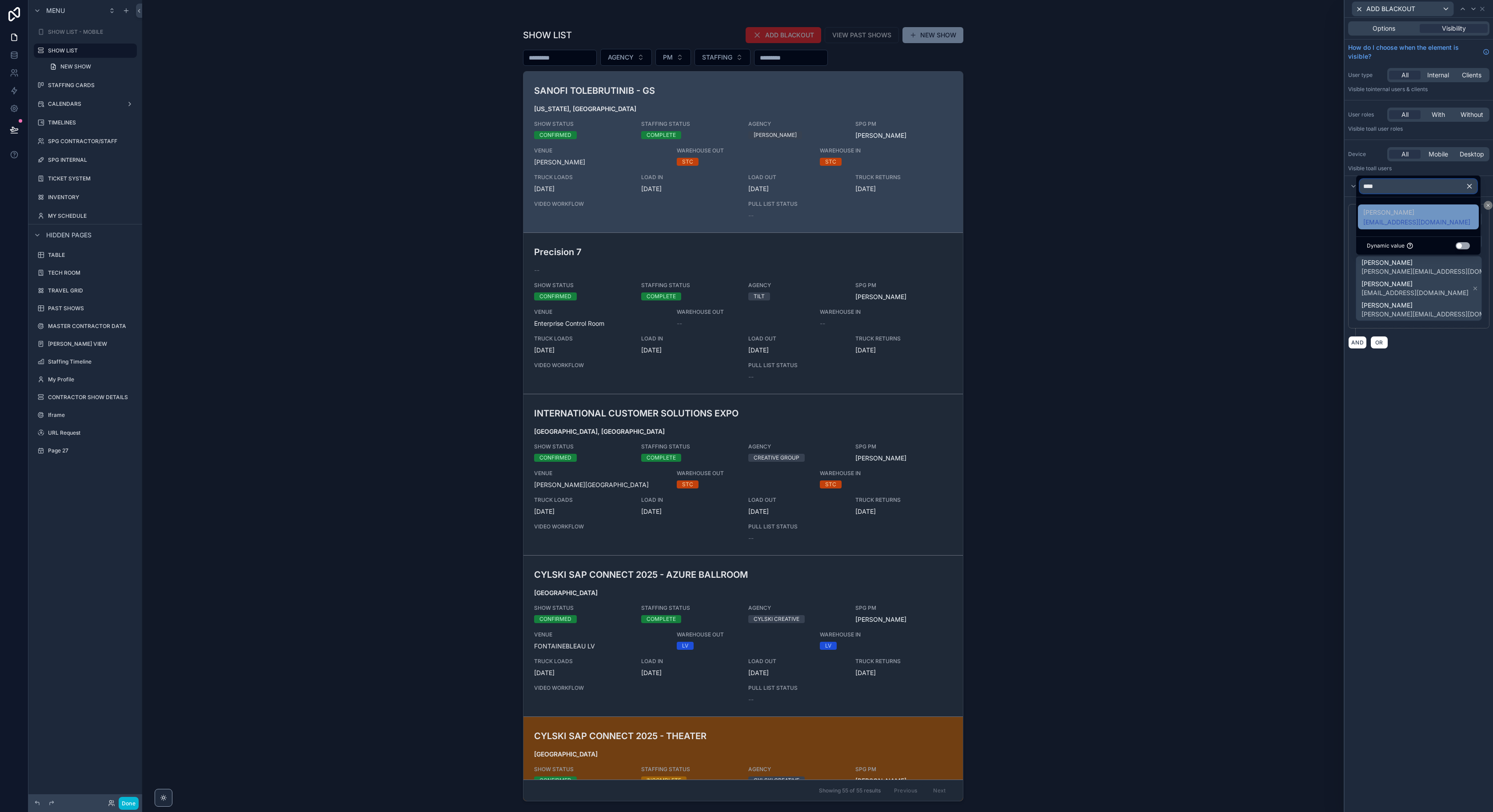
type input "****"
click at [1380, 216] on span "[PERSON_NAME]" at bounding box center [1417, 212] width 107 height 10
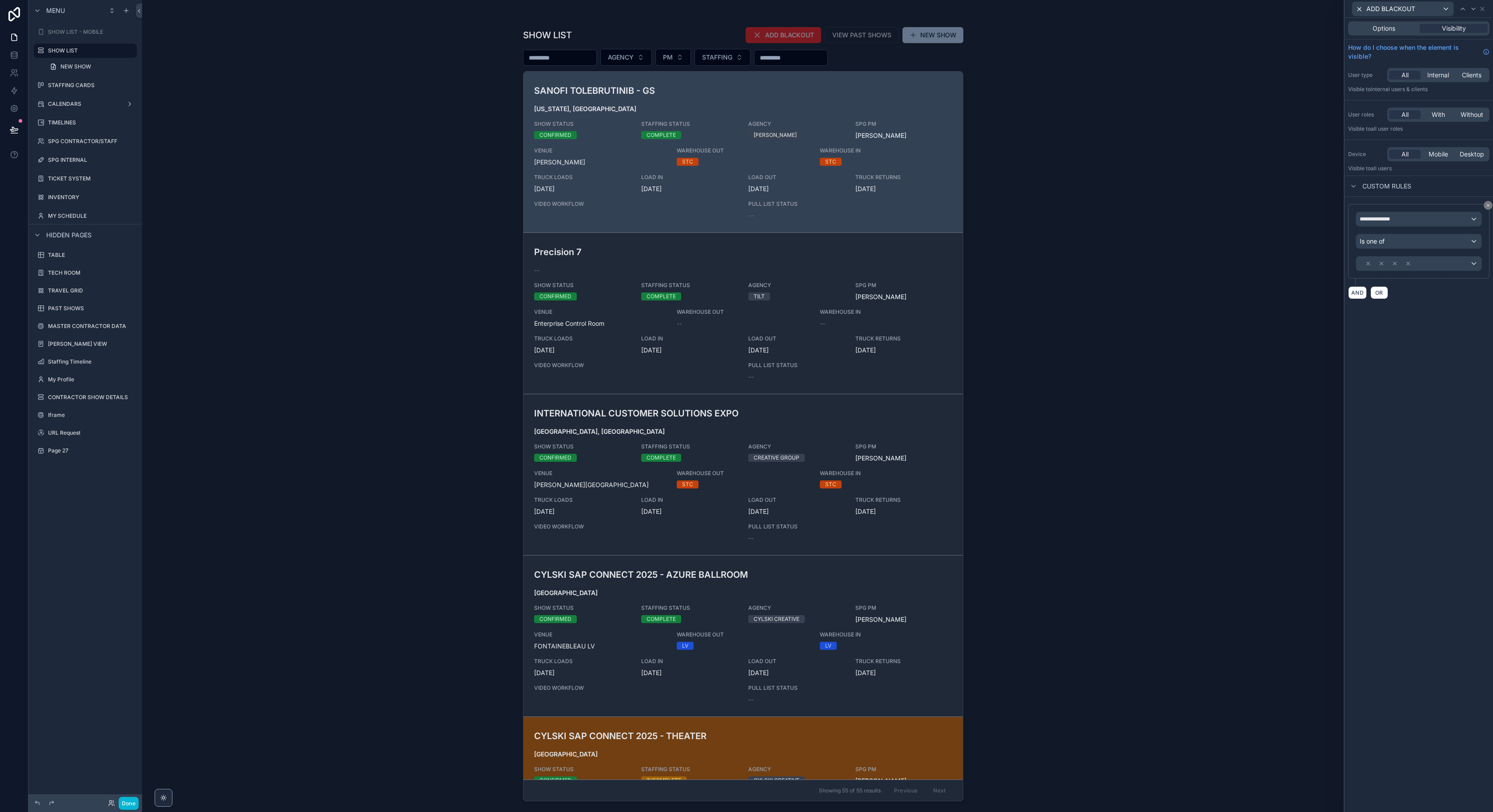
drag, startPoint x: 1406, startPoint y: 404, endPoint x: 1437, endPoint y: 299, distance: 109.5
click at [1406, 404] on div "**********" at bounding box center [1419, 414] width 148 height 794
click at [125, 799] on button "Done" at bounding box center [128, 803] width 20 height 13
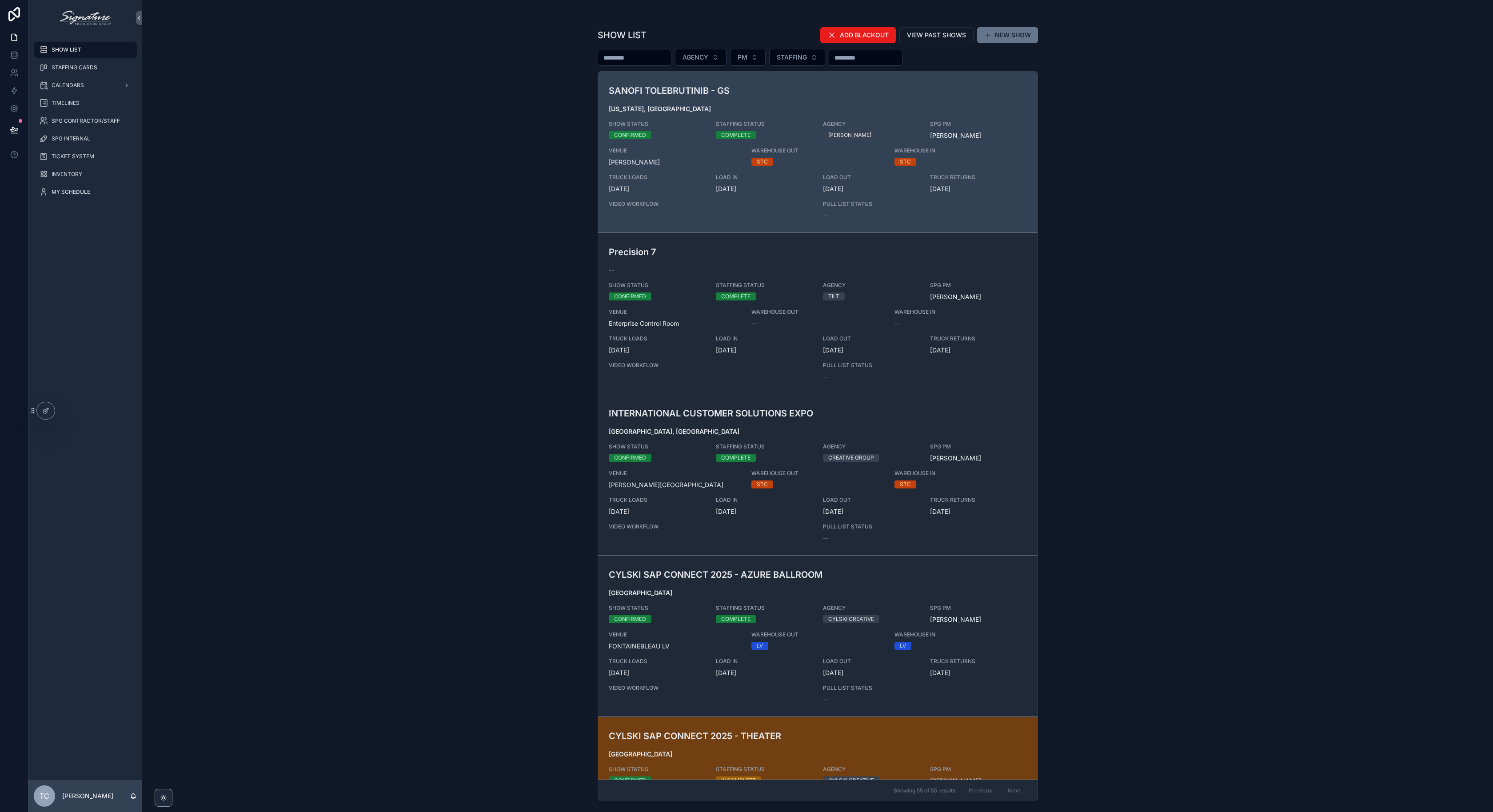
click at [423, 457] on div "SHOW LIST ADD BLACKOUT VIEW PAST SHOWS NEW SHOW AGENCY PM STAFFING SANOFI TOLEB…" at bounding box center [818, 406] width 1351 height 812
click at [875, 37] on span "ADD BLACKOUT" at bounding box center [864, 35] width 49 height 9
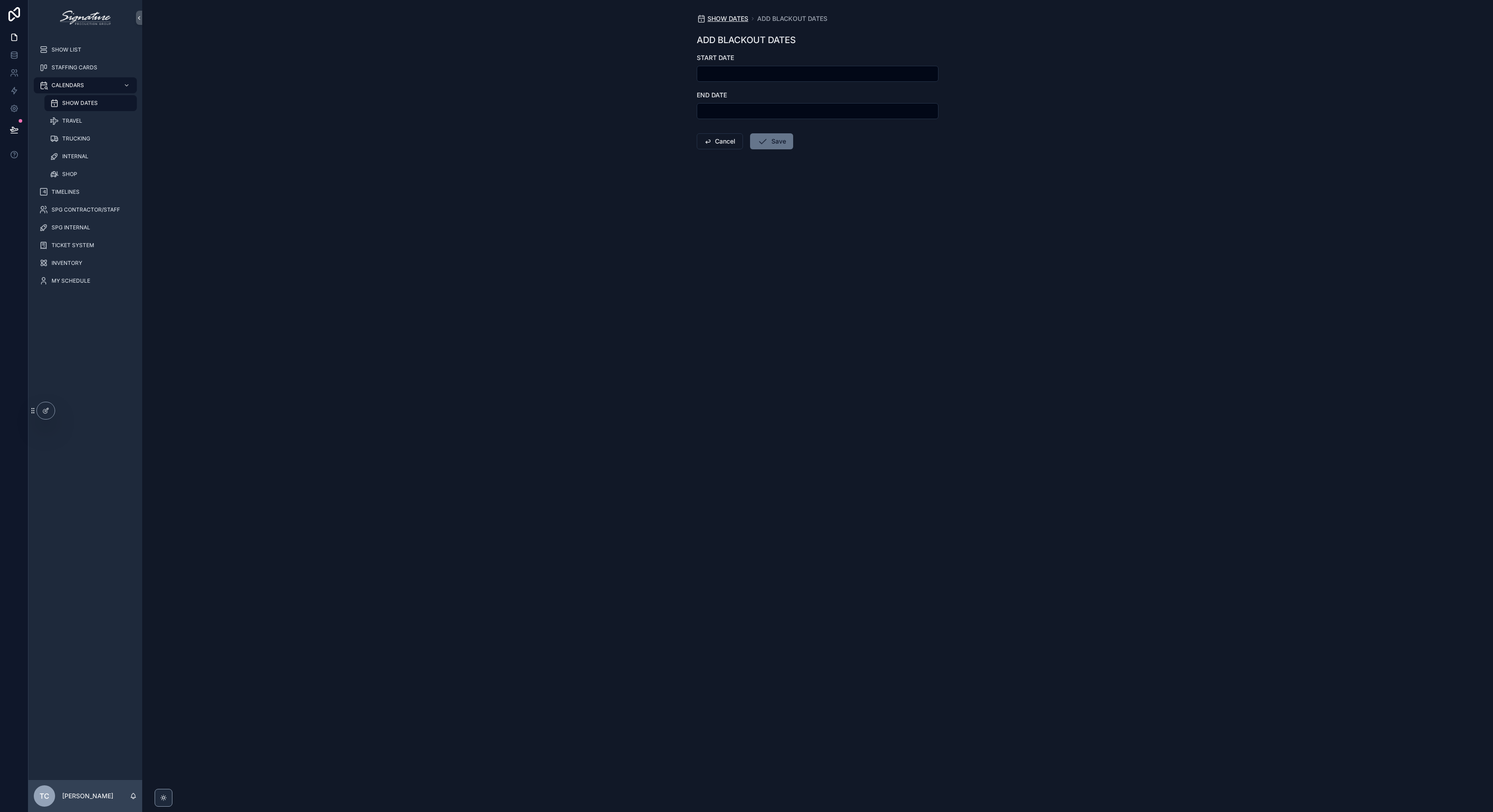
click at [716, 17] on span "SHOW DATES" at bounding box center [728, 19] width 41 height 9
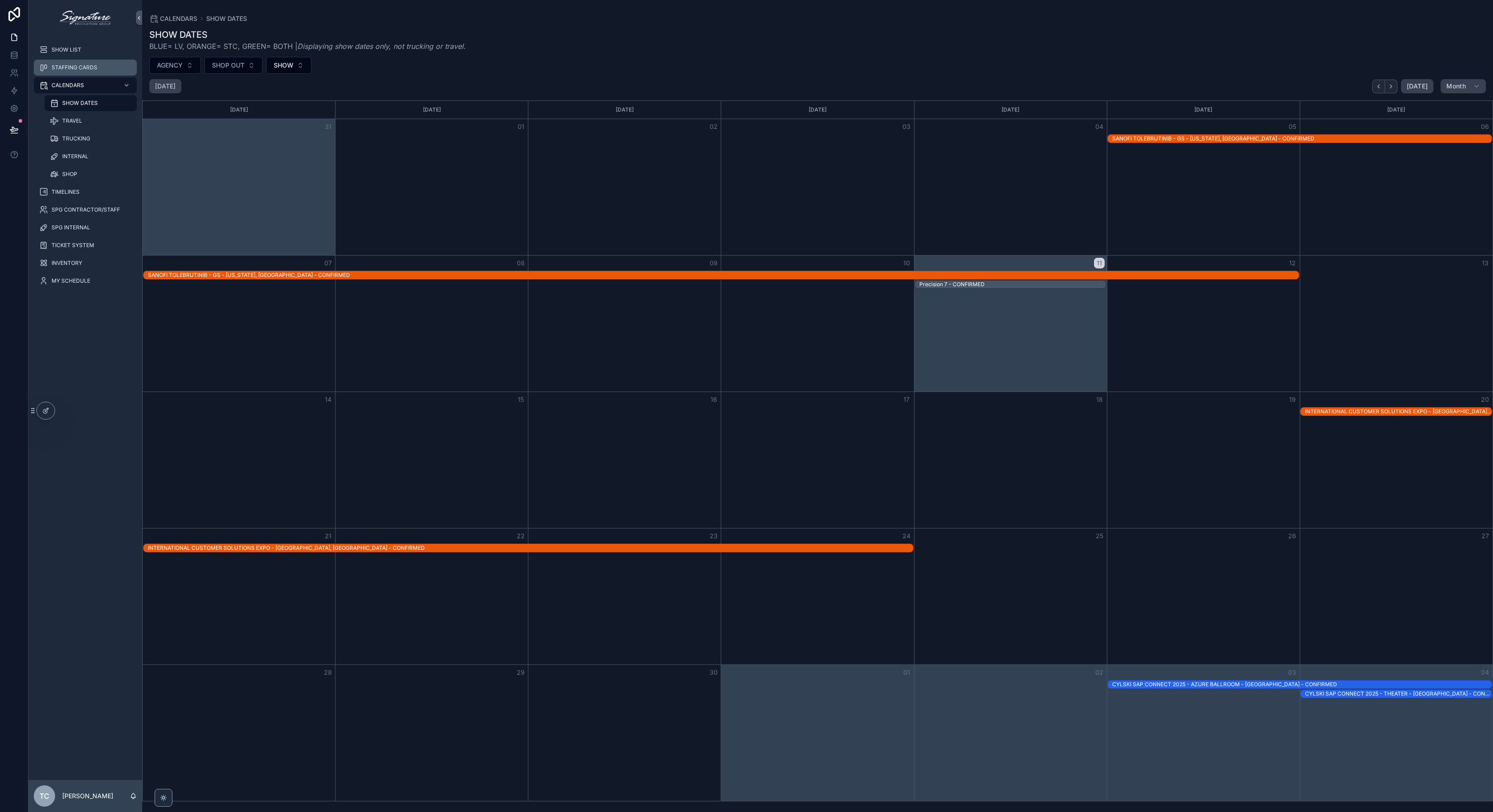
click at [85, 60] on link "STAFFING CARDS" at bounding box center [85, 68] width 103 height 16
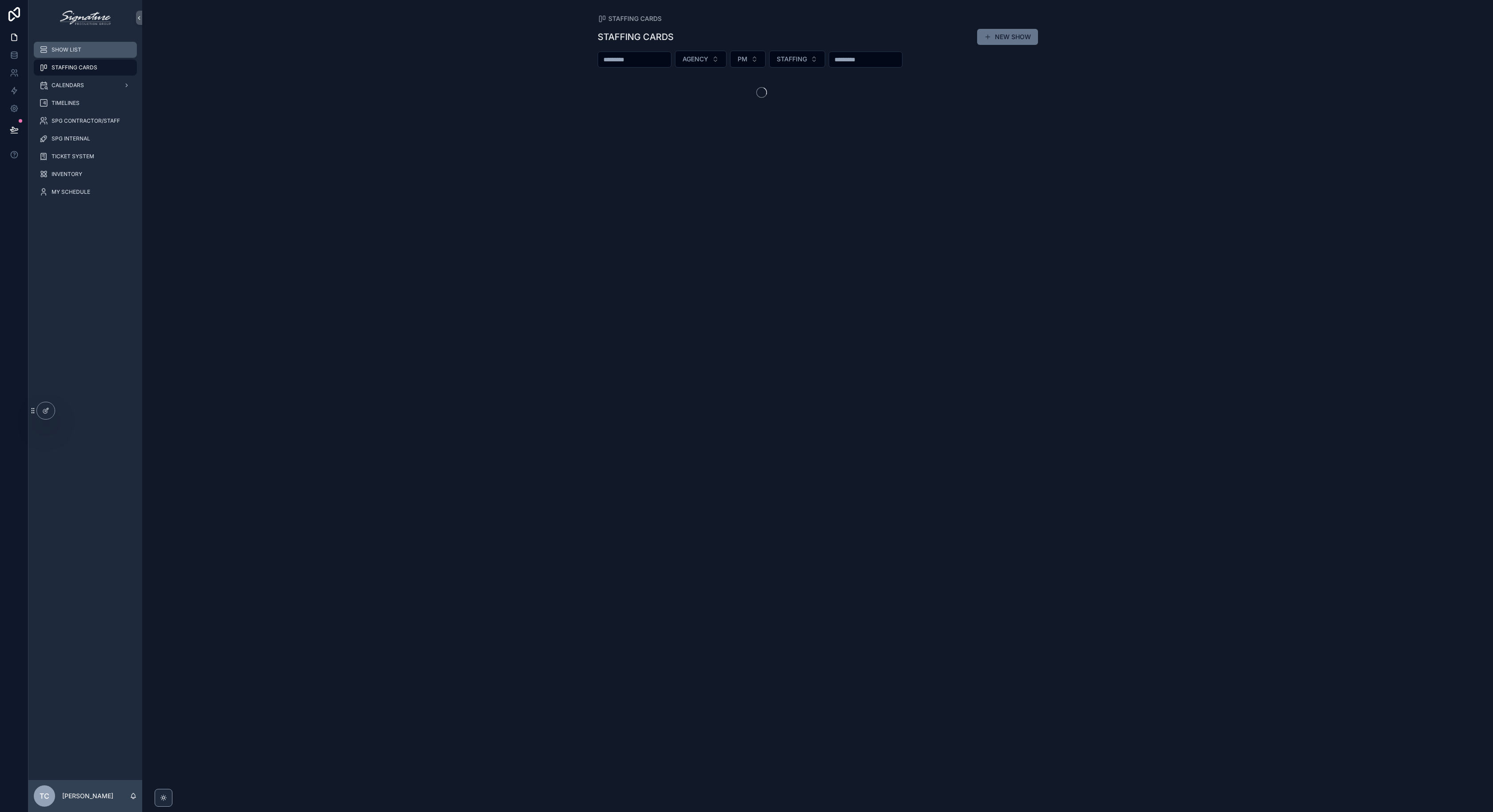
click at [89, 49] on div "SHOW LIST" at bounding box center [85, 50] width 93 height 14
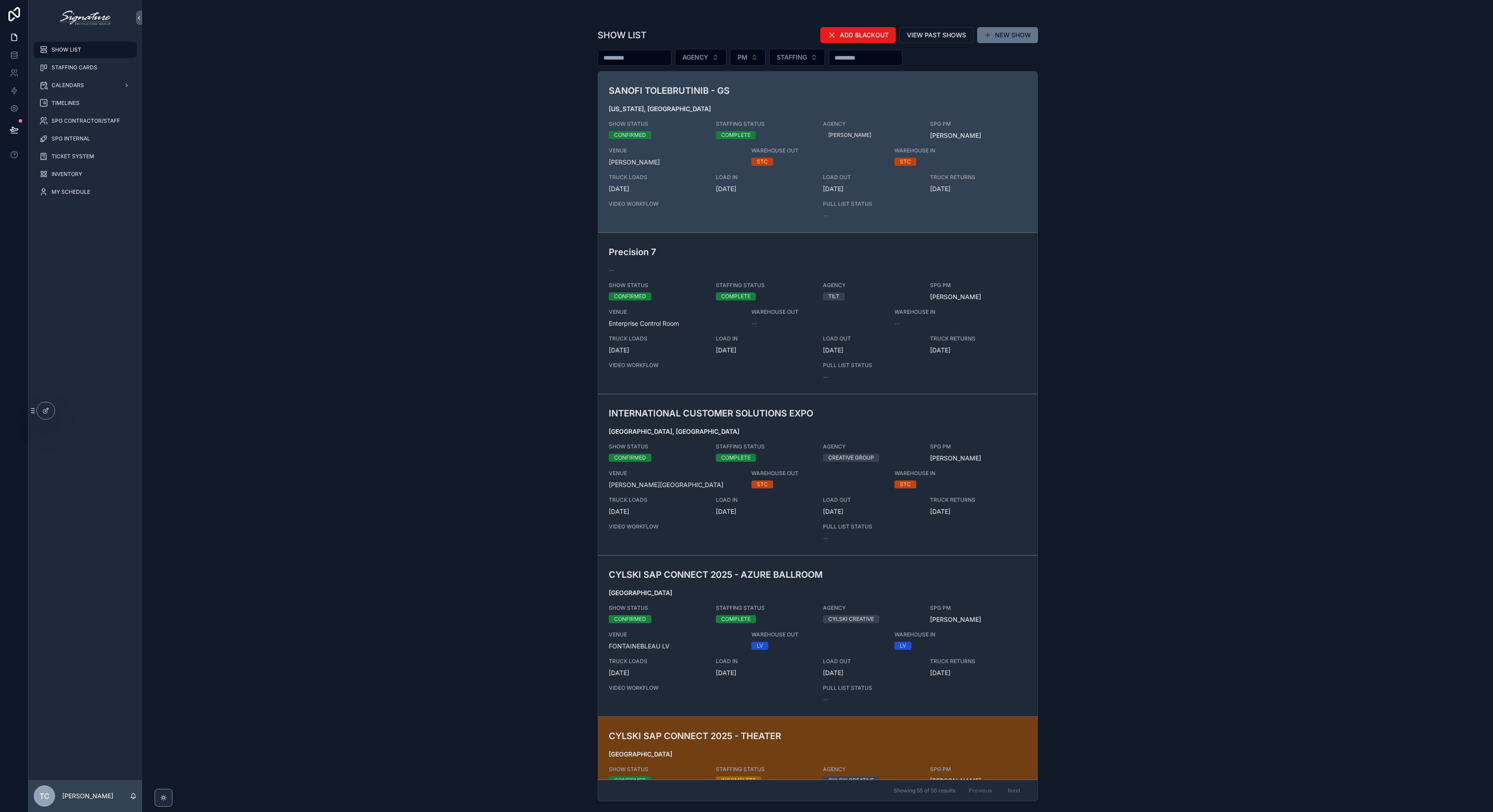
click at [547, 127] on div "SHOW LIST ADD BLACKOUT VIEW PAST SHOWS NEW SHOW AGENCY PM STAFFING SANOFI TOLEB…" at bounding box center [818, 406] width 1351 height 812
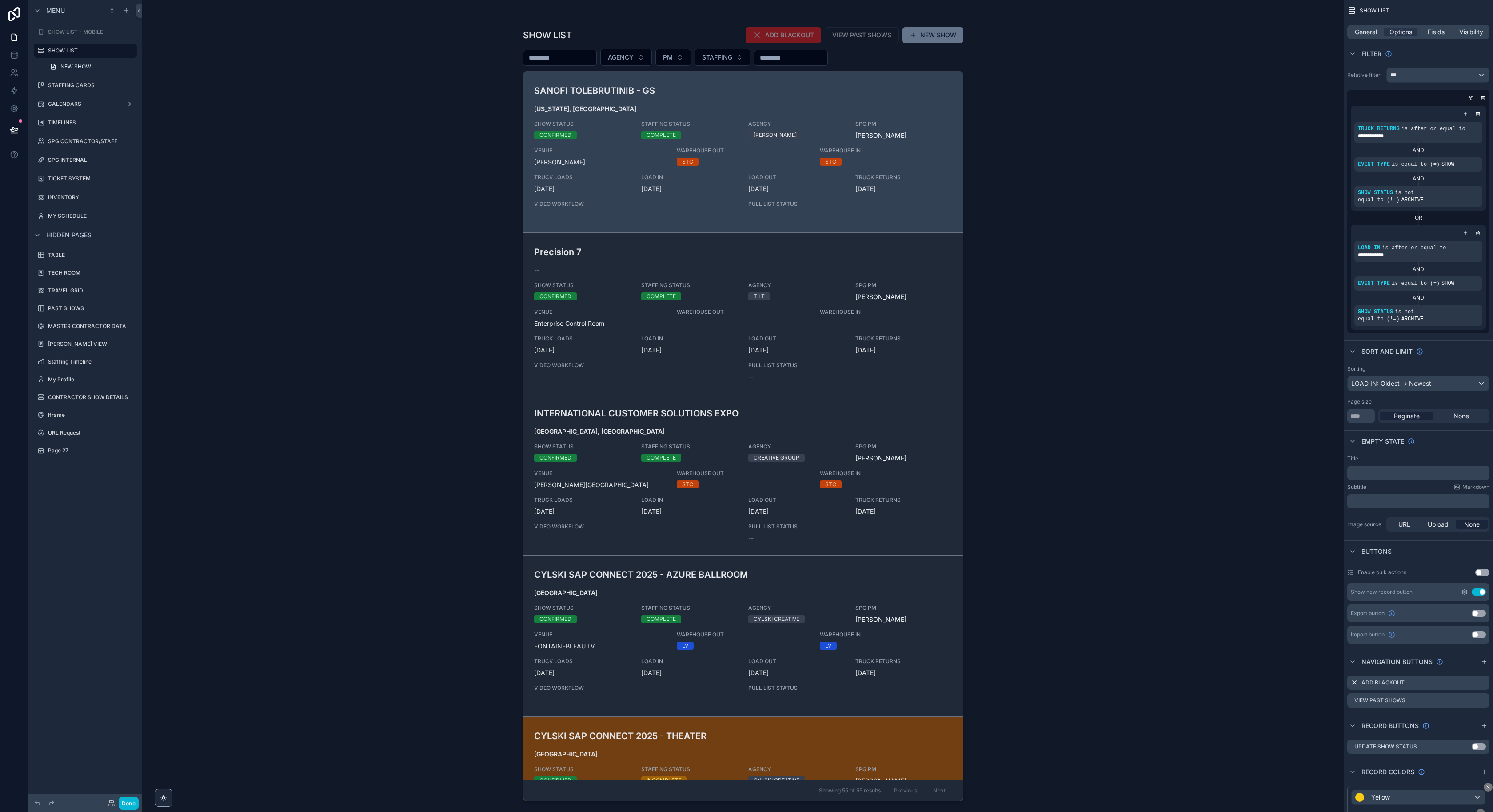
click at [1465, 592] on icon "scrollable content" at bounding box center [1464, 591] width 7 height 7
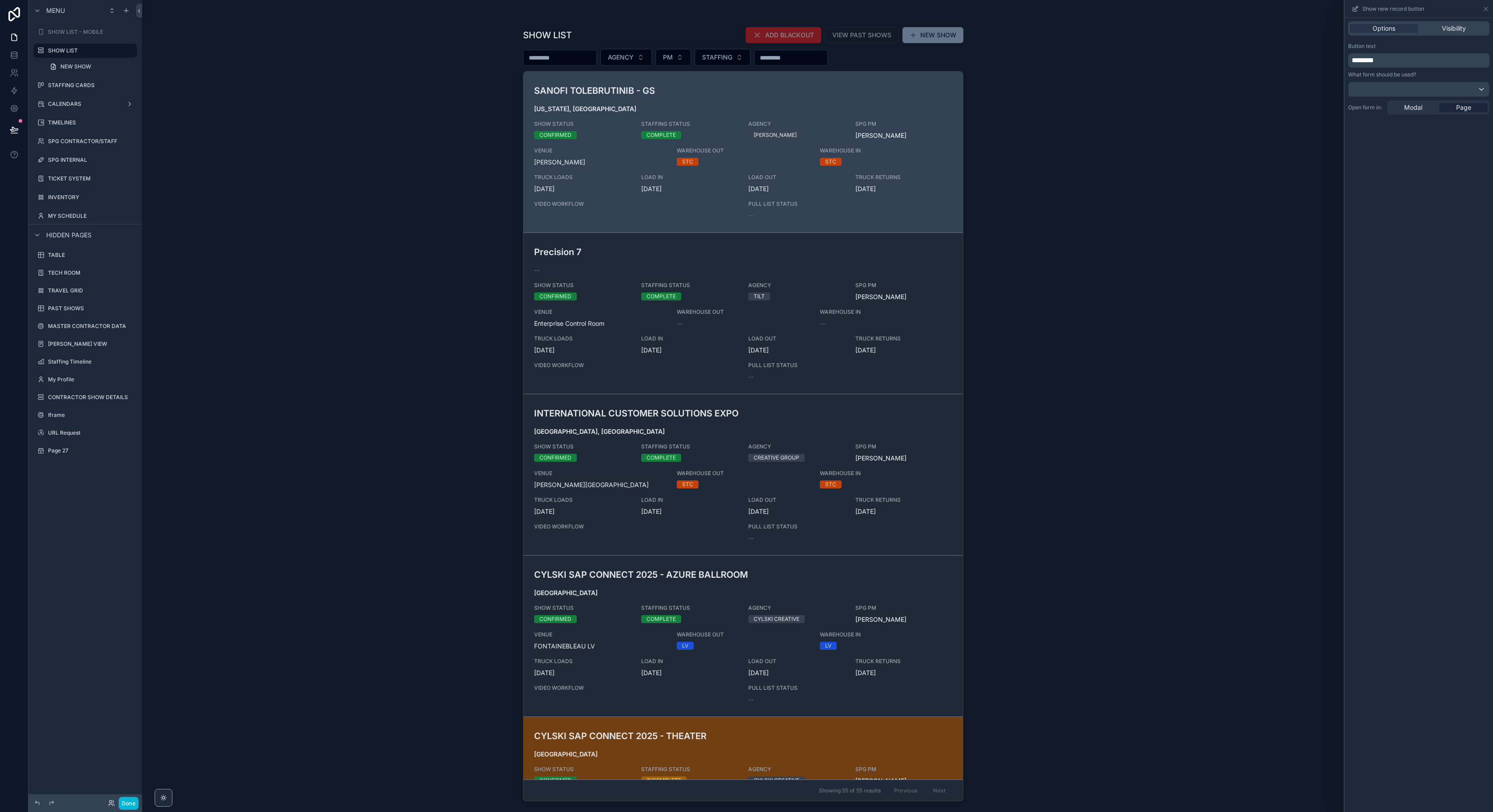
click at [1119, 112] on div "SHOW LIST ADD BLACKOUT VIEW PAST SHOWS NEW SHOW AGENCY PM STAFFING SANOFI TOLEB…" at bounding box center [743, 406] width 1202 height 812
click at [134, 803] on button "Done" at bounding box center [128, 803] width 20 height 13
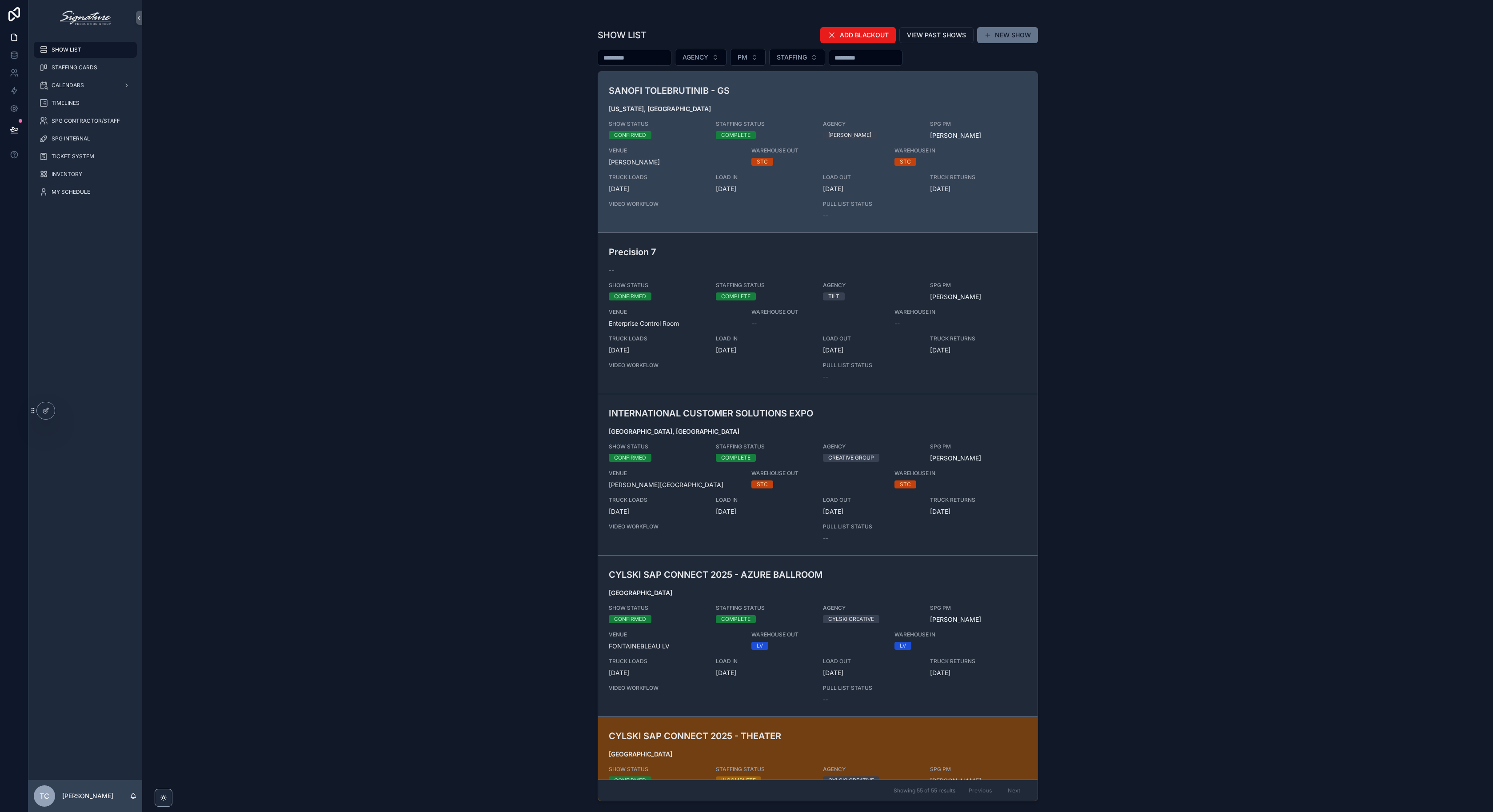
click at [457, 327] on div "SHOW LIST ADD BLACKOUT VIEW PAST SHOWS NEW SHOW AGENCY PM STAFFING SANOFI TOLEB…" at bounding box center [818, 406] width 1351 height 812
click at [12, 125] on button at bounding box center [14, 130] width 19 height 25
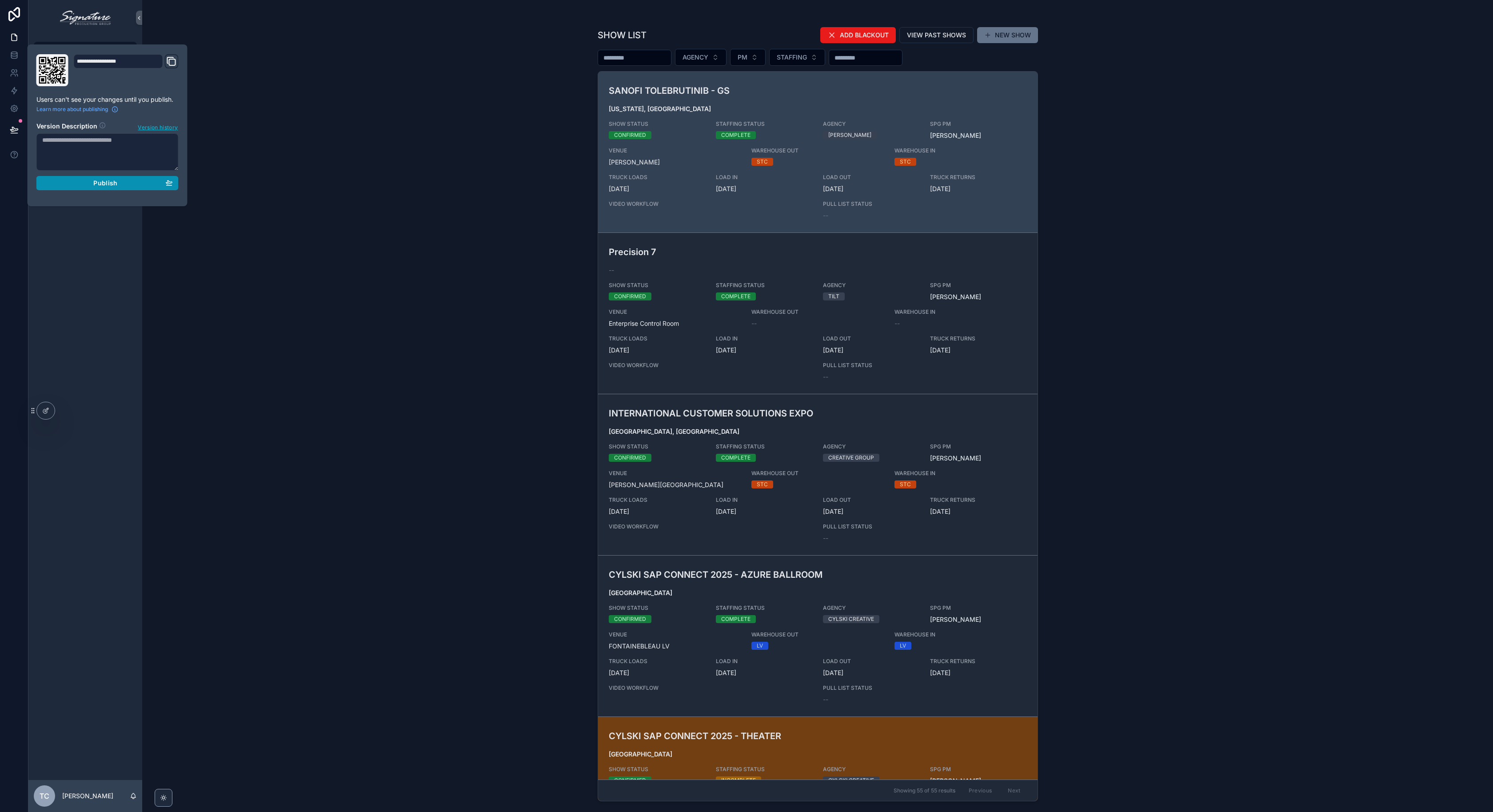
click at [134, 180] on div "Publish" at bounding box center [107, 183] width 130 height 8
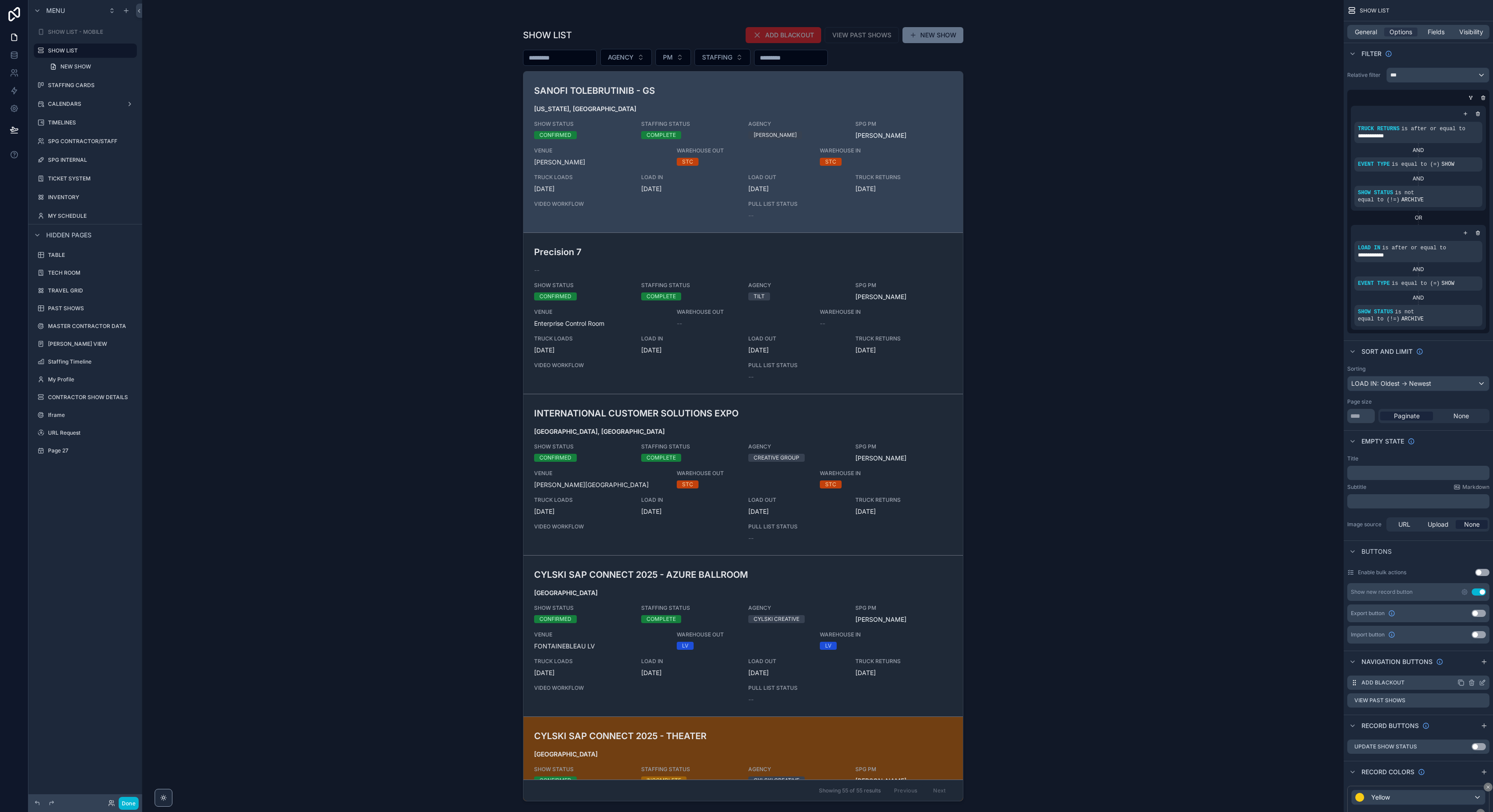
click at [1481, 682] on icon "scrollable content" at bounding box center [1482, 682] width 7 height 7
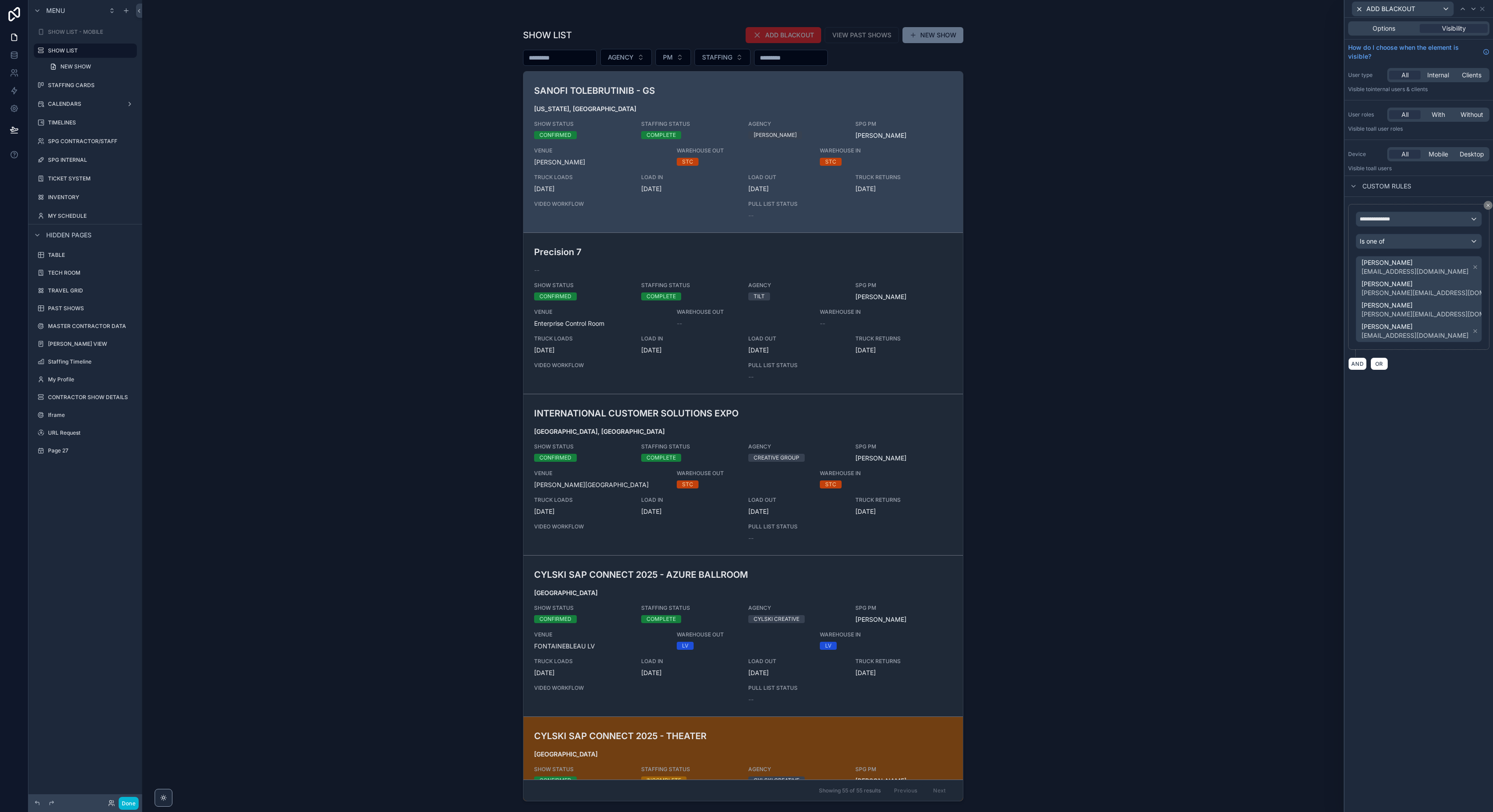
click at [1472, 306] on div "[PERSON_NAME] [EMAIL_ADDRESS][DOMAIN_NAME] [PERSON_NAME] [PERSON_NAME][EMAIL_AD…" at bounding box center [1419, 299] width 126 height 85
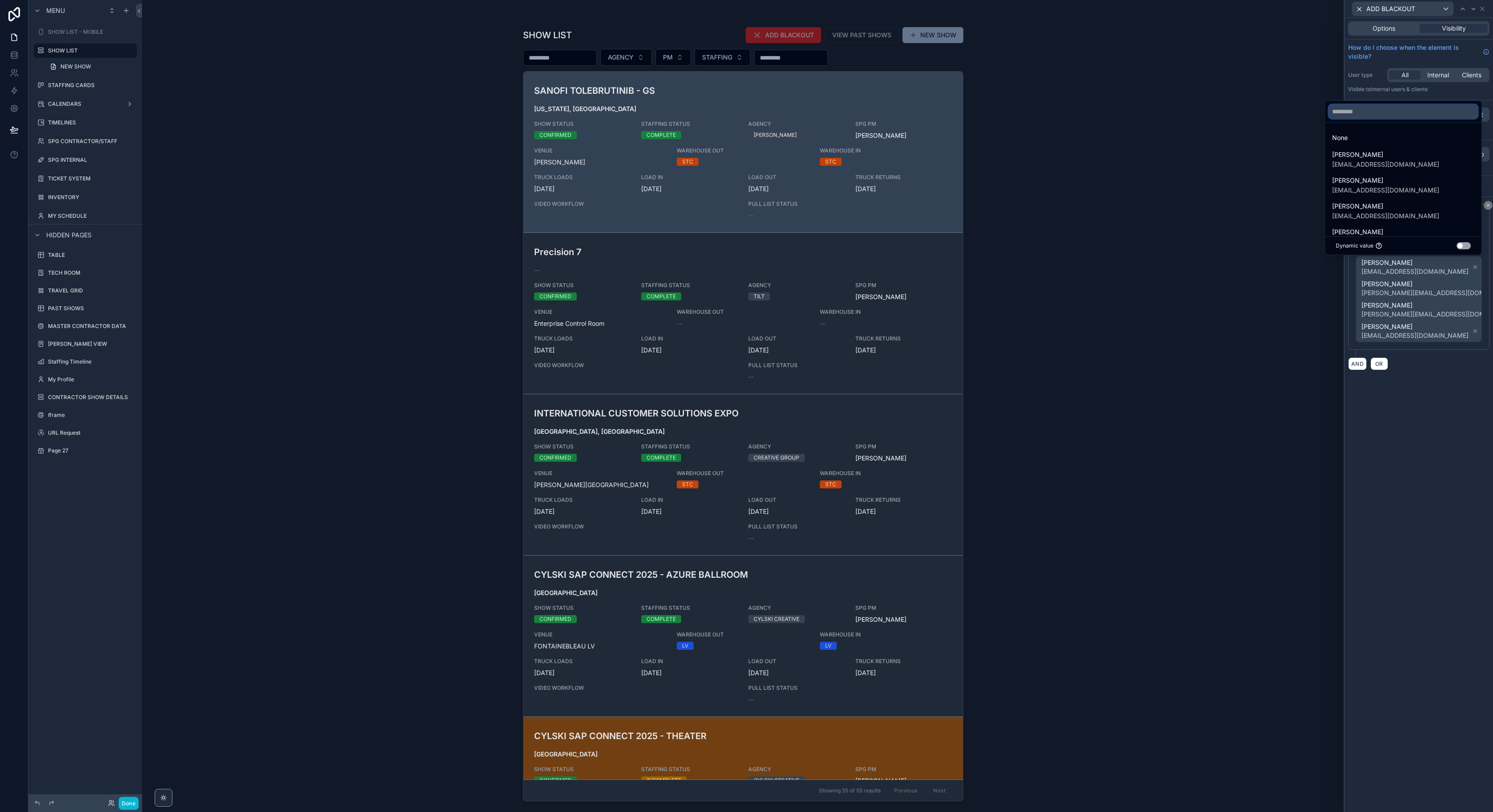
click at [1366, 111] on input "text" at bounding box center [1404, 112] width 150 height 14
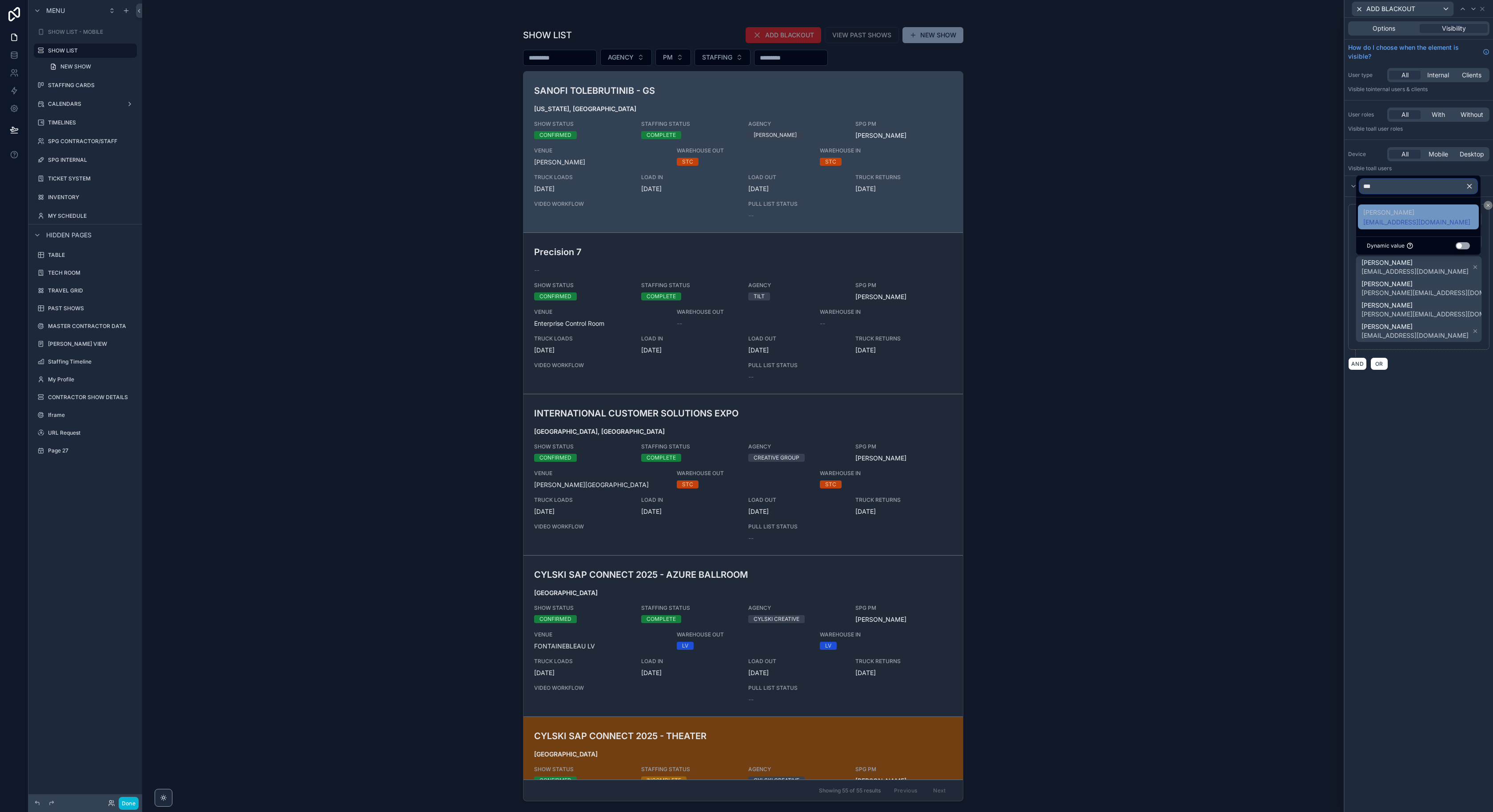
type input "***"
click at [1398, 213] on span "[PERSON_NAME]" at bounding box center [1417, 212] width 107 height 10
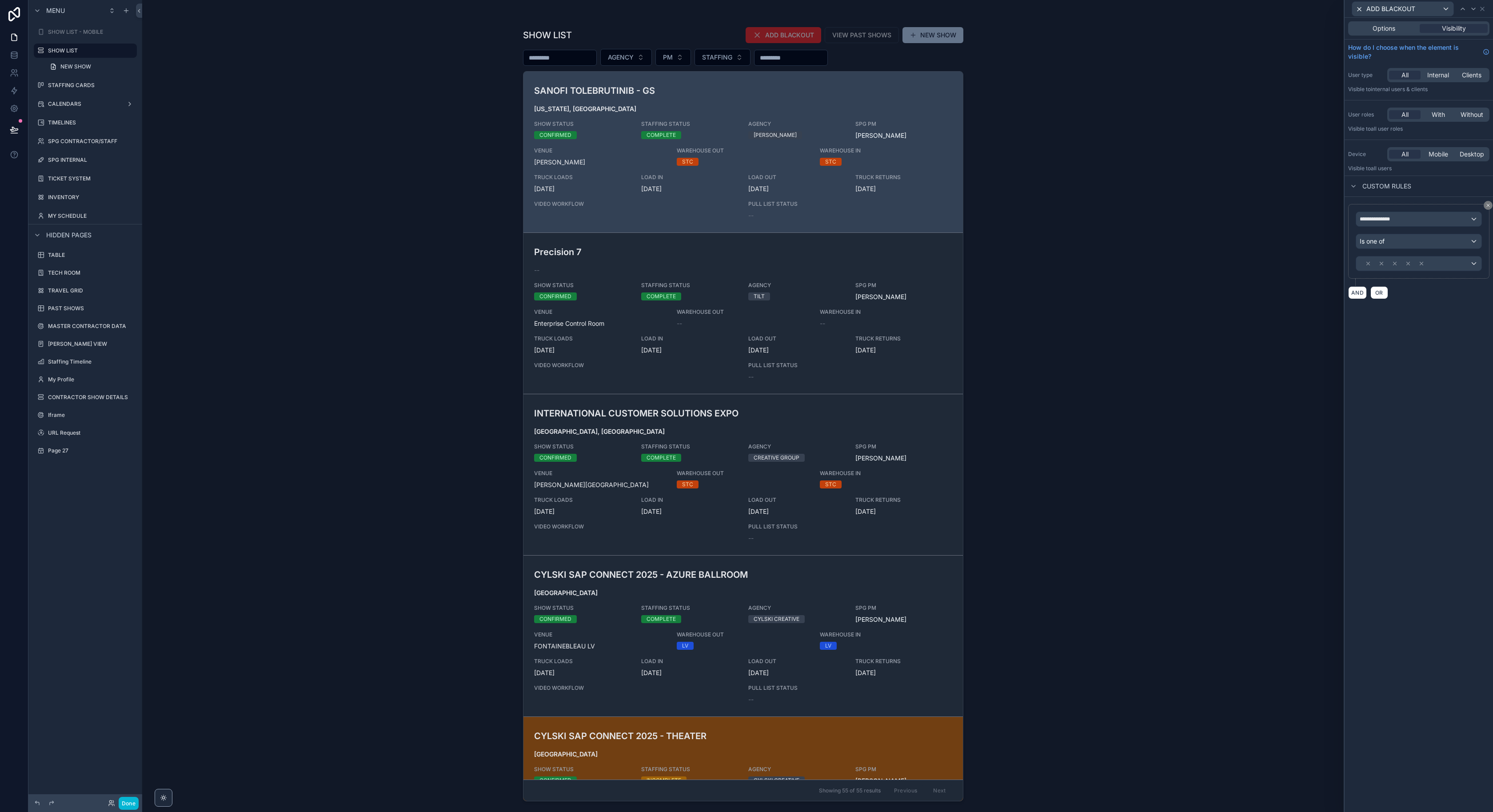
click at [1067, 374] on div "SHOW LIST ADD BLACKOUT VIEW PAST SHOWS NEW SHOW AGENCY PM STAFFING SANOFI TOLEB…" at bounding box center [743, 406] width 1202 height 812
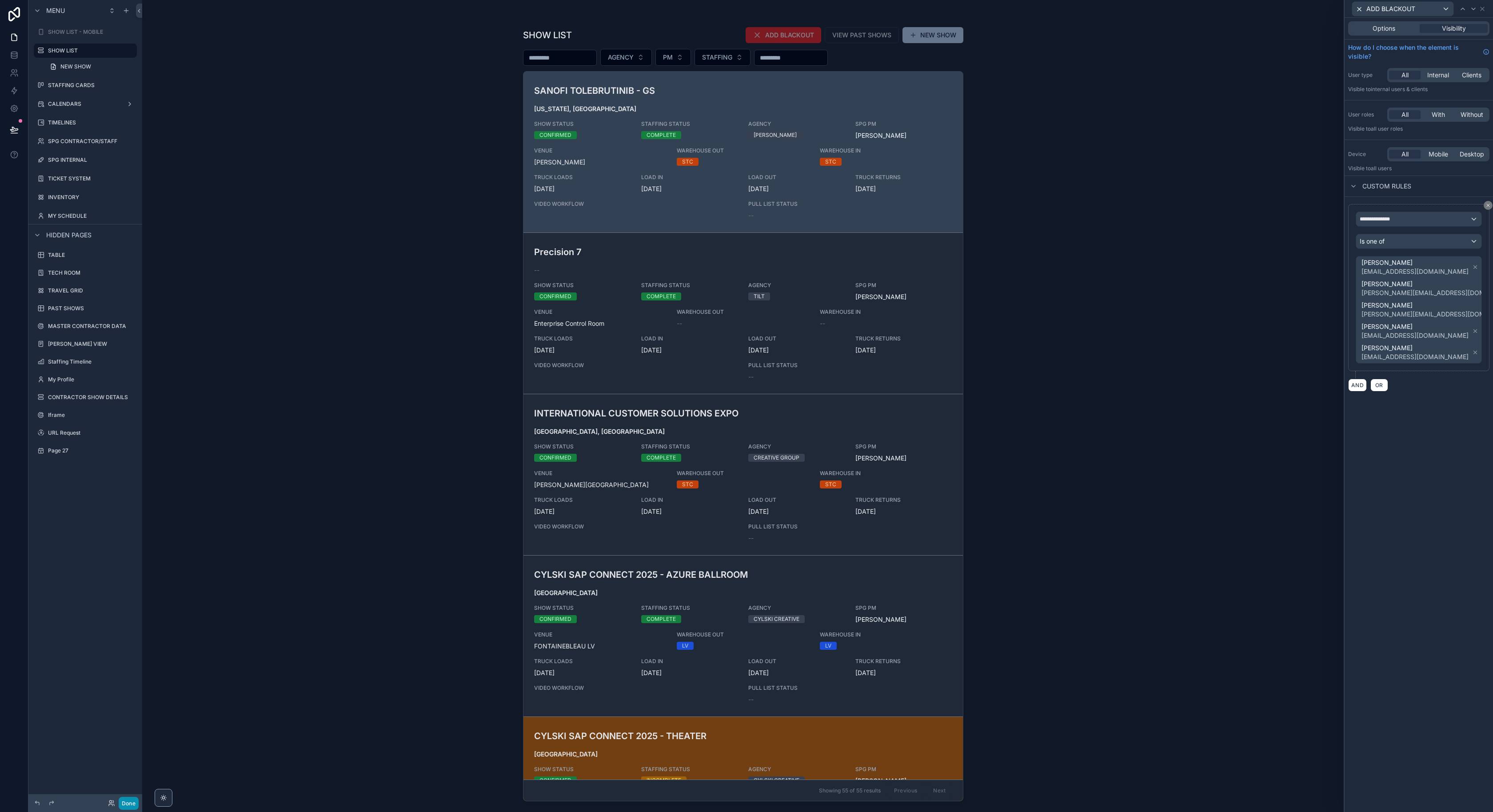
click at [126, 805] on button "Done" at bounding box center [128, 803] width 20 height 13
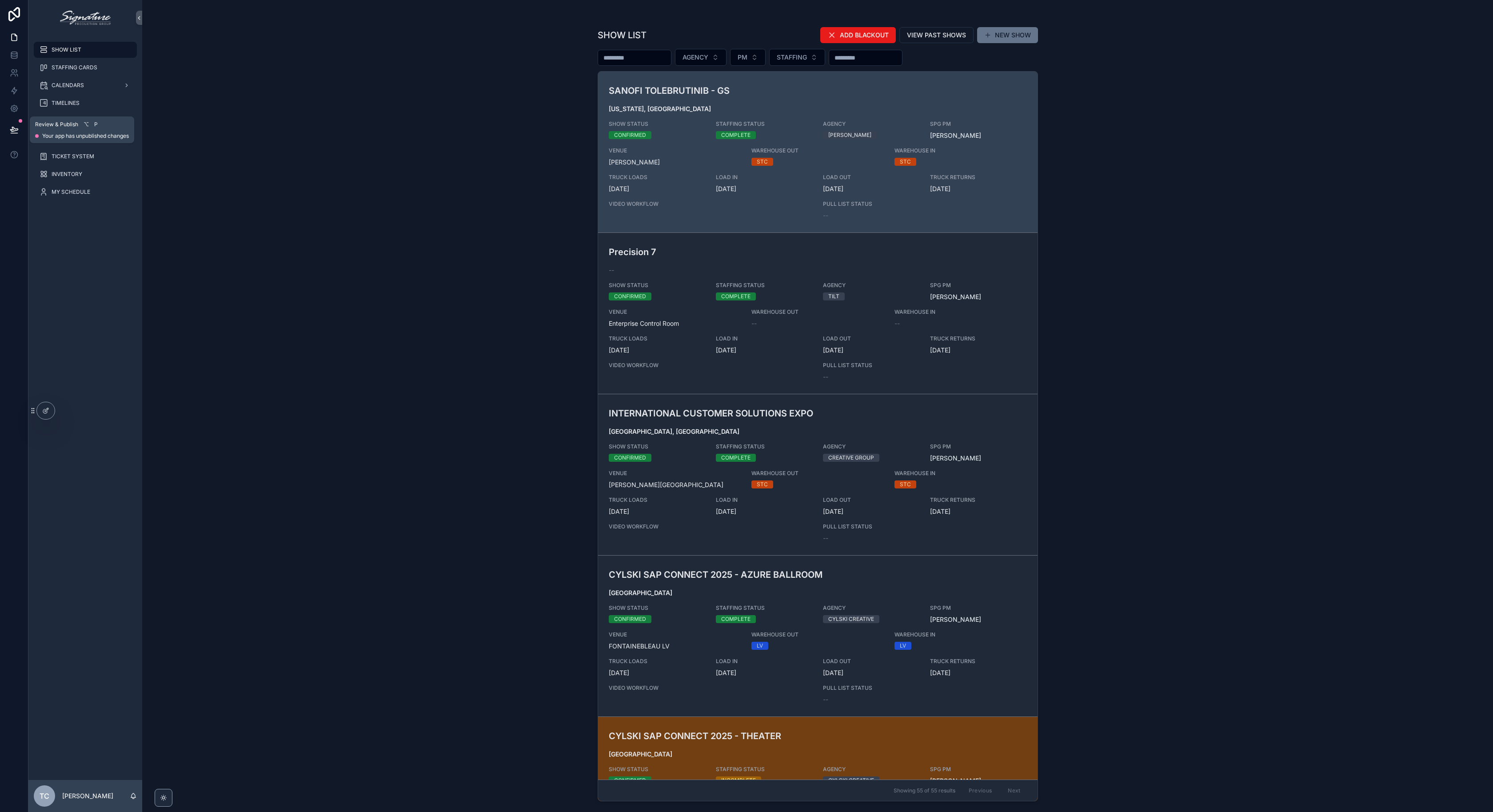
click at [21, 126] on button at bounding box center [14, 130] width 19 height 25
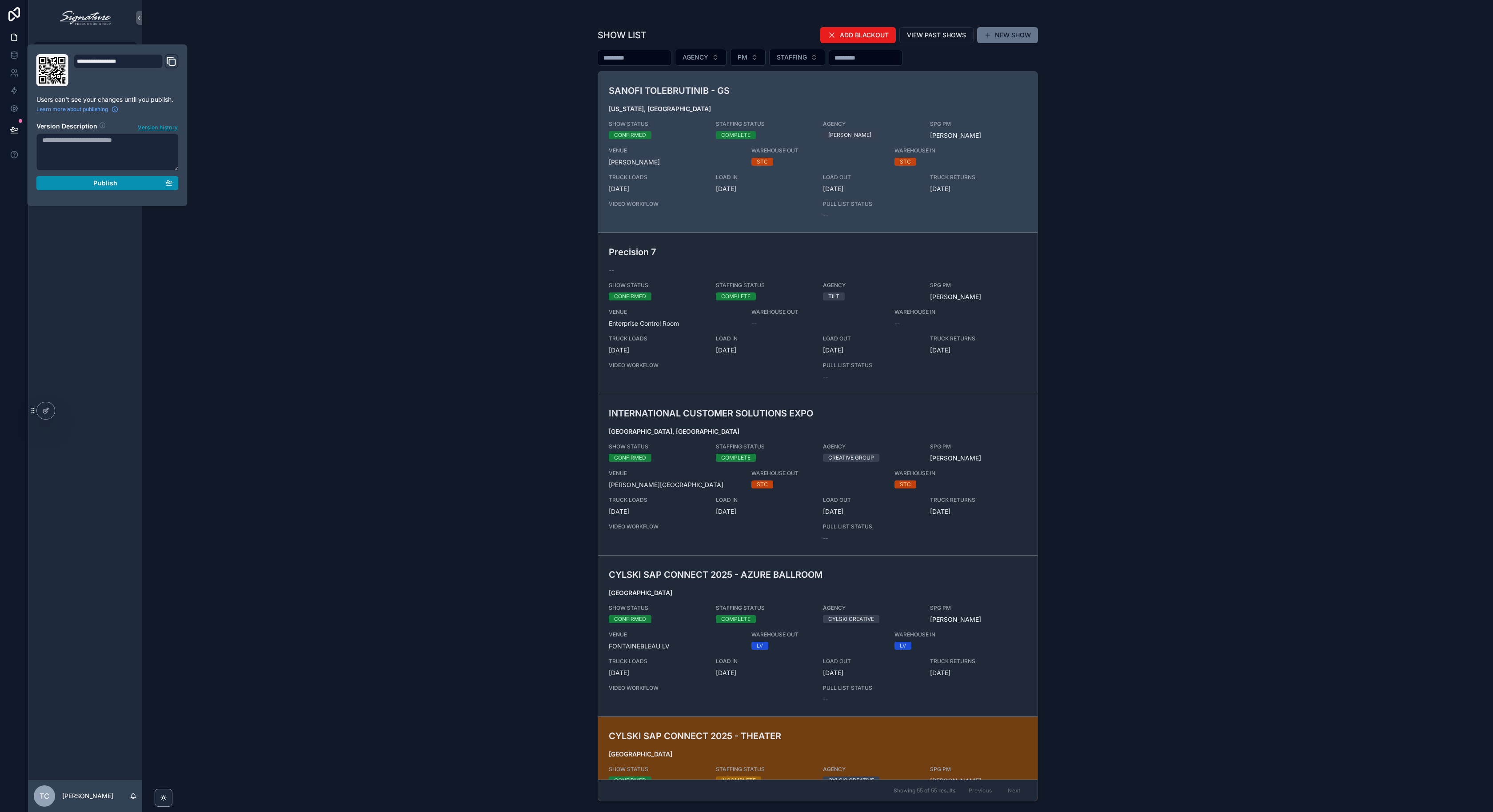
click at [123, 186] on div "Publish" at bounding box center [107, 183] width 130 height 8
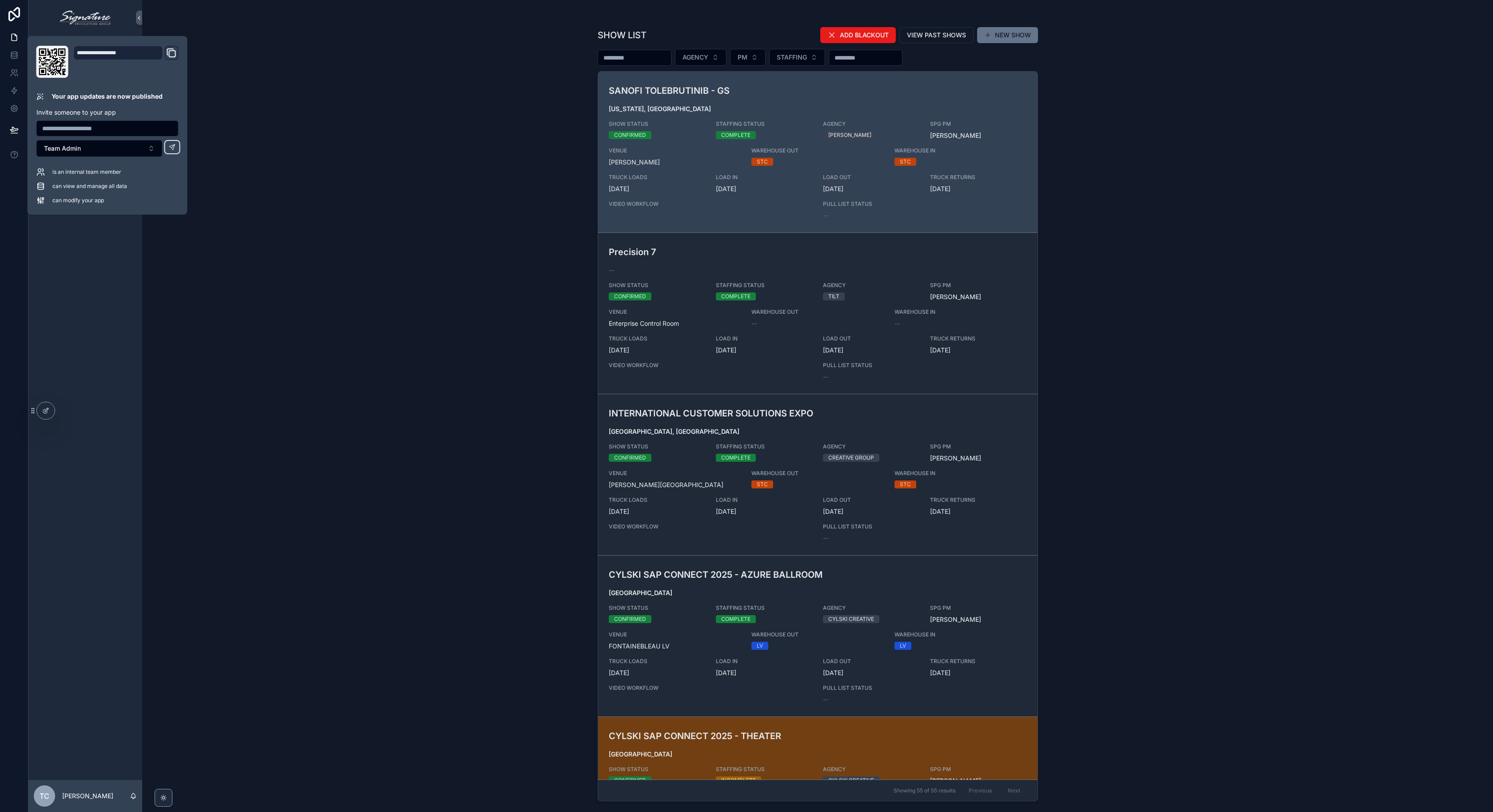
click at [361, 215] on div "SHOW LIST ADD BLACKOUT VIEW PAST SHOWS NEW SHOW AGENCY PM STAFFING SANOFI TOLEB…" at bounding box center [818, 406] width 1351 height 812
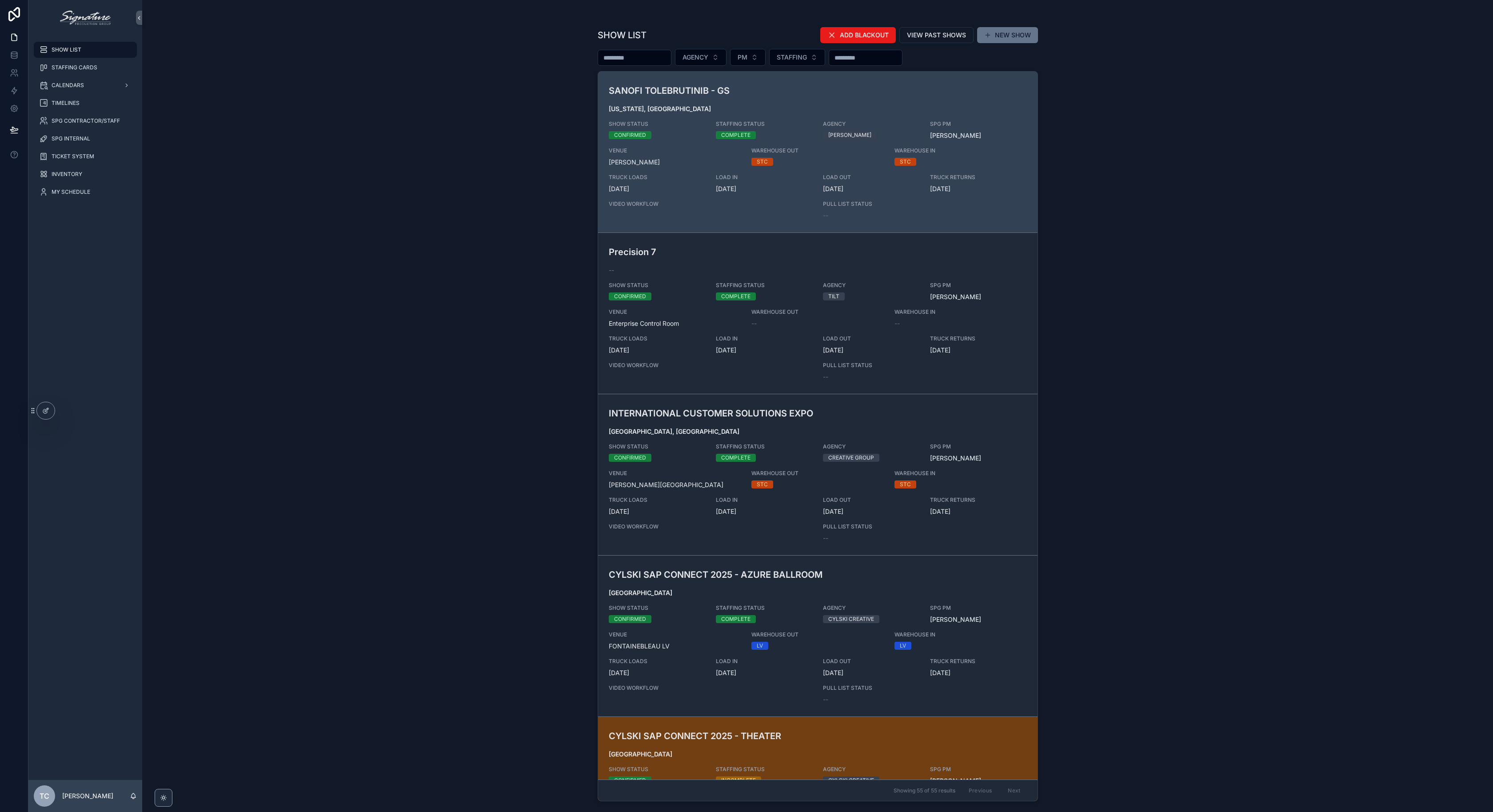
drag, startPoint x: 193, startPoint y: 229, endPoint x: 208, endPoint y: 241, distance: 19.2
click at [193, 229] on div "SHOW LIST ADD BLACKOUT VIEW PAST SHOWS NEW SHOW AGENCY PM STAFFING SANOFI TOLEB…" at bounding box center [818, 406] width 1351 height 812
click at [898, 64] on input "scrollable content" at bounding box center [865, 57] width 73 height 12
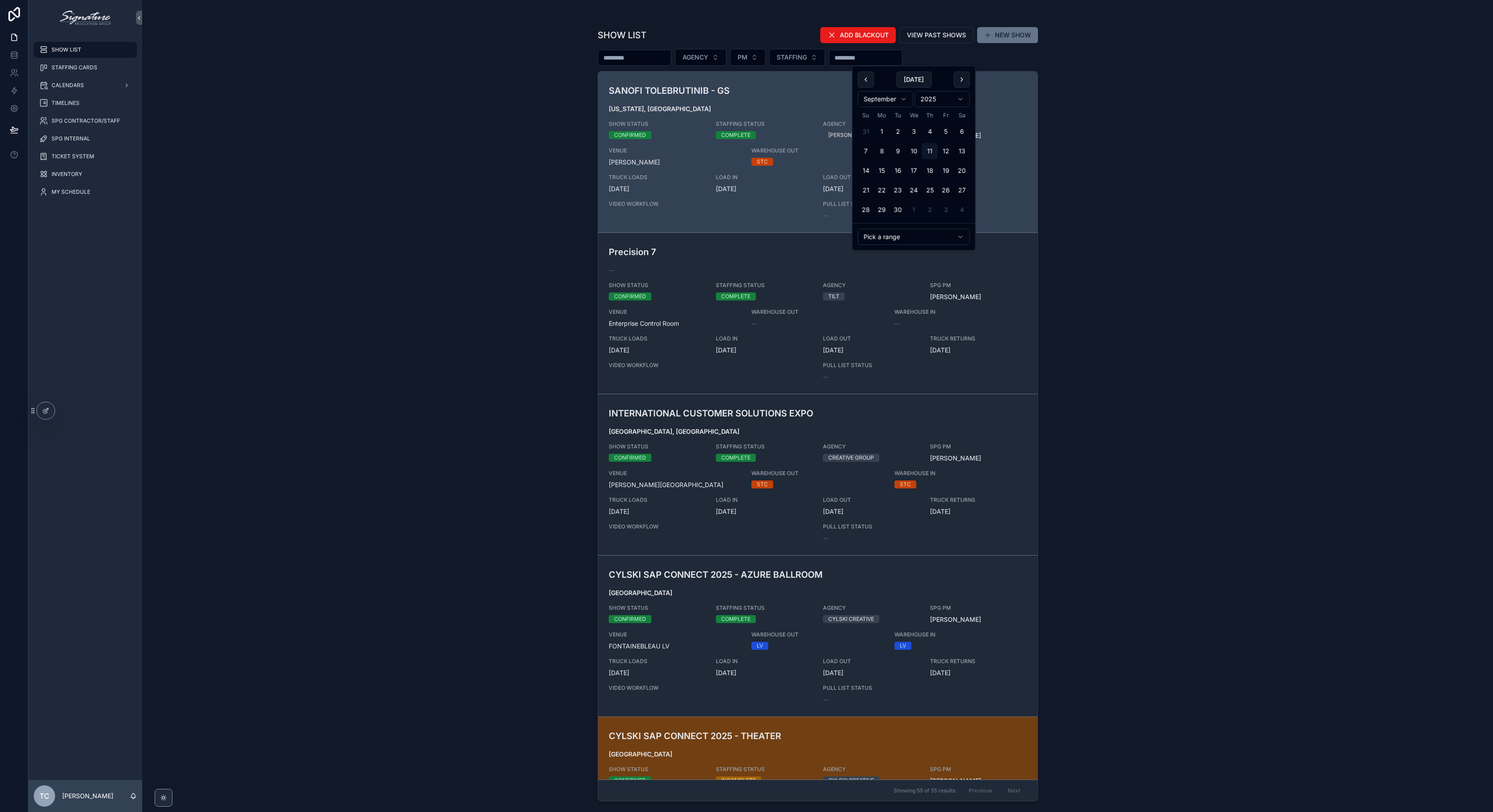
click at [951, 80] on div "[DATE]" at bounding box center [914, 80] width 112 height 16
click at [958, 80] on button "scrollable content" at bounding box center [962, 80] width 16 height 16
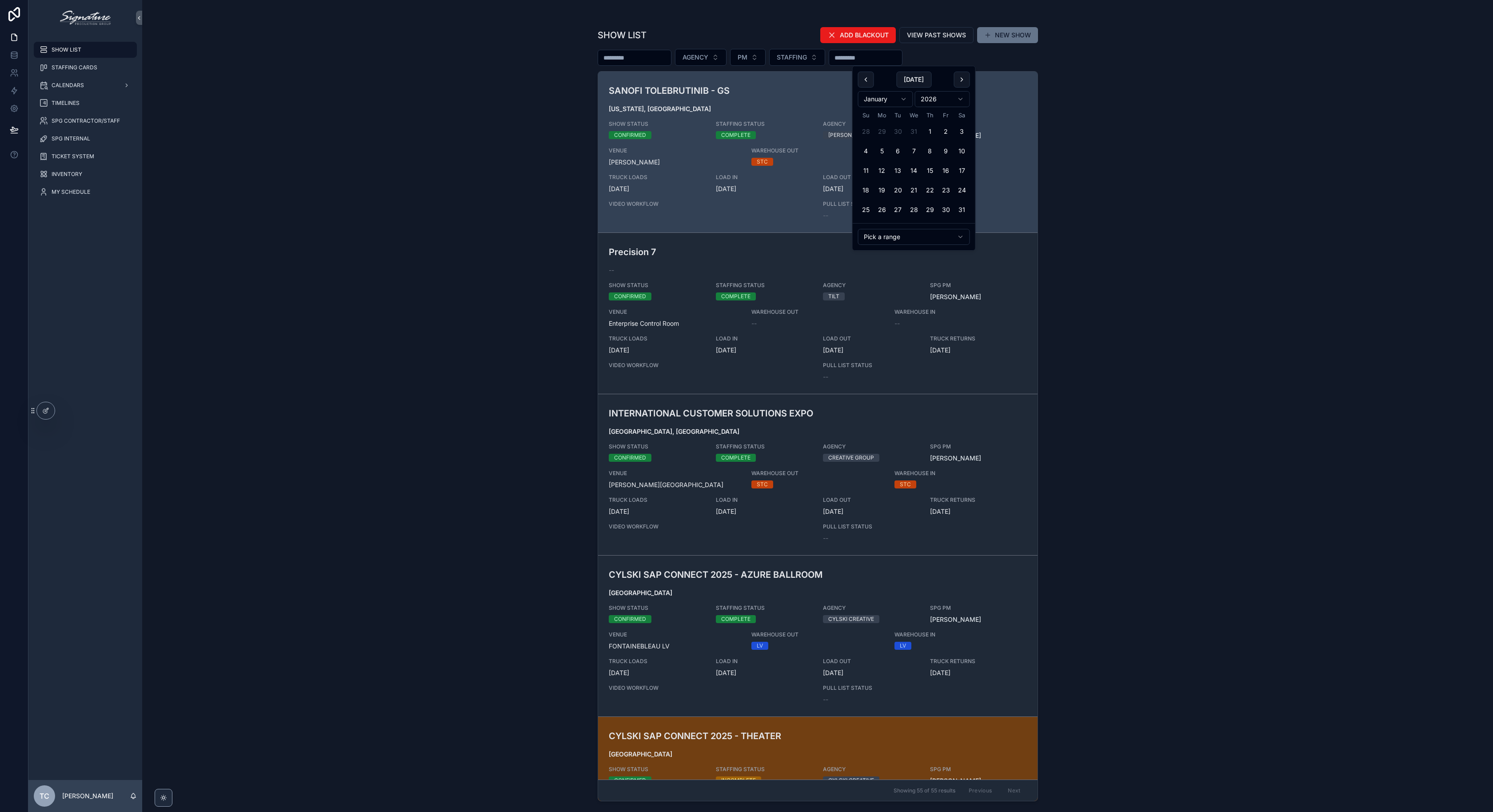
click at [958, 80] on button "scrollable content" at bounding box center [962, 80] width 16 height 16
click at [864, 134] on button "1" at bounding box center [866, 131] width 16 height 16
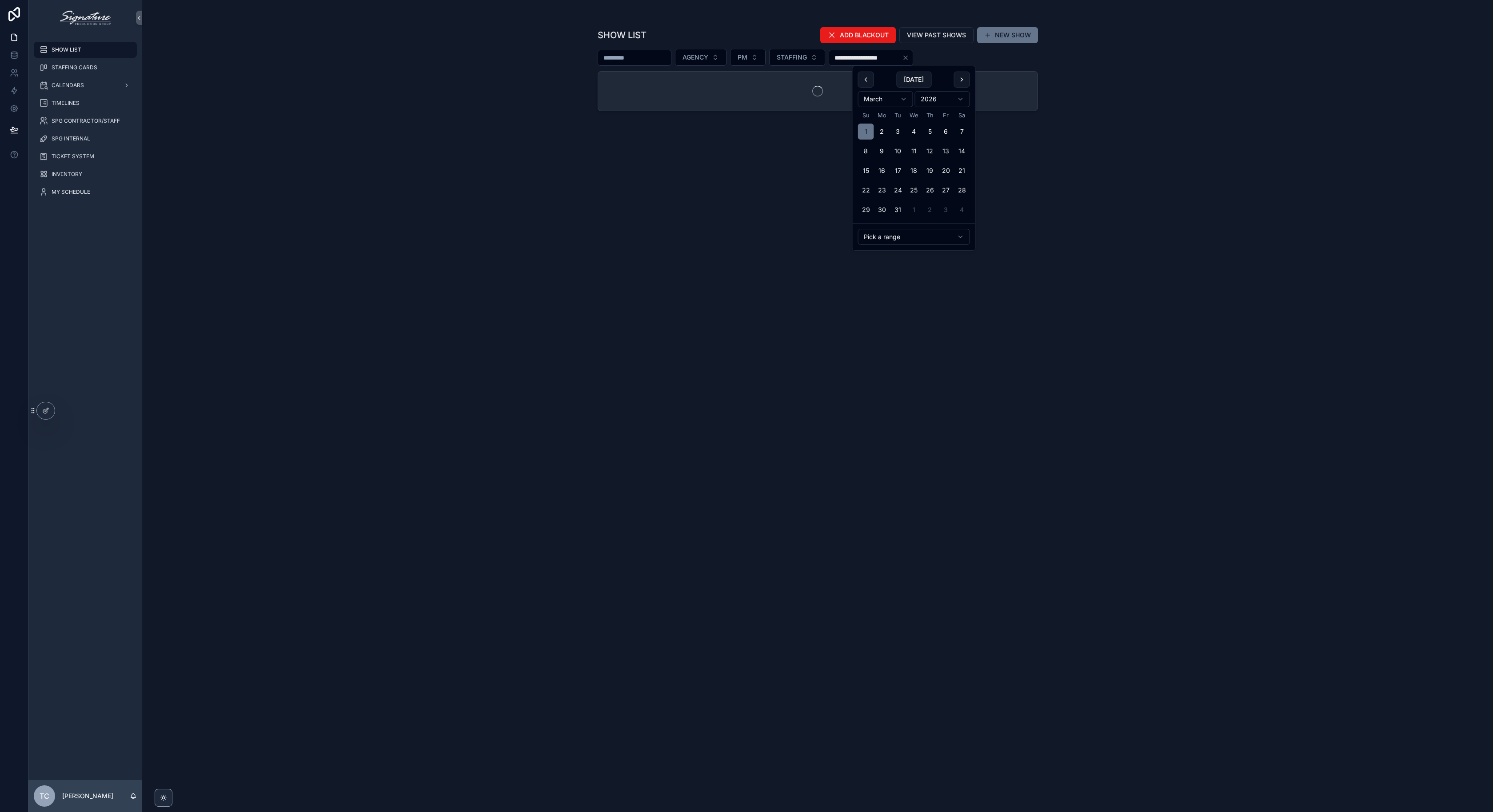
click at [1191, 221] on div "**********" at bounding box center [818, 406] width 1351 height 812
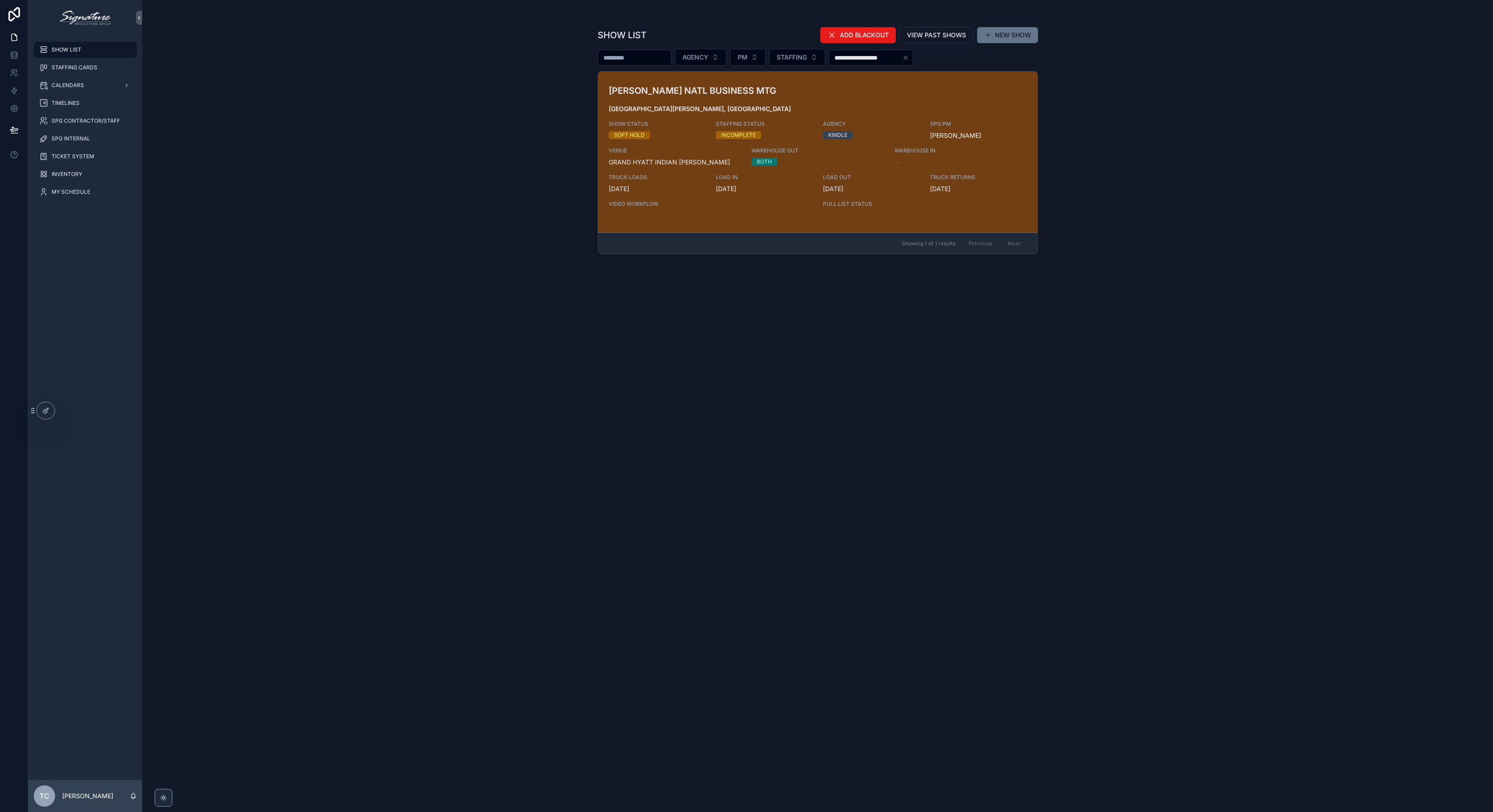
click at [902, 57] on input "**********" at bounding box center [865, 57] width 73 height 12
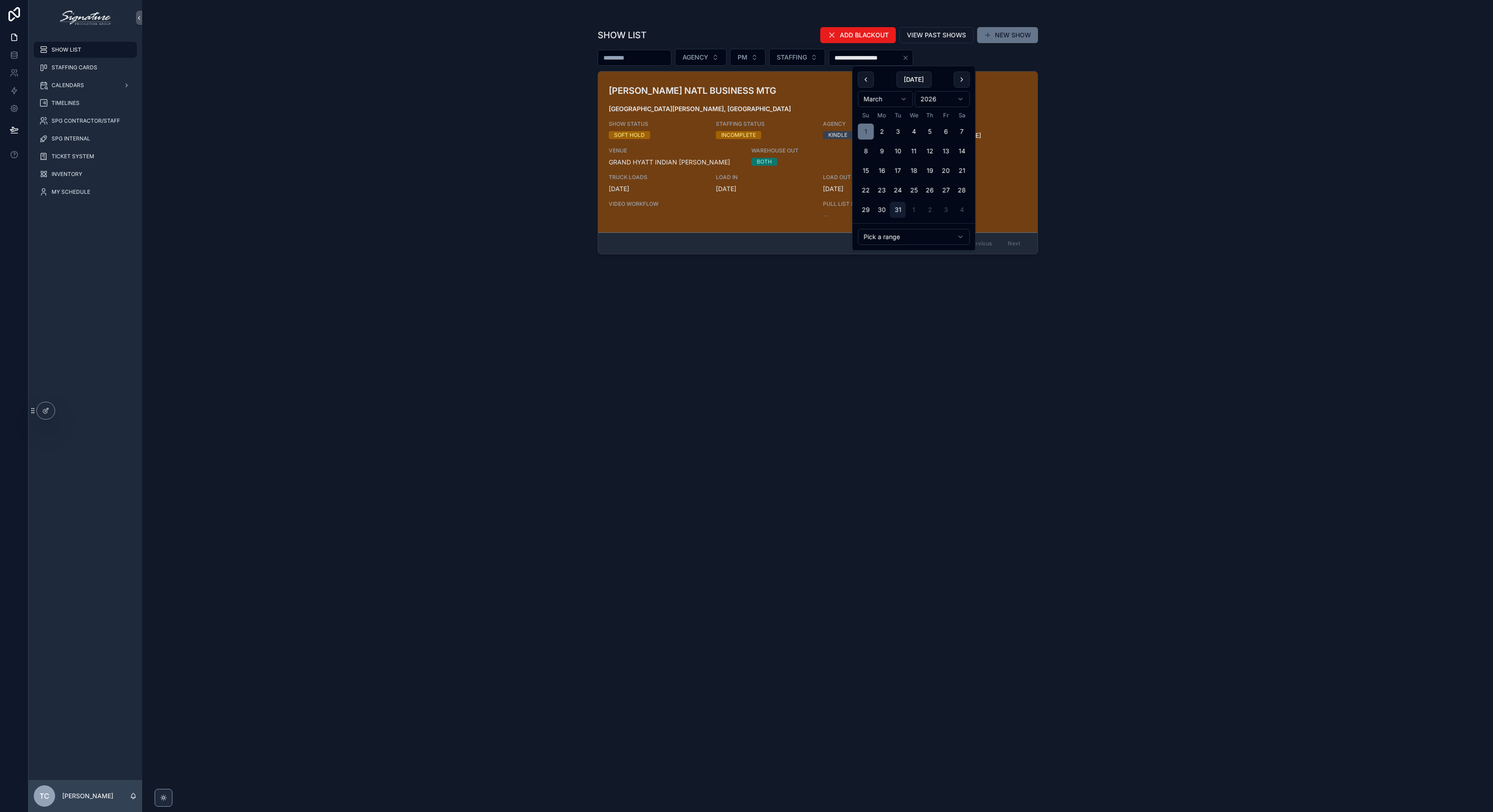
click at [894, 209] on button "31" at bounding box center [898, 210] width 16 height 16
type input "**********"
click at [1137, 163] on div "**********" at bounding box center [818, 406] width 1351 height 812
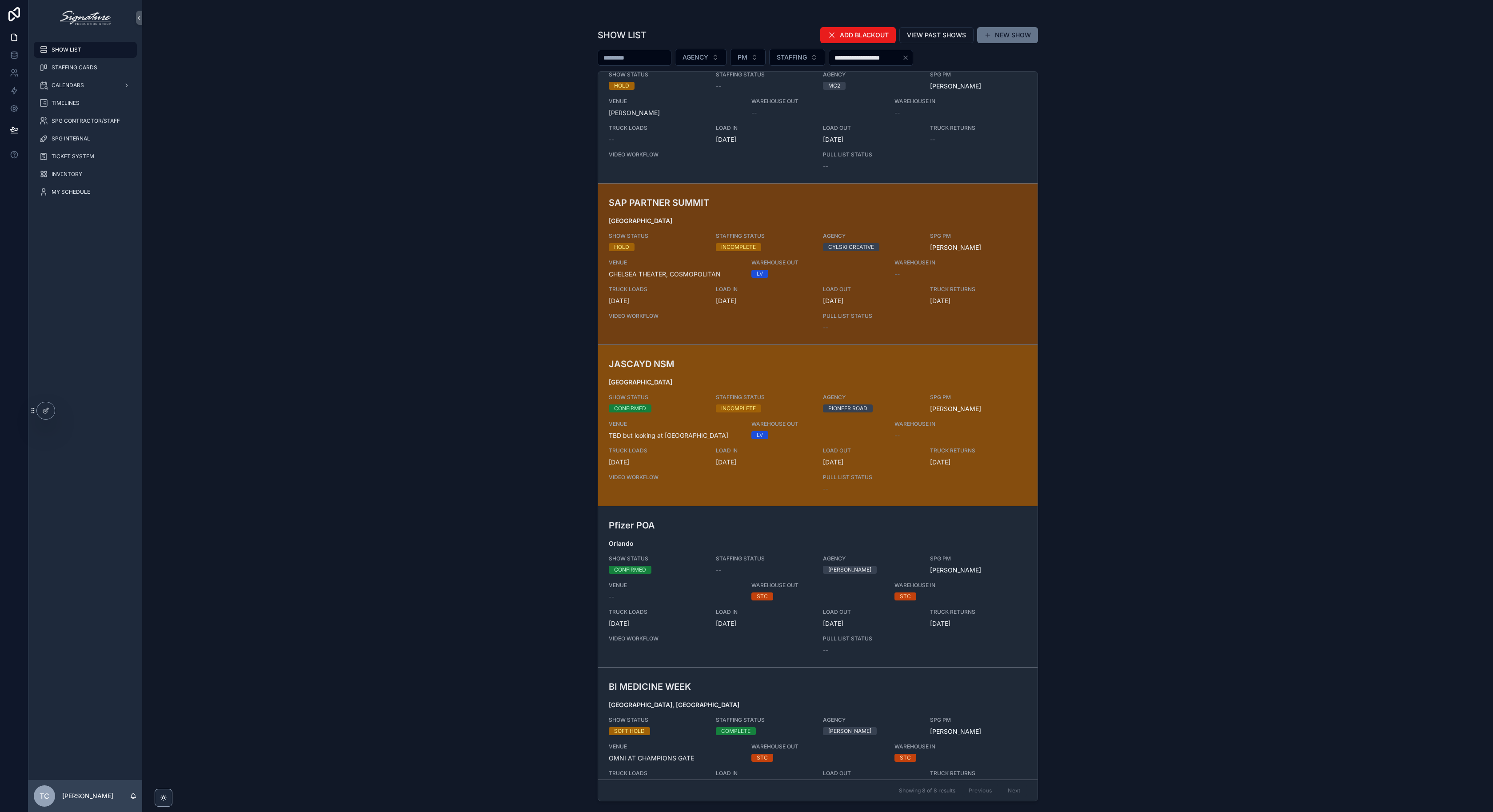
scroll to position [582, 0]
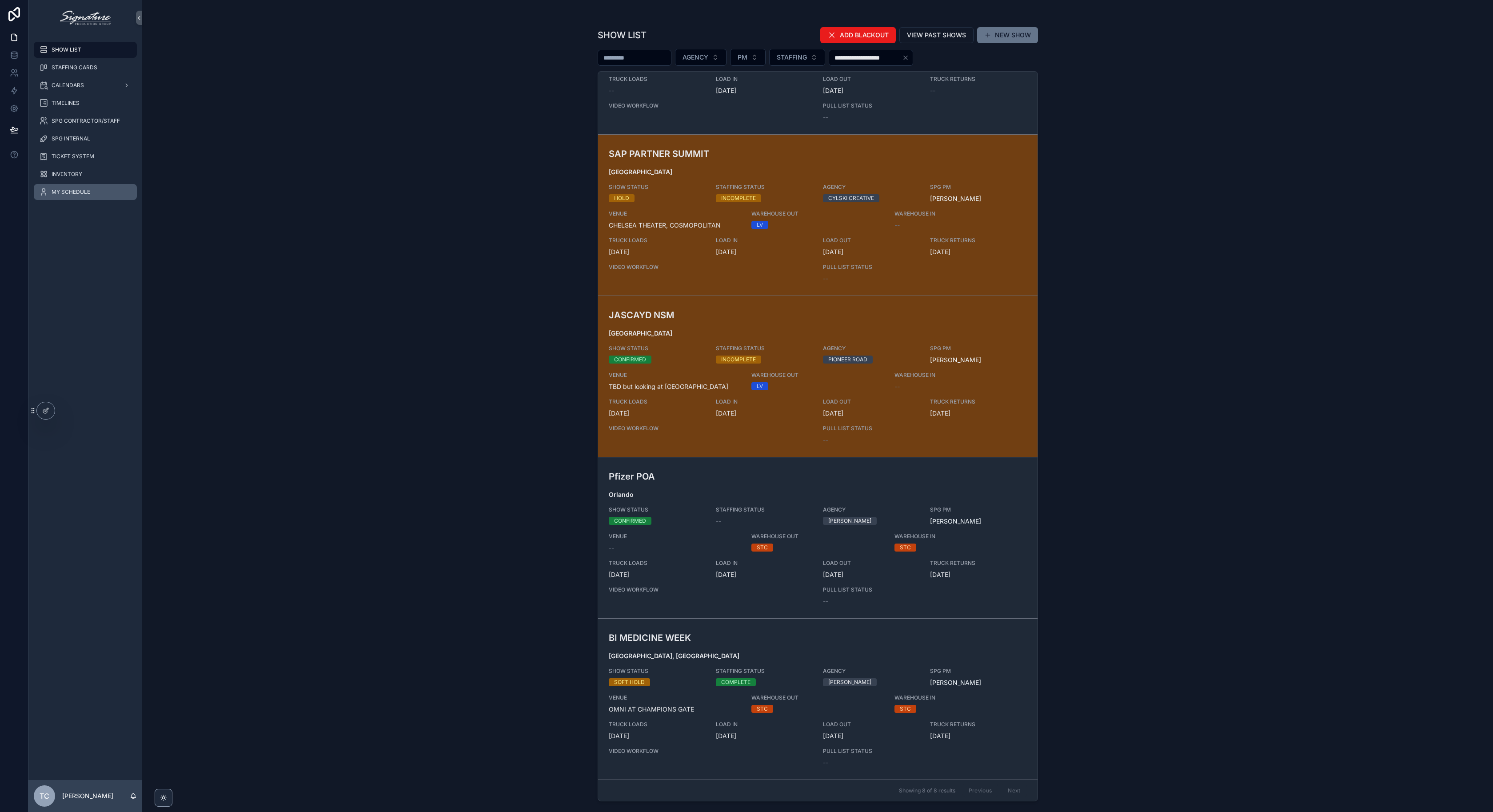
click at [90, 187] on div "MY SCHEDULE" at bounding box center [85, 192] width 93 height 14
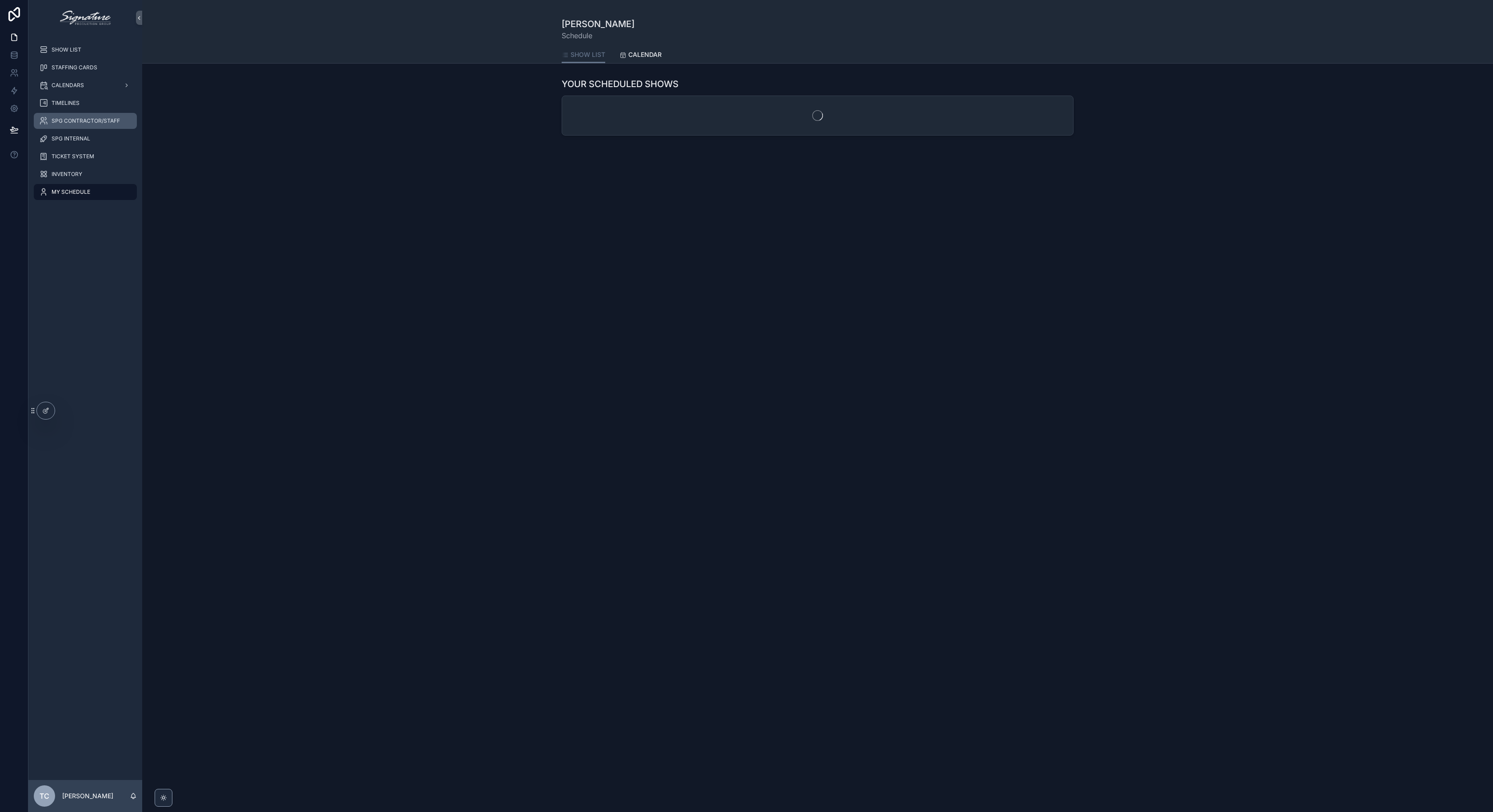
click at [89, 126] on div "SPG CONTRACTOR/STAFF" at bounding box center [85, 121] width 93 height 14
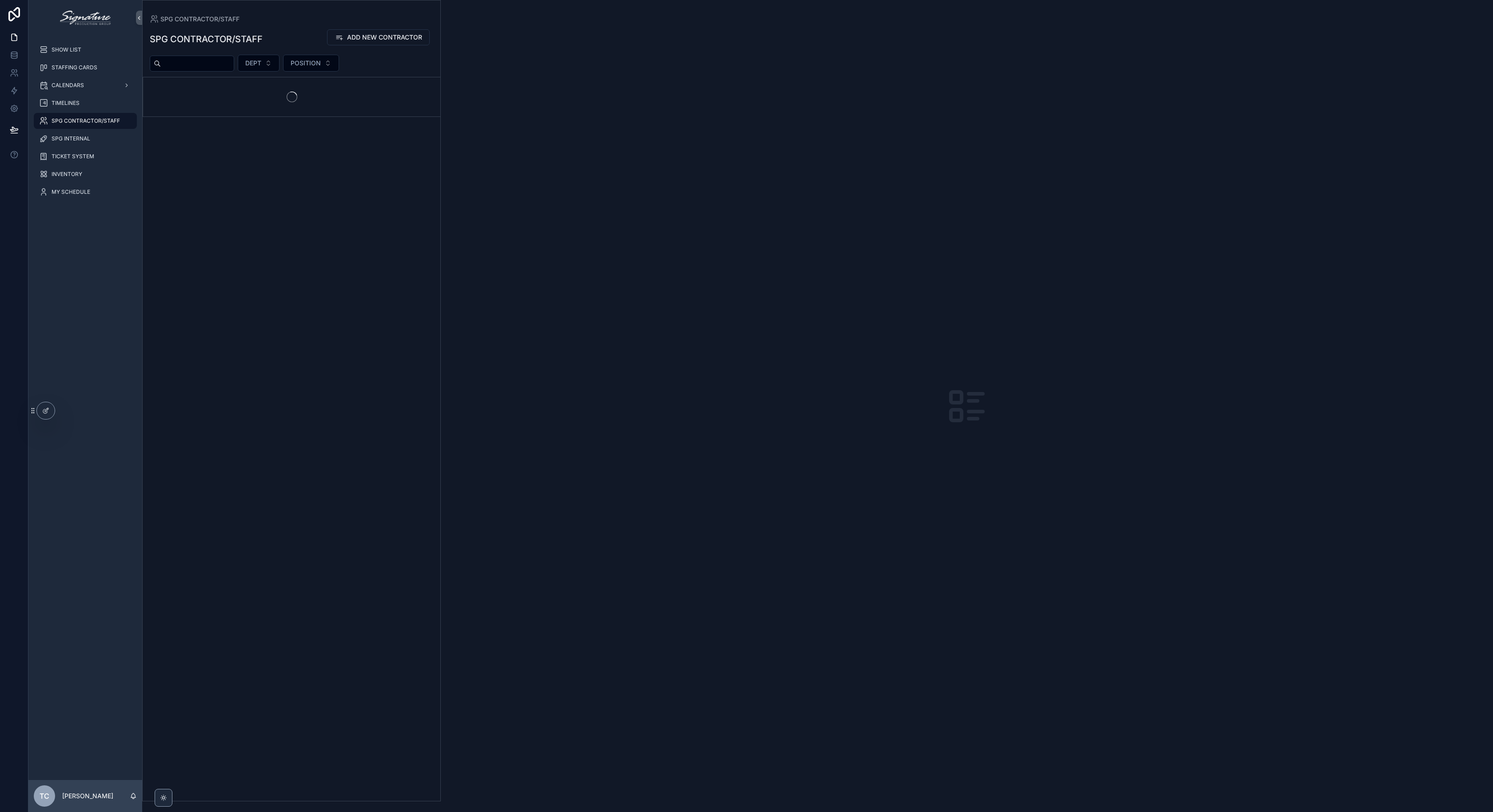
click at [202, 69] on div "scrollable content" at bounding box center [192, 64] width 85 height 16
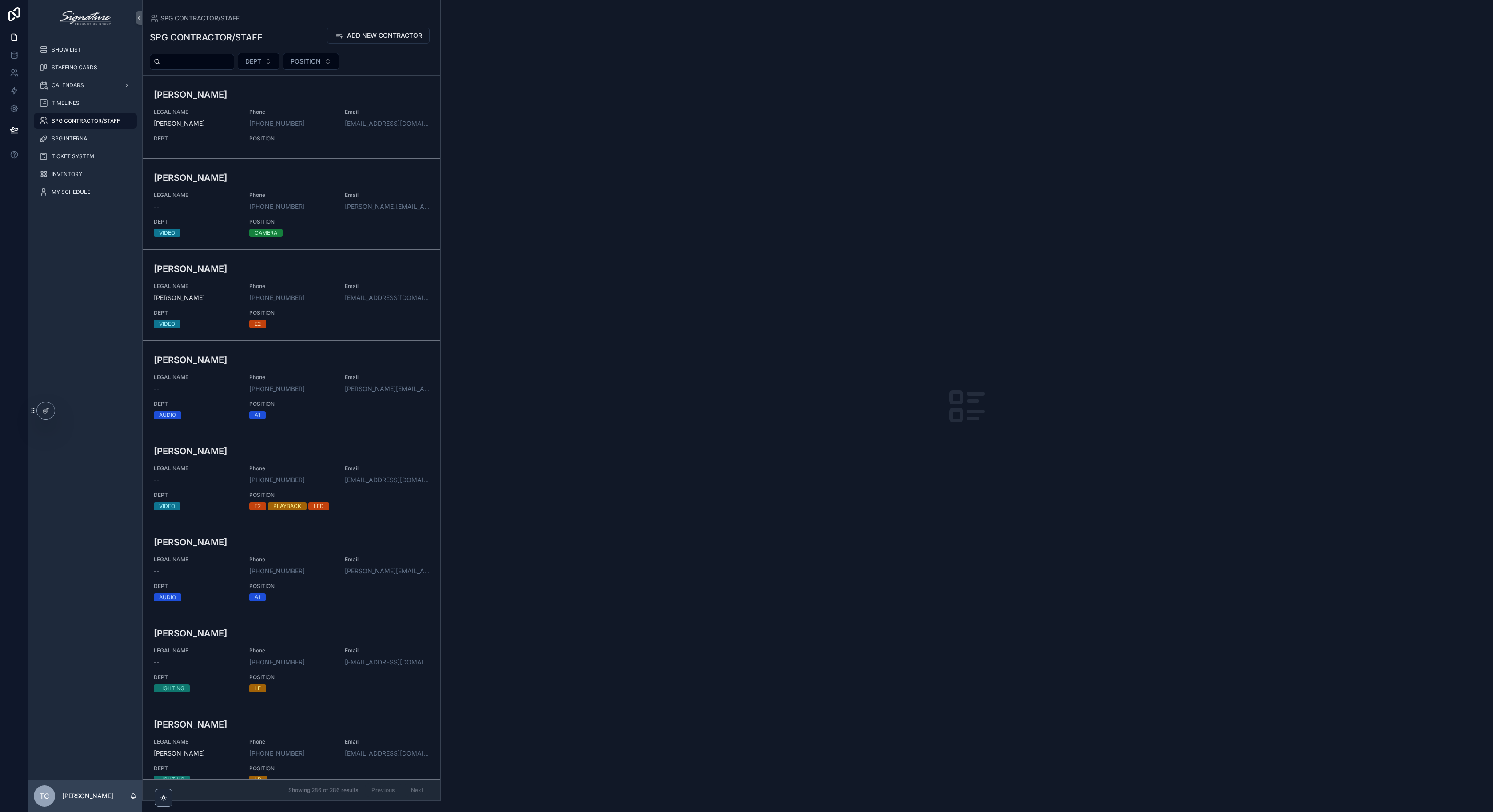
click at [202, 69] on div "scrollable content" at bounding box center [192, 62] width 85 height 16
click at [205, 61] on input "scrollable content" at bounding box center [197, 61] width 73 height 12
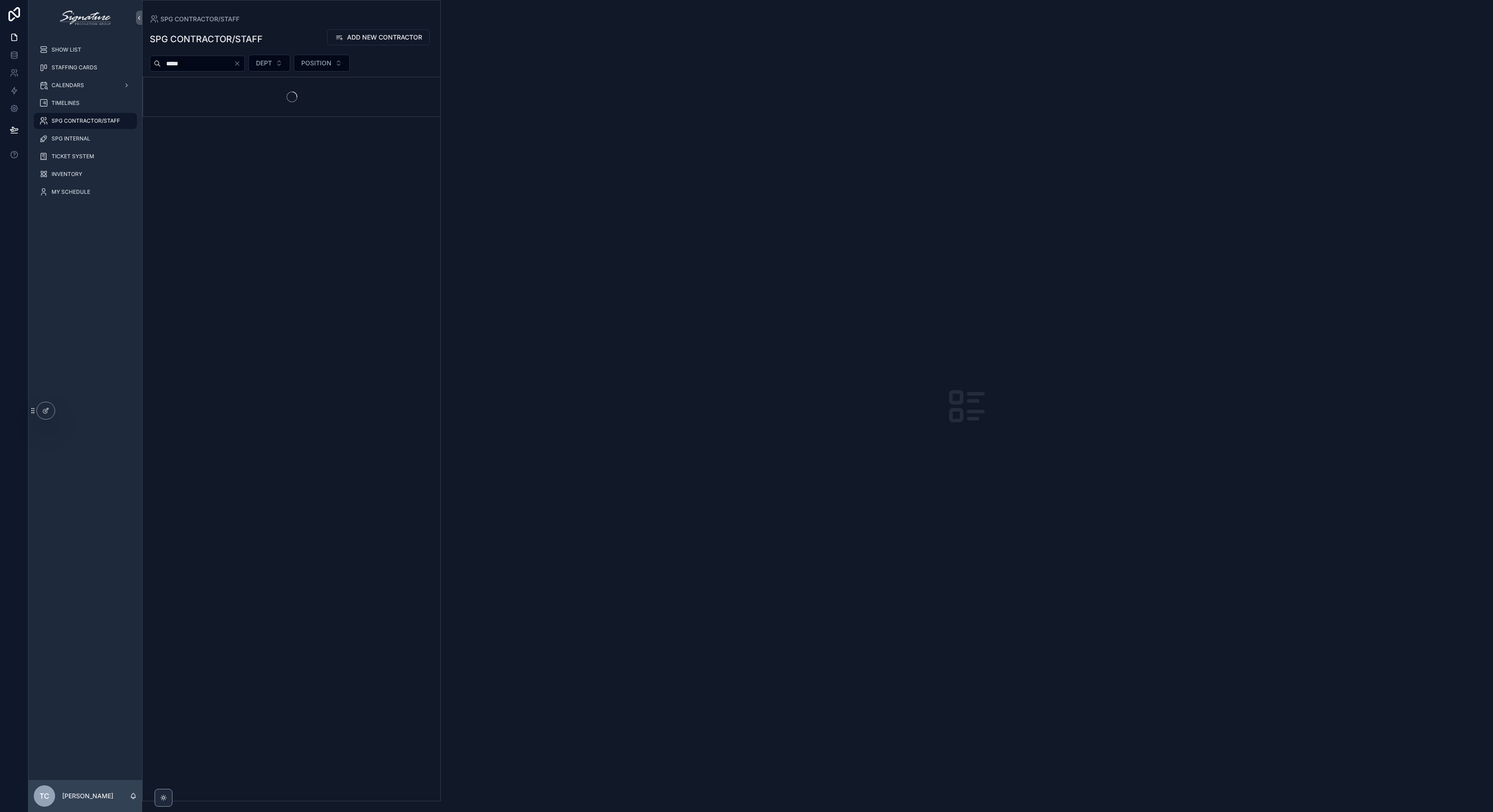
type input "*****"
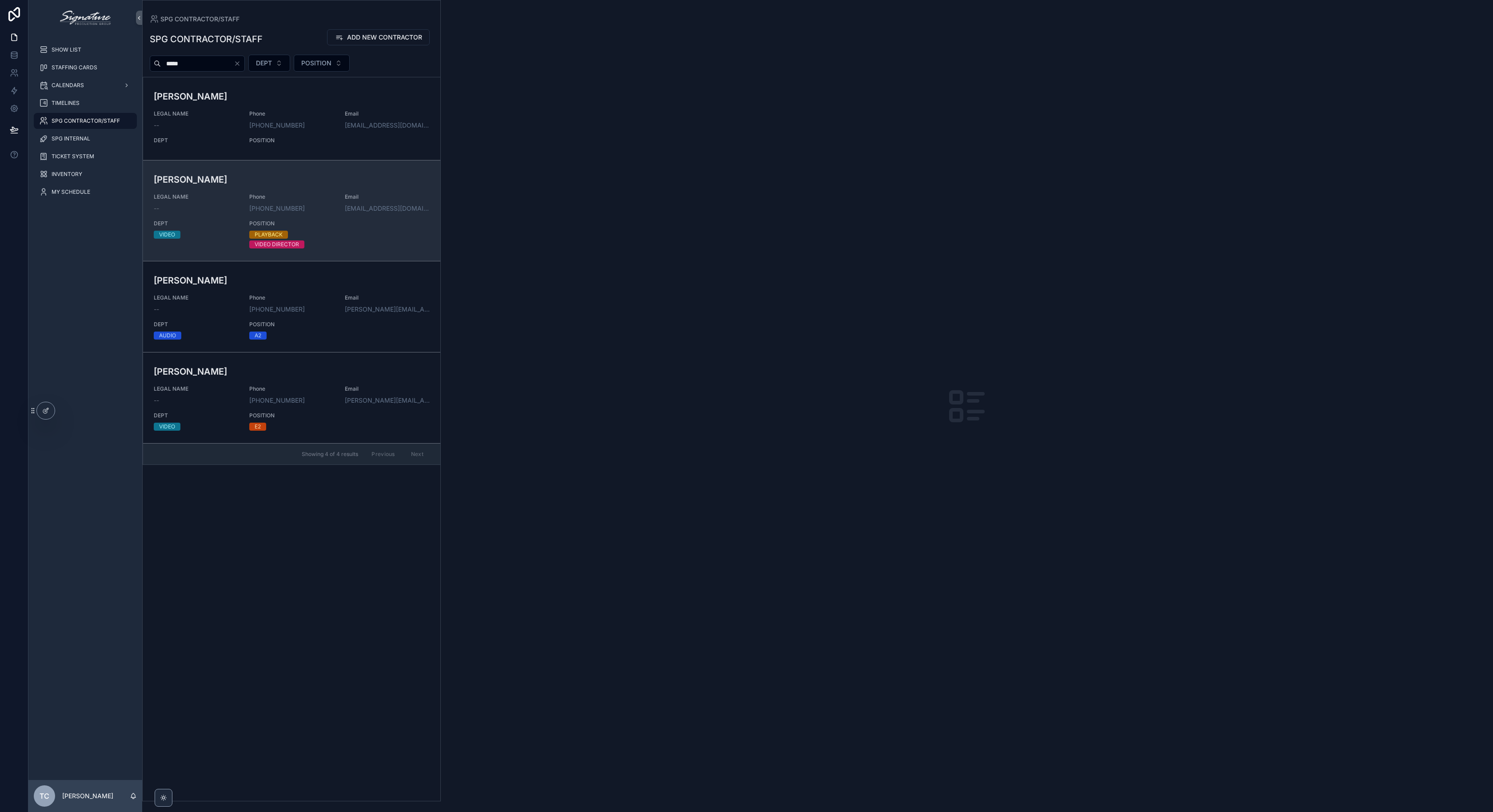
click at [218, 219] on div "[PERSON_NAME] LEGAL NAME -- Phone [PHONE_NUMBER] Email [PERSON_NAME][EMAIL_ADDR…" at bounding box center [291, 211] width 276 height 76
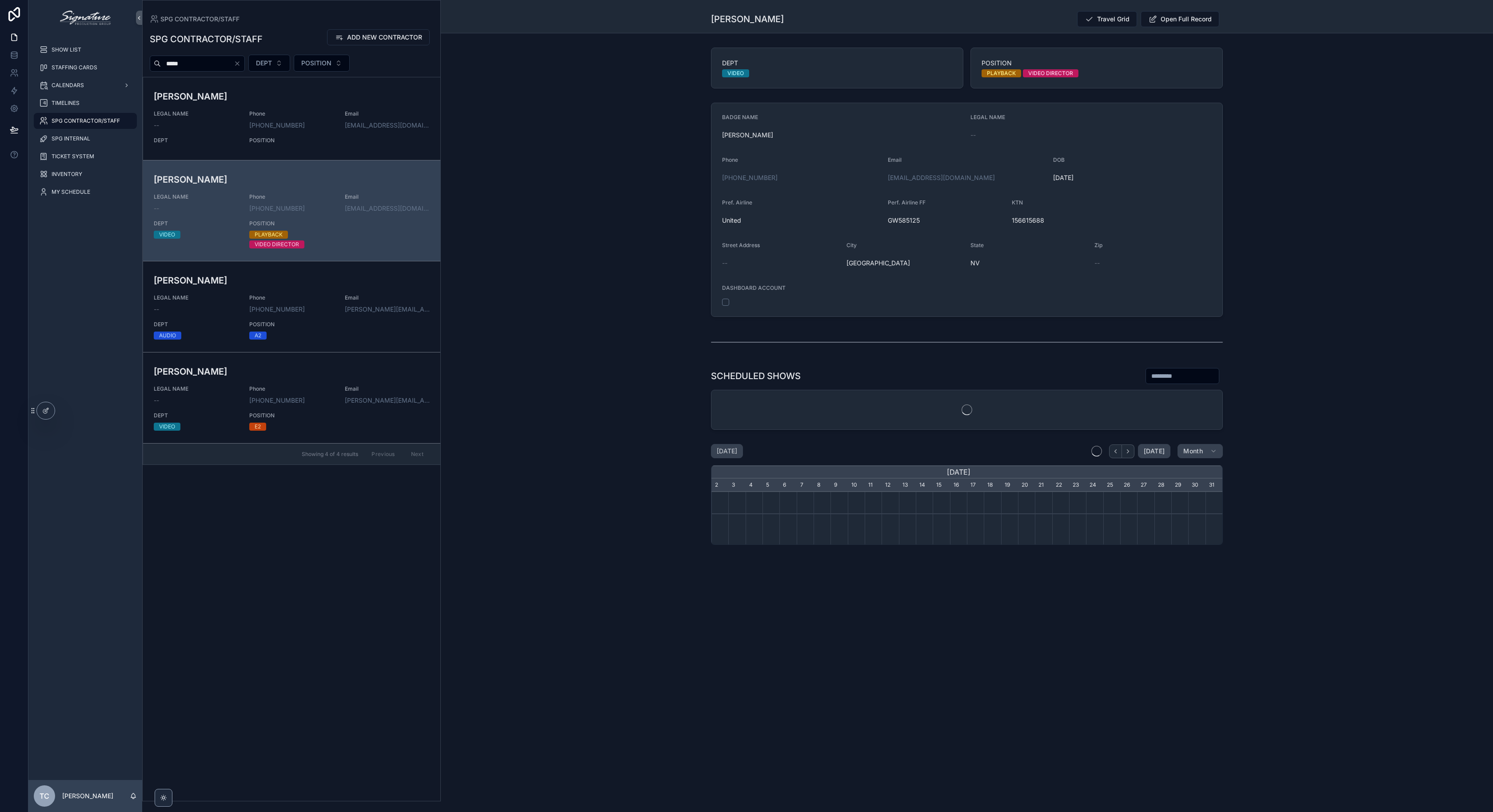
scroll to position [0, 511]
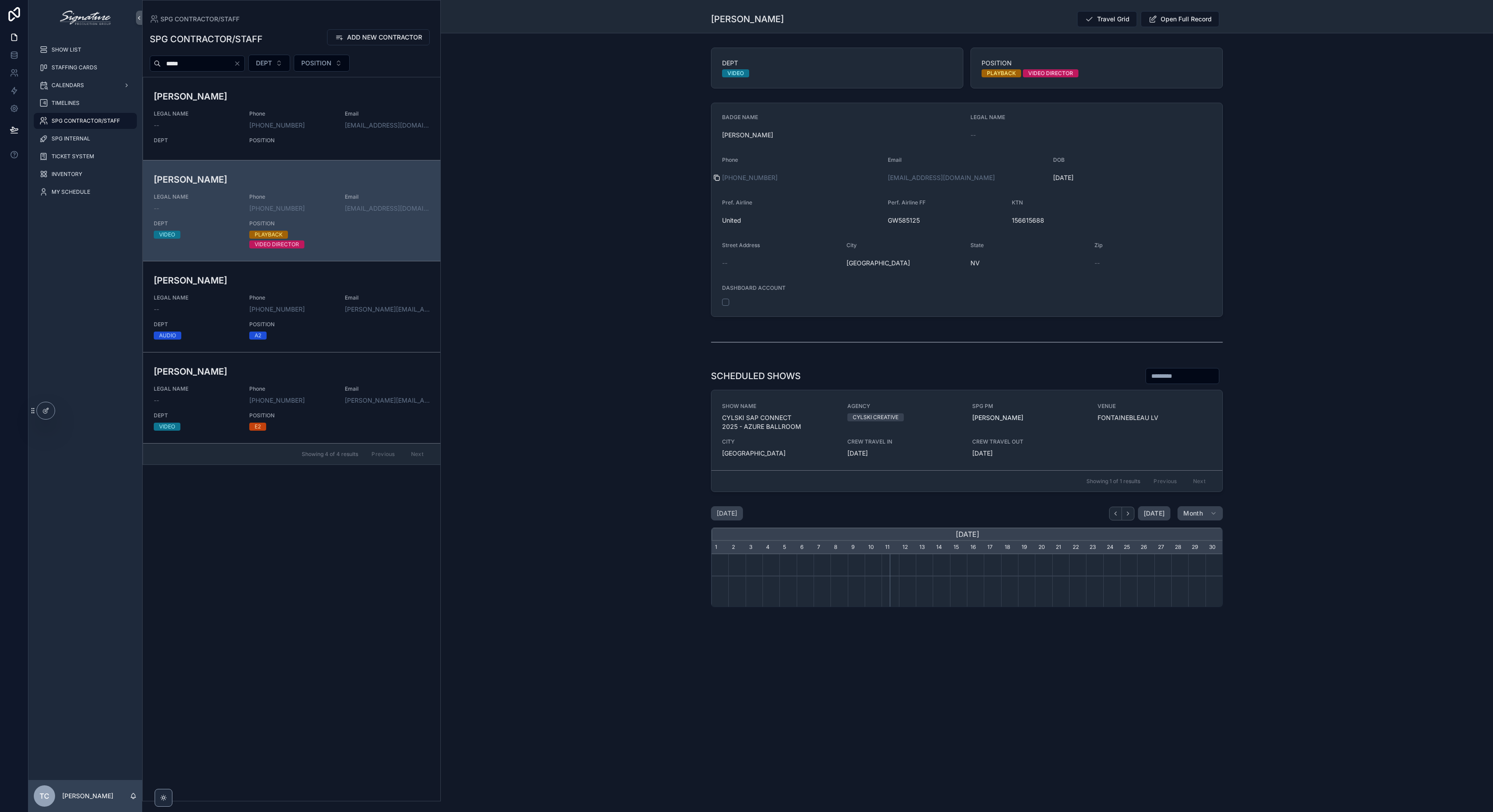
click at [714, 179] on icon "scrollable content" at bounding box center [716, 177] width 7 height 7
drag, startPoint x: 788, startPoint y: 20, endPoint x: 675, endPoint y: 24, distance: 113.1
click at [675, 24] on div "Back to SPG CONTRACTOR/STAFF SPG CONTRACTOR/STAFF [PERSON_NAME] Travel Grid Ope…" at bounding box center [967, 16] width 1052 height 33
copy h1 "[PERSON_NAME]"
click at [241, 64] on icon "Clear" at bounding box center [237, 64] width 7 height 7
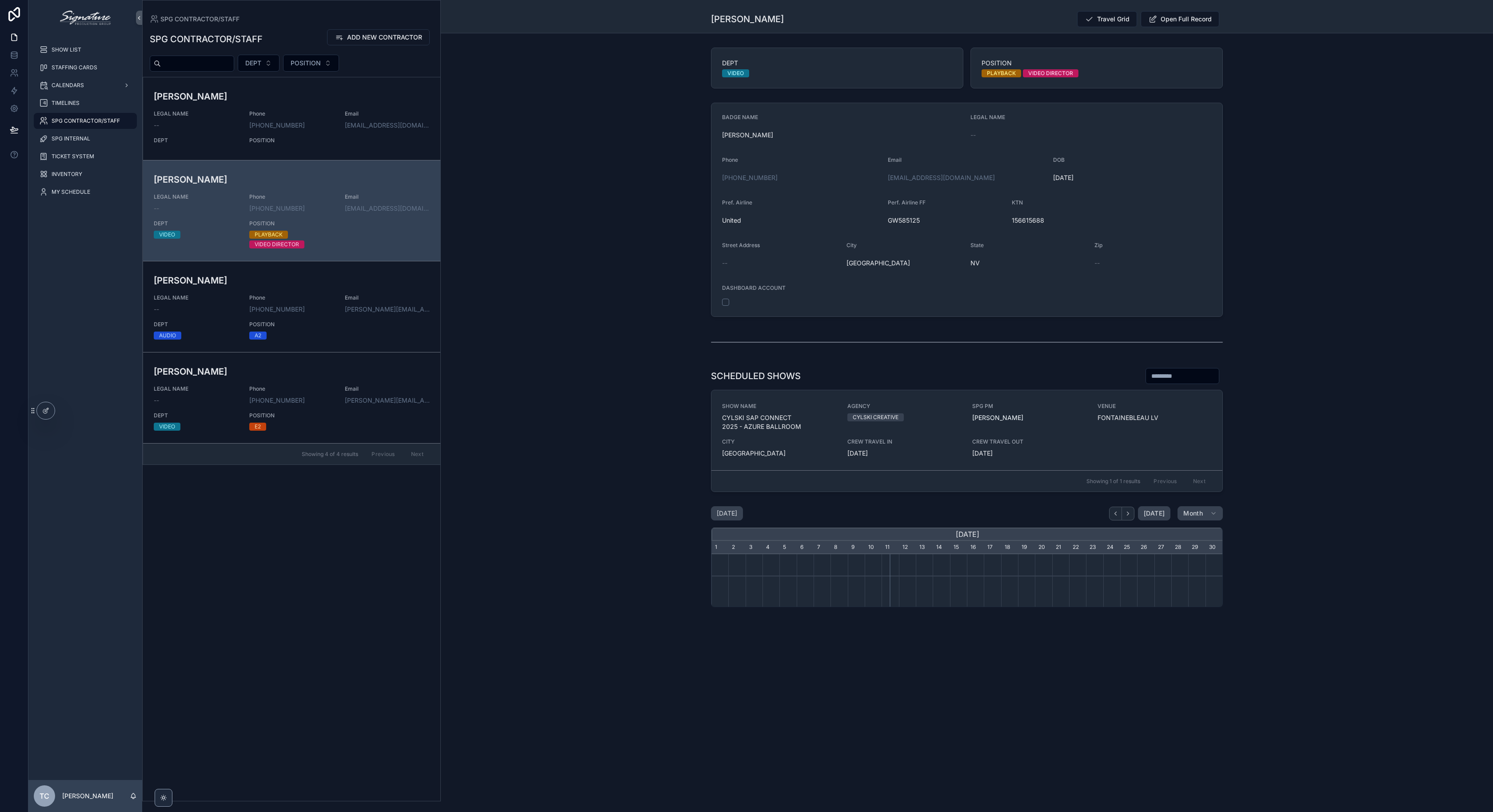
click at [192, 64] on input "scrollable content" at bounding box center [197, 63] width 73 height 12
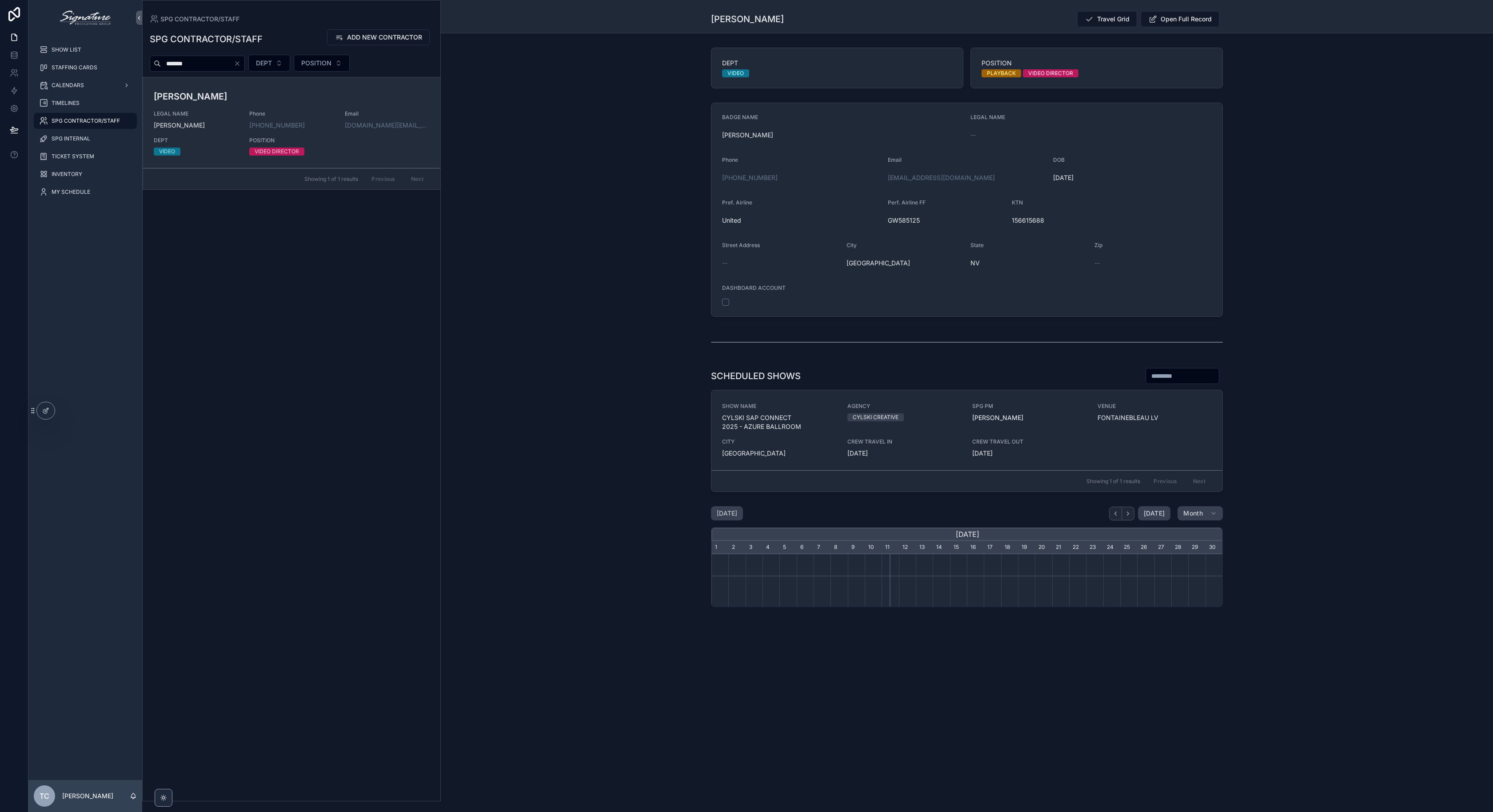
type input "*******"
click at [274, 100] on h3 "[PERSON_NAME]" at bounding box center [291, 97] width 276 height 14
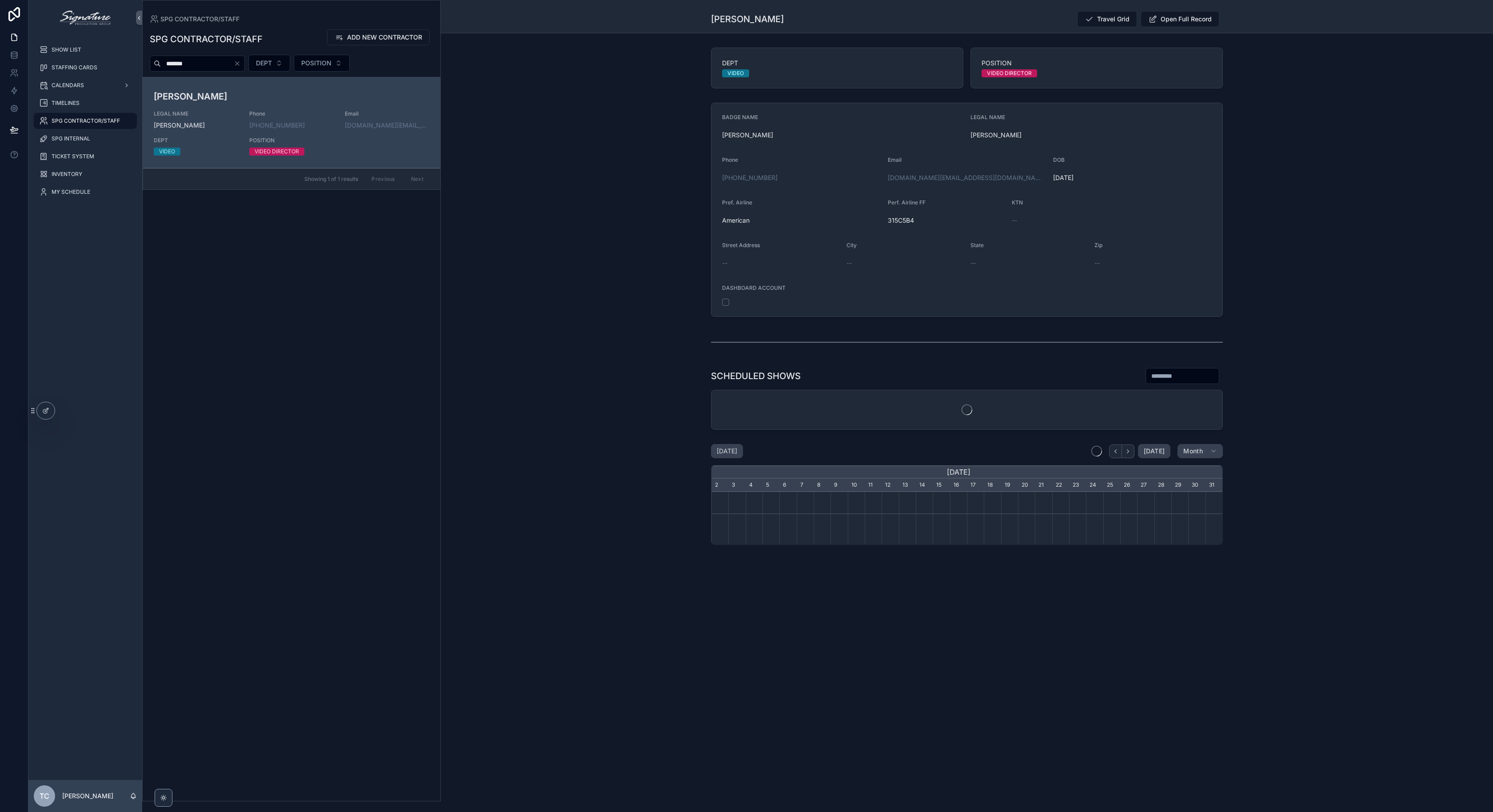
scroll to position [0, 511]
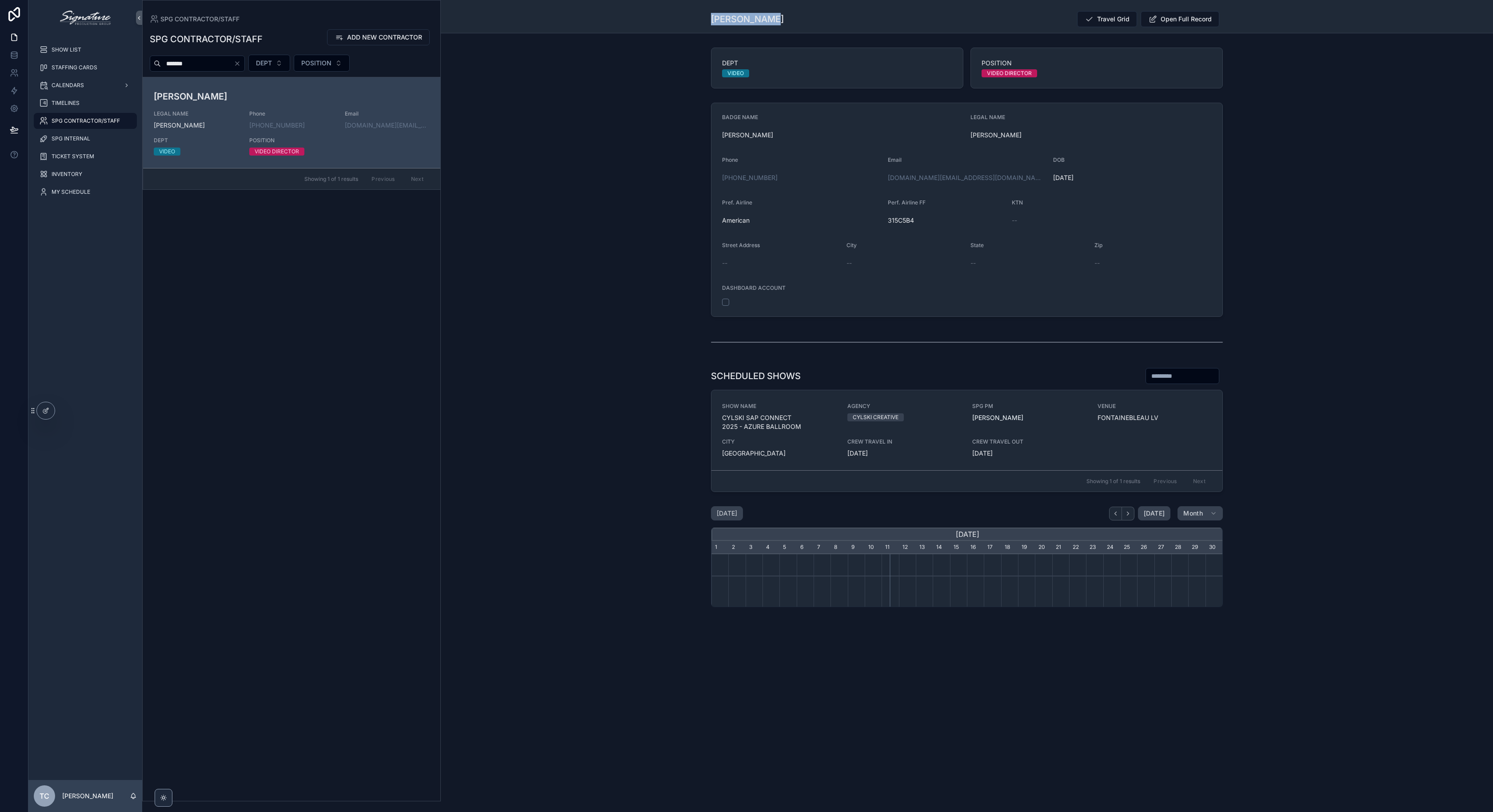
drag, startPoint x: 773, startPoint y: 23, endPoint x: 675, endPoint y: 17, distance: 98.2
click at [675, 17] on div "Back to SPG CONTRACTOR/STAFF SPG CONTRACTOR/STAFF [PERSON_NAME] Travel Grid Ope…" at bounding box center [967, 16] width 1052 height 33
copy h1 "[PERSON_NAME]"
click at [715, 178] on icon "scrollable content" at bounding box center [716, 177] width 7 height 7
click at [598, 263] on div "BADGE NAME [PERSON_NAME] LEGAL NAME [PERSON_NAME] Phone [PHONE_NUMBER] Email [D…" at bounding box center [967, 209] width 1052 height 221
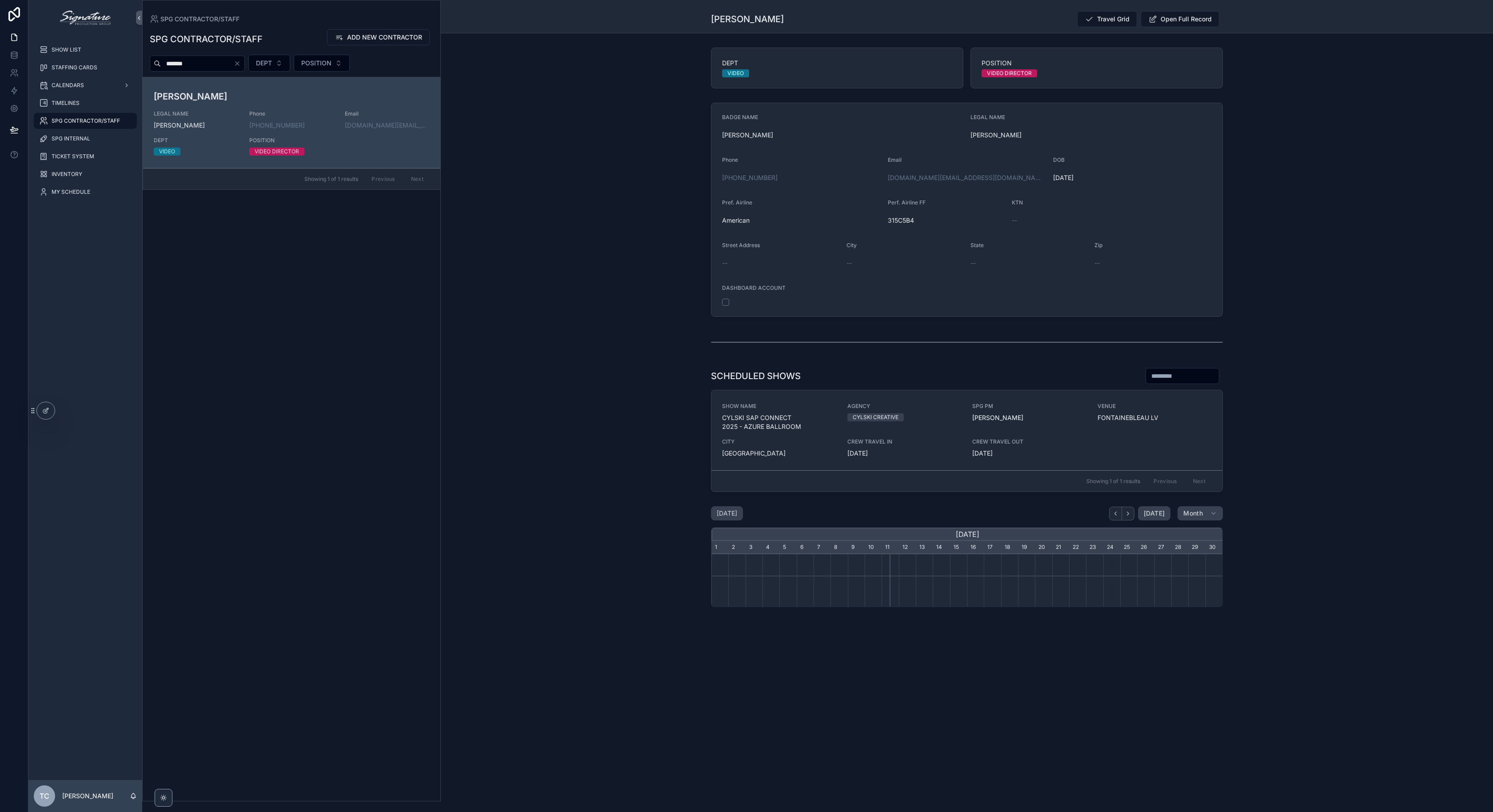
click at [245, 63] on button "Clear" at bounding box center [238, 64] width 10 height 7
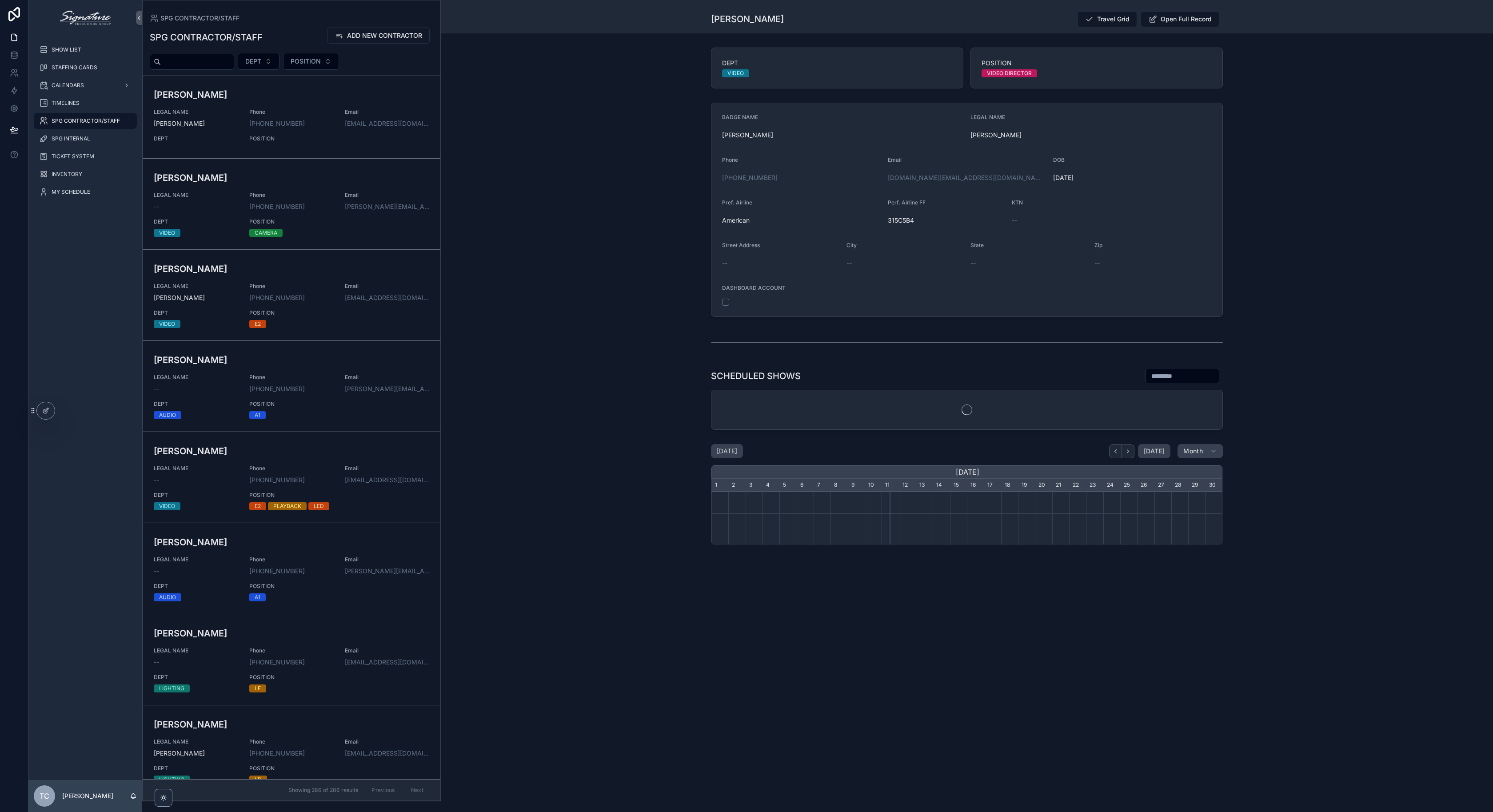
click at [295, 30] on div "SPG CONTRACTOR/STAFF ADD NEW CONTRACTOR" at bounding box center [291, 37] width 283 height 20
click at [79, 55] on div "SHOW LIST" at bounding box center [85, 50] width 93 height 14
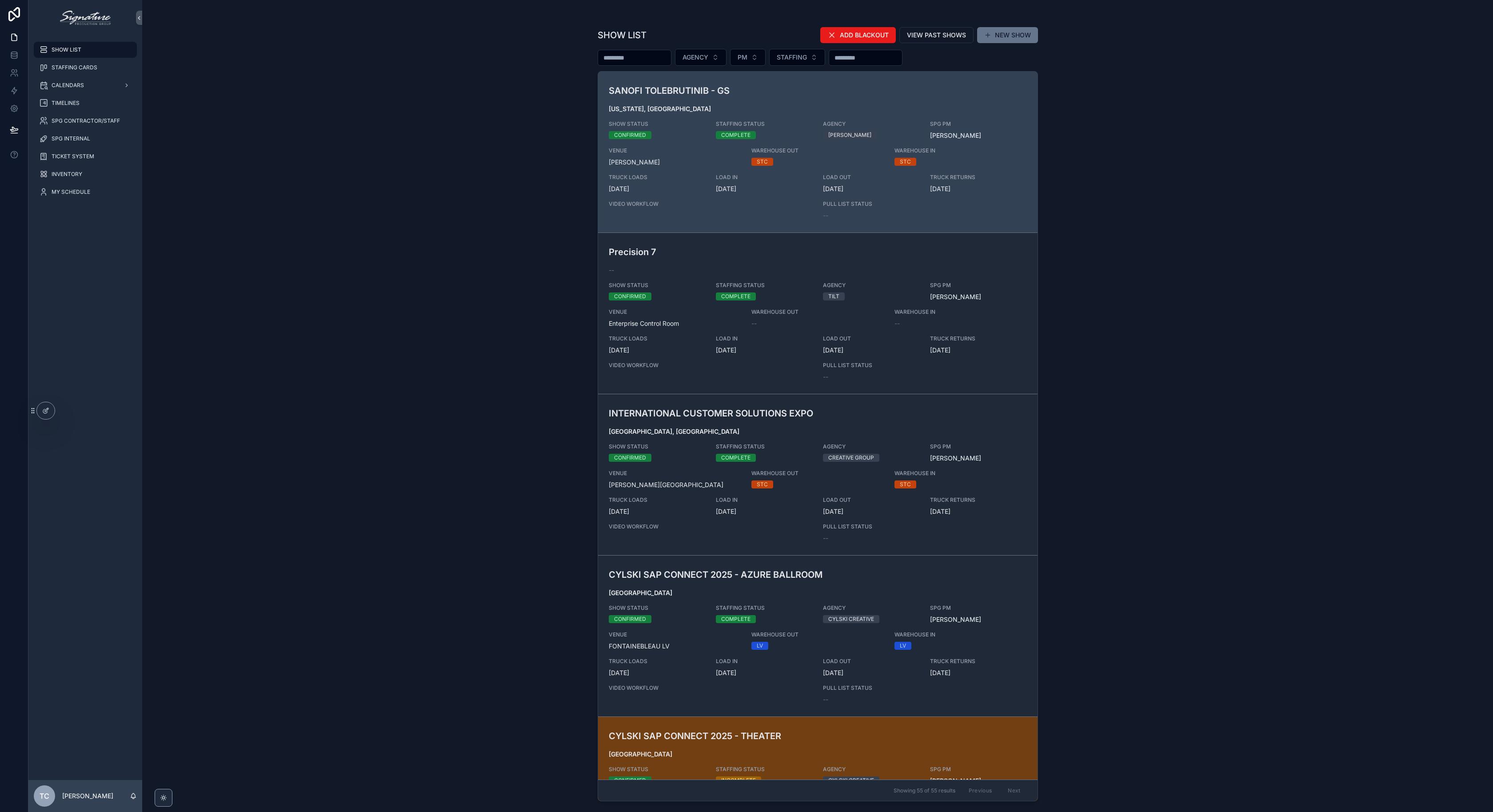
click at [398, 291] on div "SHOW LIST ADD BLACKOUT VIEW PAST SHOWS NEW SHOW AGENCY PM STAFFING SANOFI TOLEB…" at bounding box center [818, 406] width 1351 height 812
click at [7, 126] on button at bounding box center [14, 130] width 19 height 25
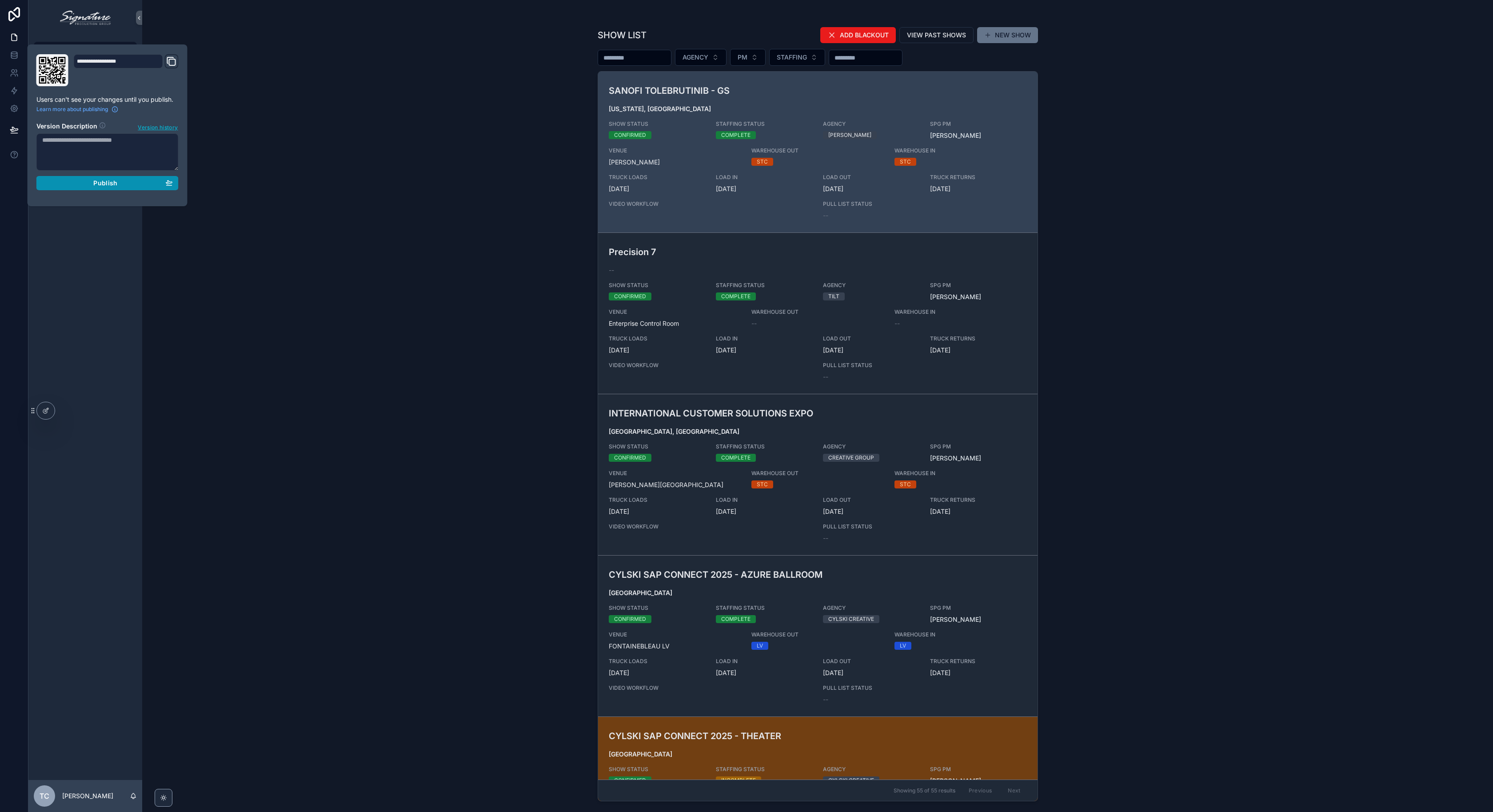
click at [163, 179] on div "Publish" at bounding box center [107, 183] width 130 height 8
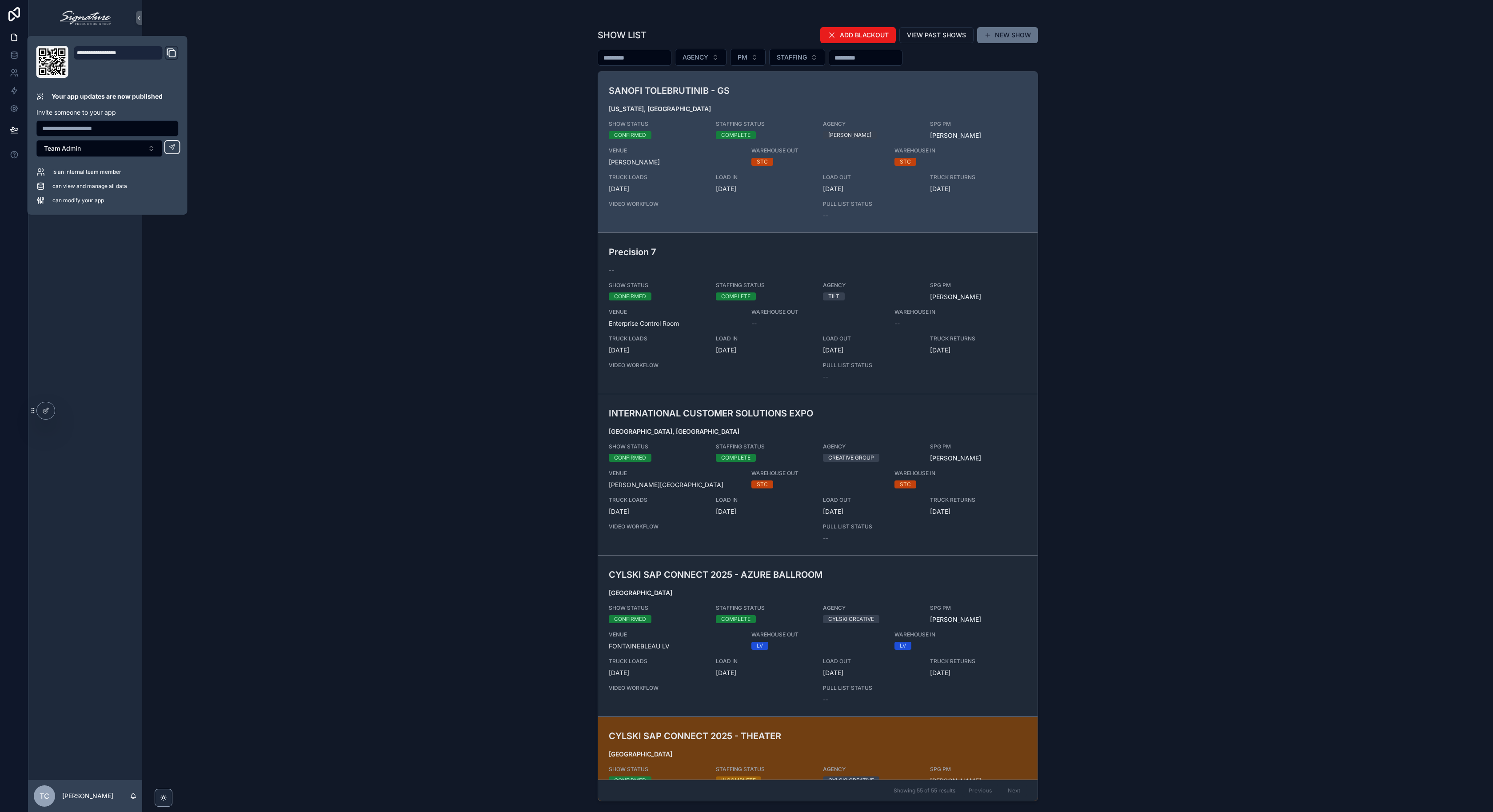
click at [341, 121] on div "SHOW LIST ADD BLACKOUT VIEW PAST SHOWS NEW SHOW AGENCY PM STAFFING SANOFI TOLEB…" at bounding box center [818, 406] width 1351 height 812
